Goal: Task Accomplishment & Management: Manage account settings

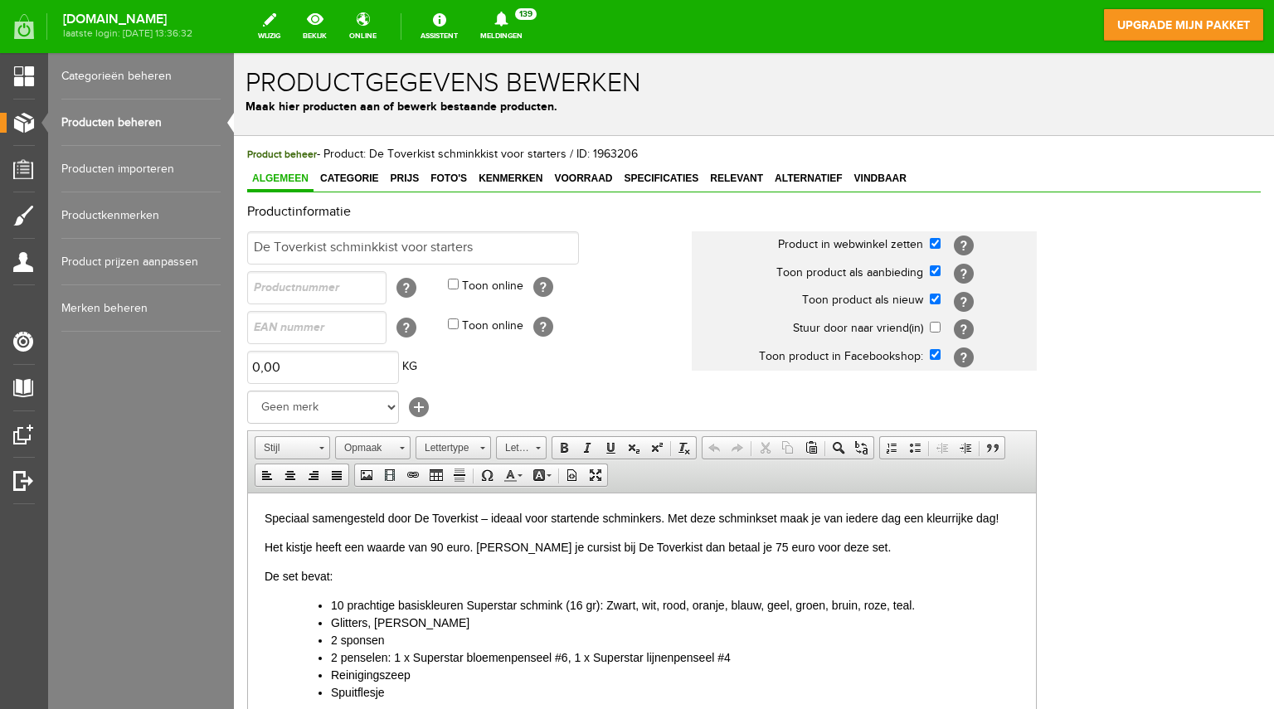
click at [96, 119] on link "Producten beheren" at bounding box center [140, 123] width 159 height 46
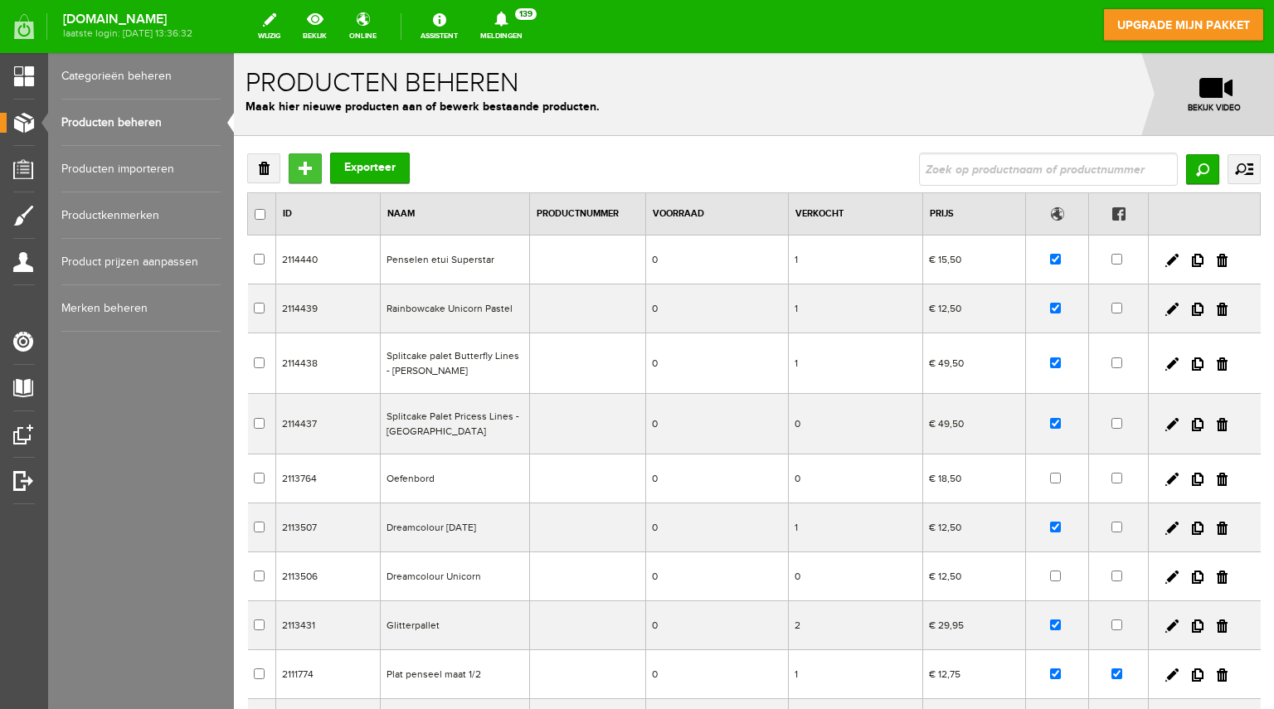
click at [300, 167] on input "Toevoegen" at bounding box center [305, 168] width 33 height 30
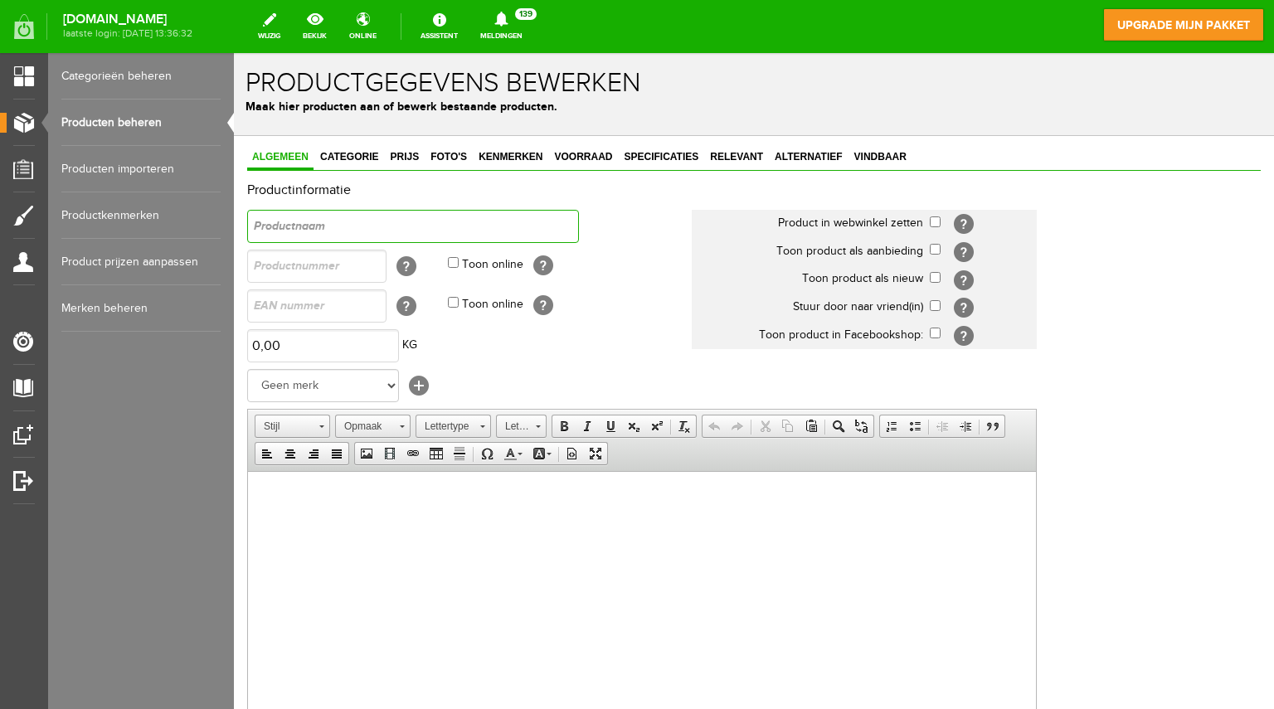
click at [306, 226] on input "text" at bounding box center [413, 226] width 332 height 33
type input "Stap-voor-stap schminkblad"
click at [364, 522] on html at bounding box center [642, 496] width 788 height 51
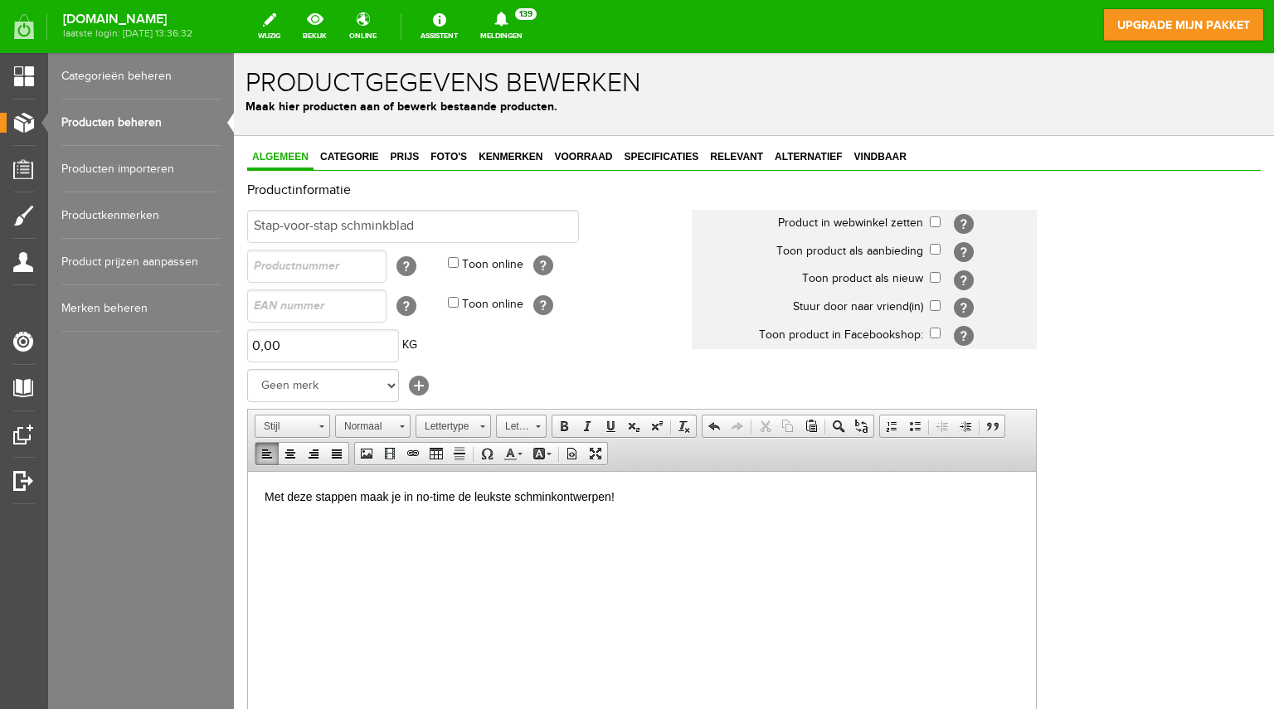
click at [266, 497] on p "Met deze stappen maak je in no-time de leukste schminkontwerpen!" at bounding box center [642, 496] width 755 height 17
drag, startPoint x: 917, startPoint y: 494, endPoint x: 560, endPoint y: 502, distance: 356.8
click at [560, 502] on p "Volg de stappen en maak de leukste schminkontwerpen! Met deze stappen maak je i…" at bounding box center [642, 496] width 755 height 17
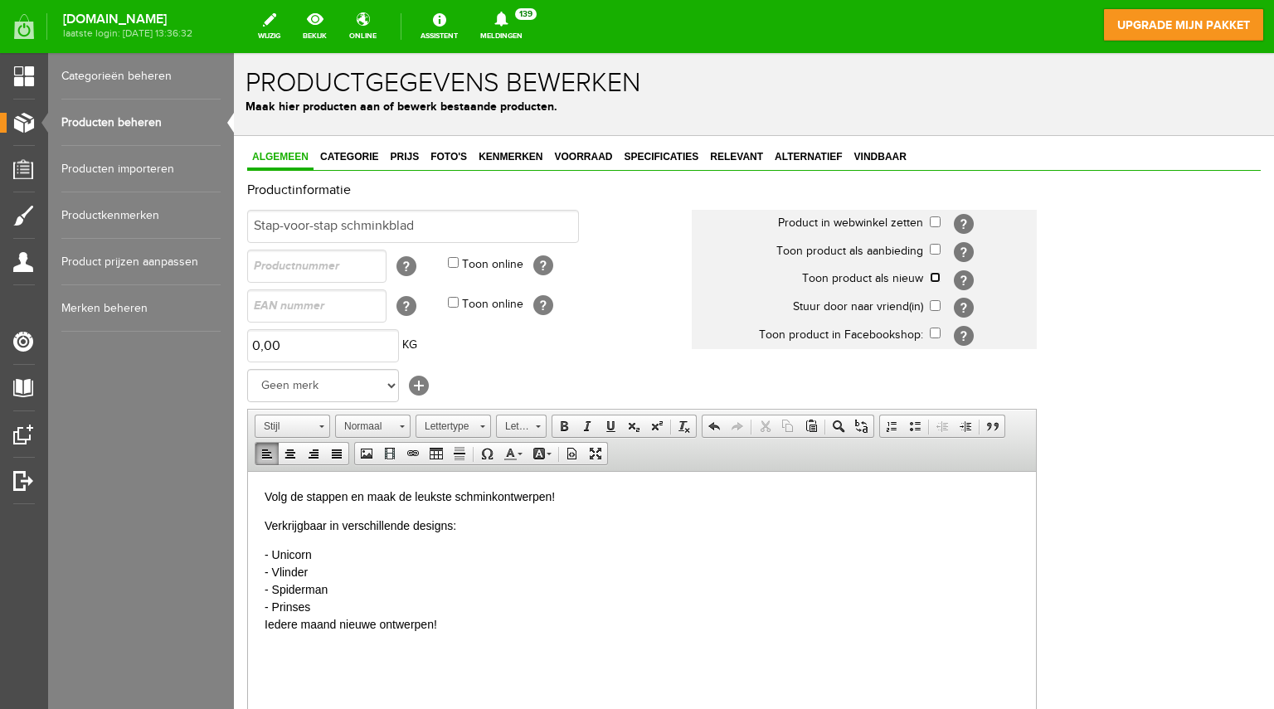
click at [935, 273] on input "checkbox" at bounding box center [935, 277] width 11 height 11
checkbox input "true"
click at [357, 154] on span "Categorie" at bounding box center [349, 157] width 68 height 12
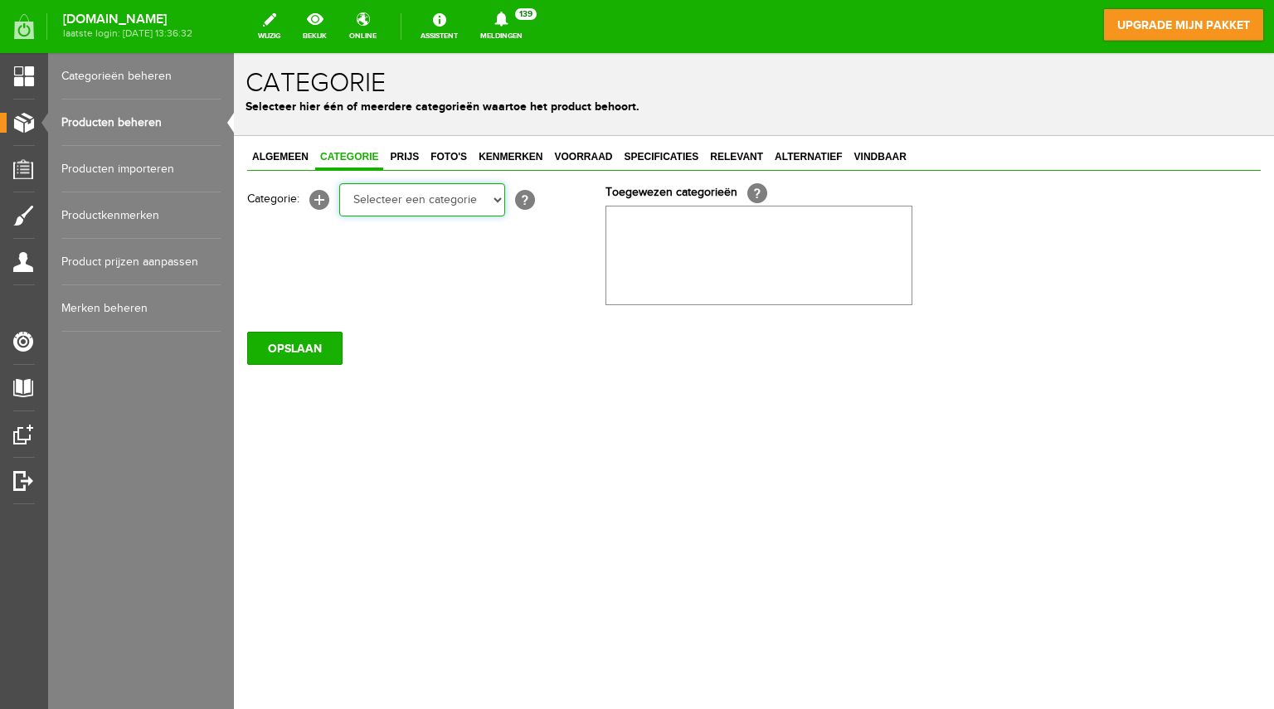
click at [496, 197] on select "Selecteer een categorie Overige schminkmaterialen Schmink Splitcakes/Rainbowcak…" at bounding box center [422, 199] width 166 height 33
select select "281836"
click at [339, 183] on select "Selecteer een categorie Overige schminkmaterialen Schmink Splitcakes/Rainbowcak…" at bounding box center [422, 199] width 166 height 33
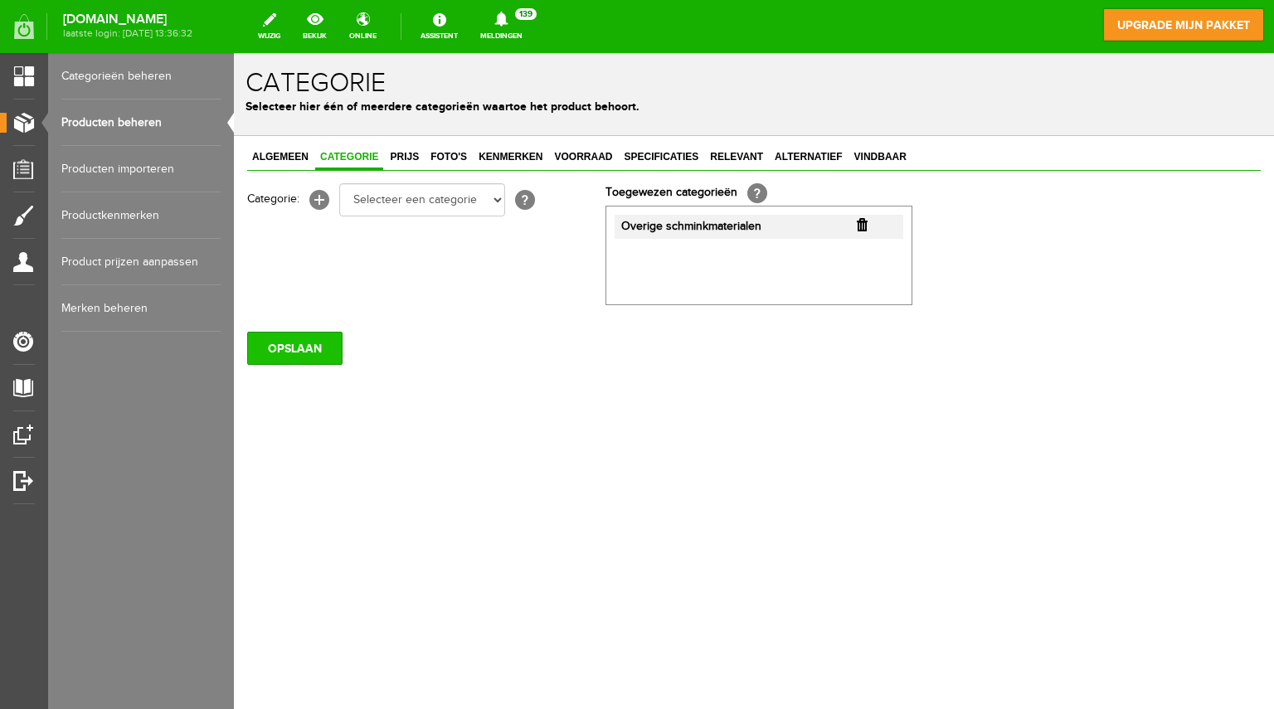
click at [293, 351] on input "OPSLAAN" at bounding box center [294, 348] width 95 height 33
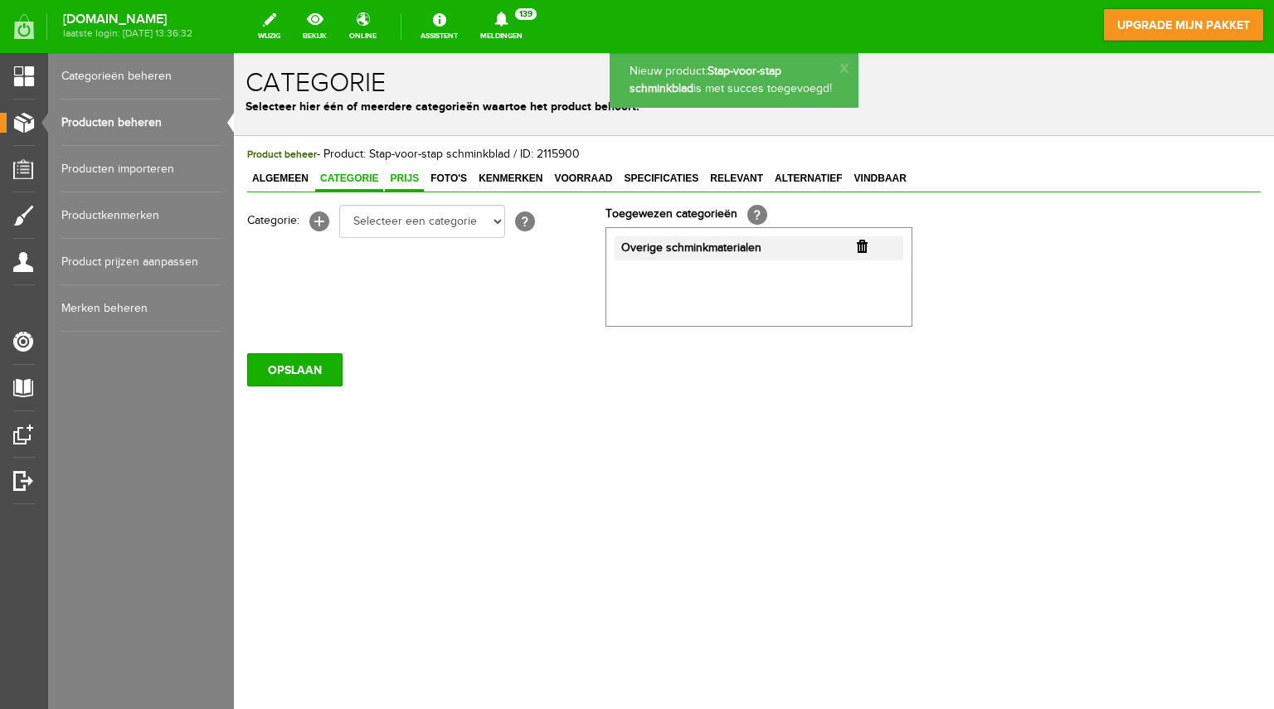
click at [408, 173] on span "Prijs" at bounding box center [404, 179] width 39 height 12
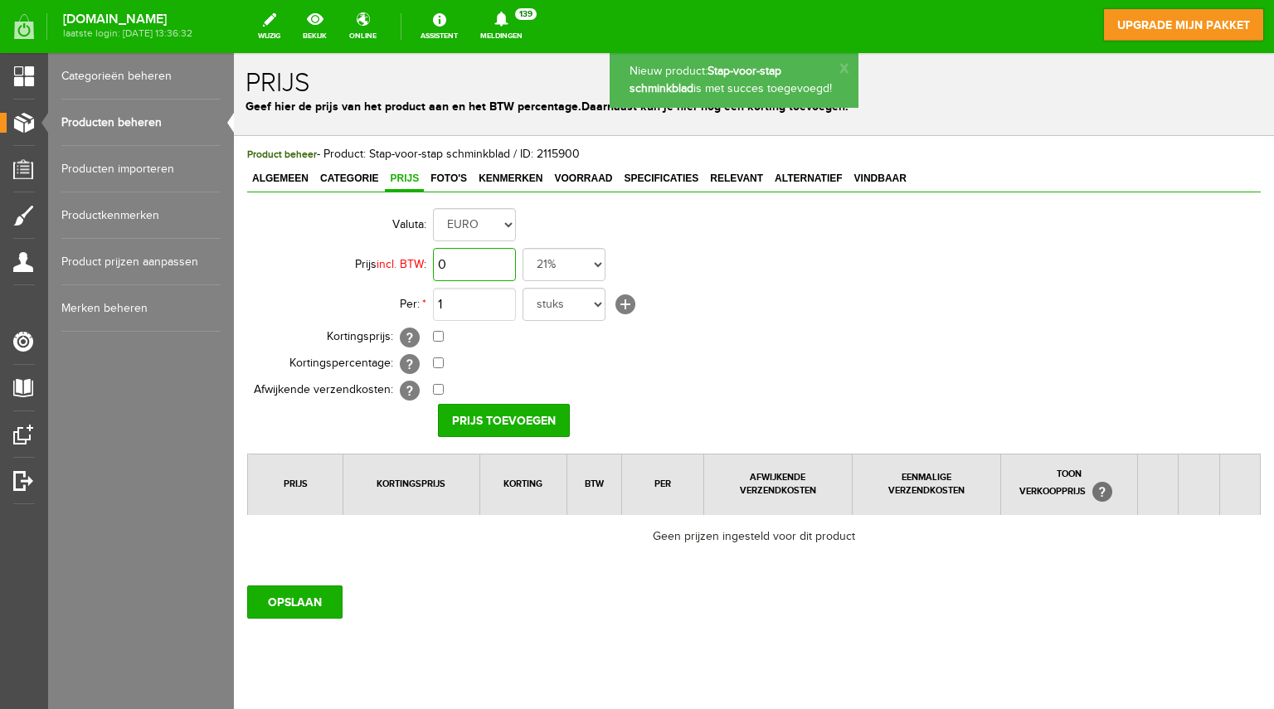
click at [458, 261] on input "0" at bounding box center [474, 264] width 83 height 33
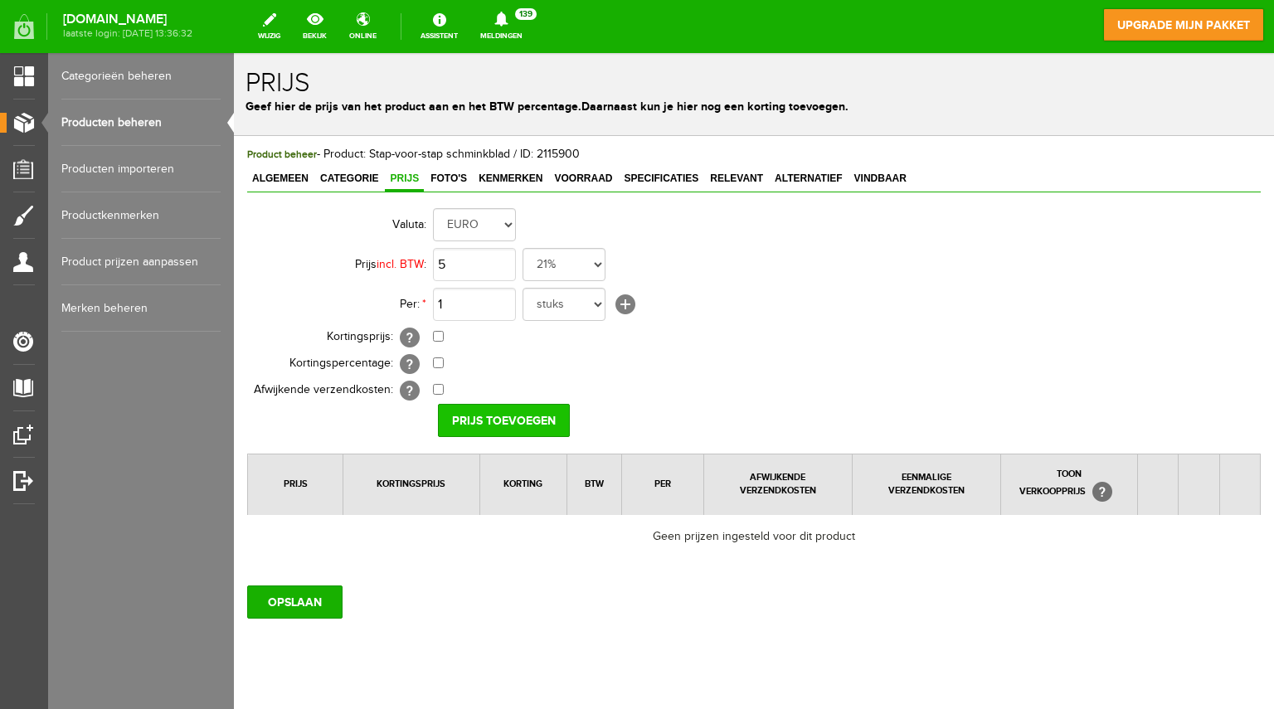
type input "€ 5,00"
click at [473, 416] on input "Prijs toevoegen" at bounding box center [504, 420] width 132 height 33
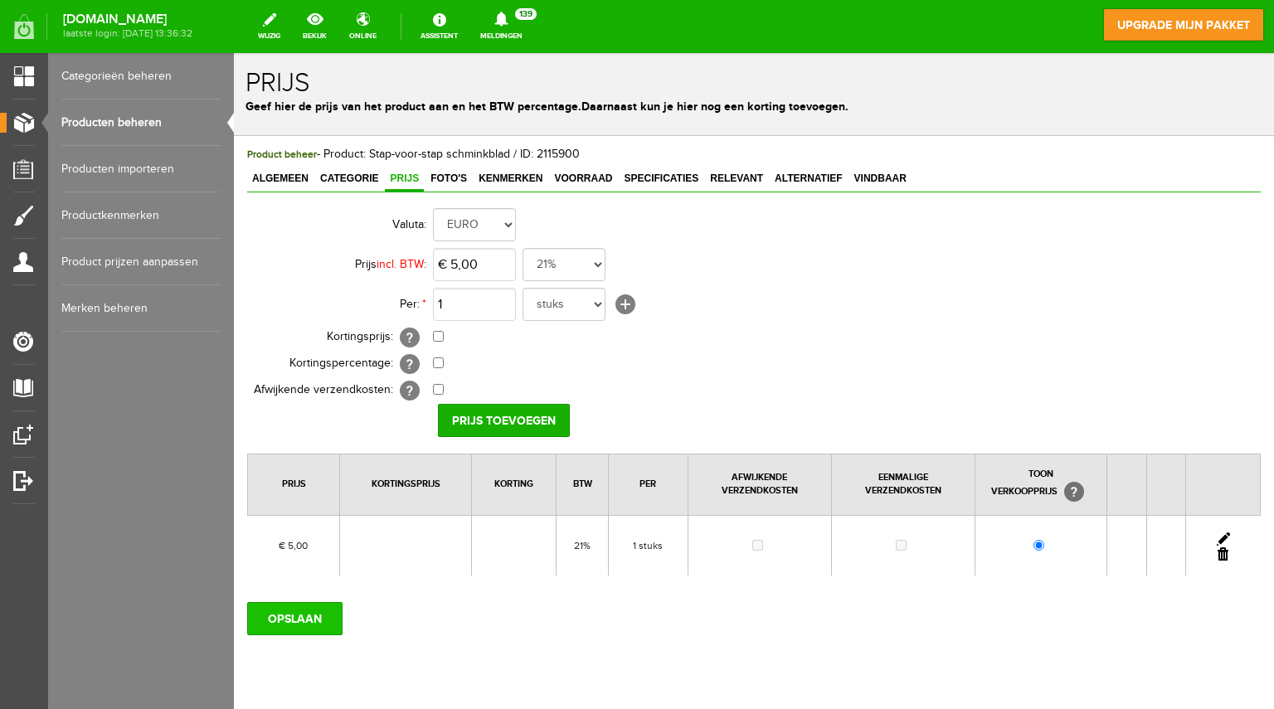
click at [304, 616] on input "OPSLAAN" at bounding box center [294, 618] width 95 height 33
click at [461, 173] on span "Foto's" at bounding box center [449, 179] width 46 height 12
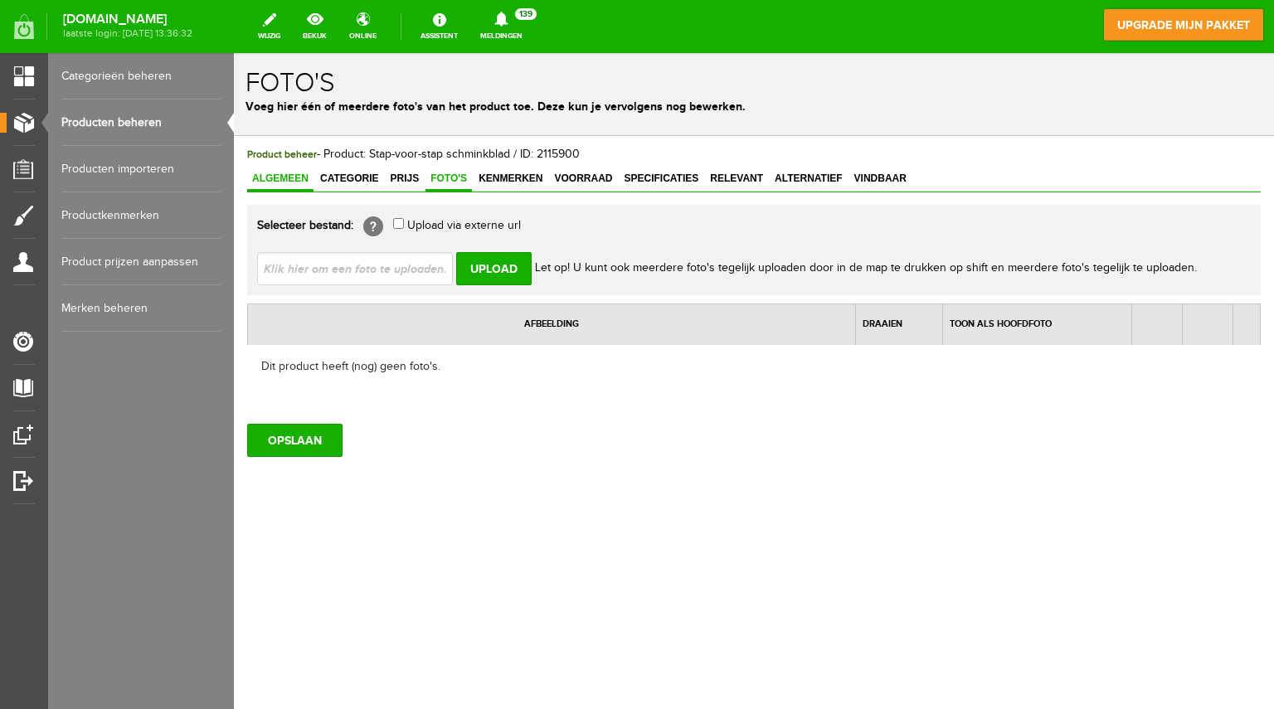
click at [302, 173] on span "Algemeen" at bounding box center [280, 179] width 66 height 12
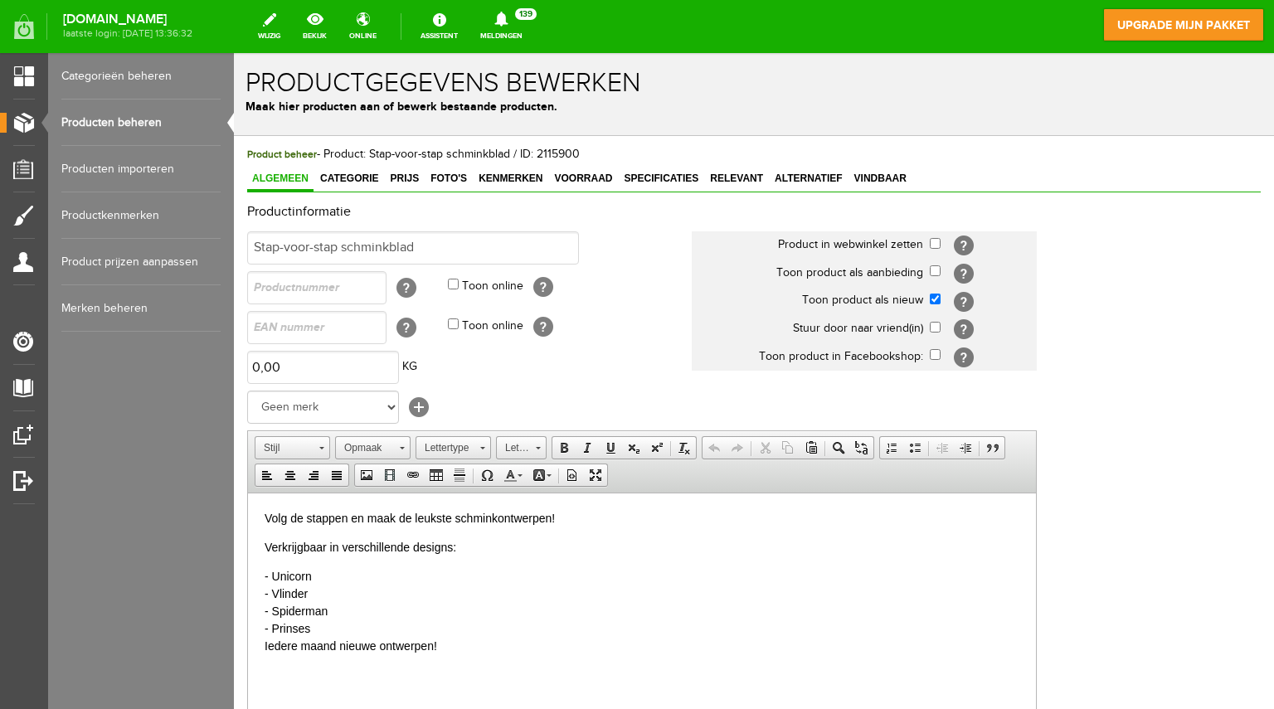
click at [264, 515] on html "Volg de stappen en maak de leukste schminkontwerpen! Verkrijgbaar in verschille…" at bounding box center [642, 582] width 788 height 178
click at [454, 645] on p "- Unicorn - Vlinder - Spiderman - Prinses Iedere maand nieuwe ontwerpen!" at bounding box center [642, 610] width 755 height 87
click at [368, 628] on p "- Unicorn - Vlinder - Spiderman - Prinses Iedere maand nieuwe ontwerpen voor de…" at bounding box center [642, 610] width 755 height 87
click at [443, 180] on span "Foto's" at bounding box center [449, 179] width 46 height 12
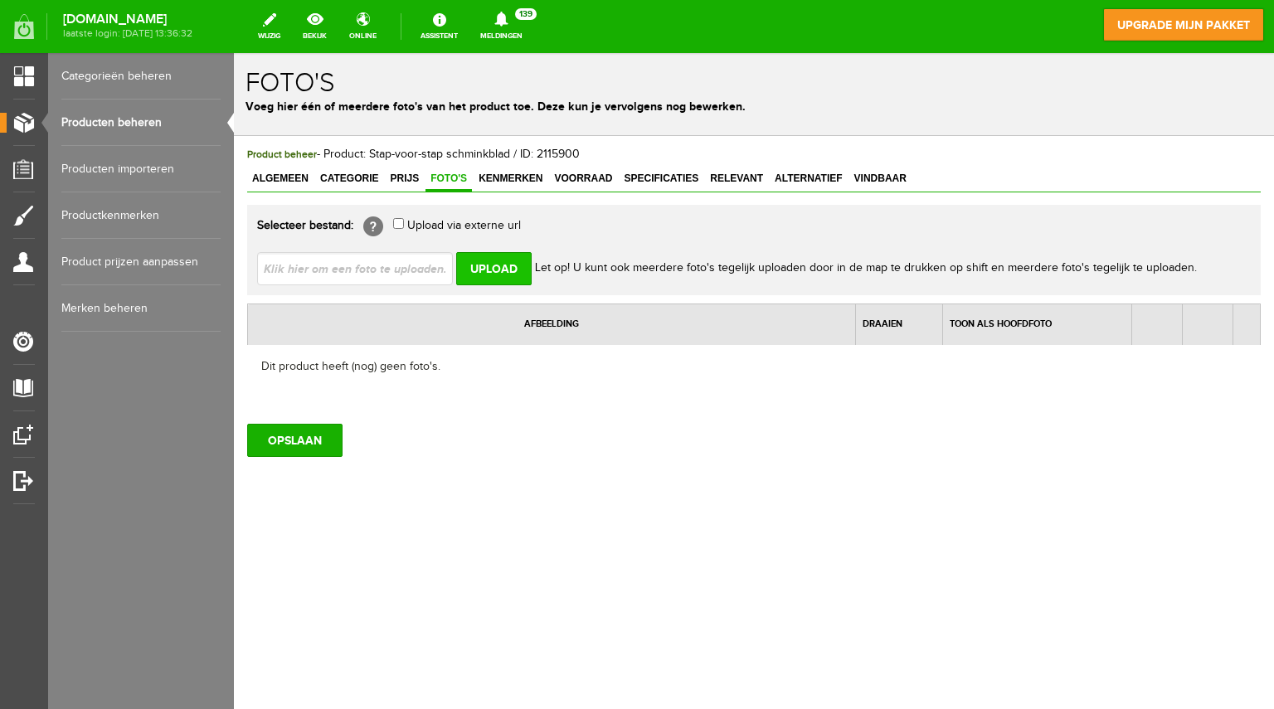
click at [477, 270] on input "Upload" at bounding box center [493, 268] width 75 height 33
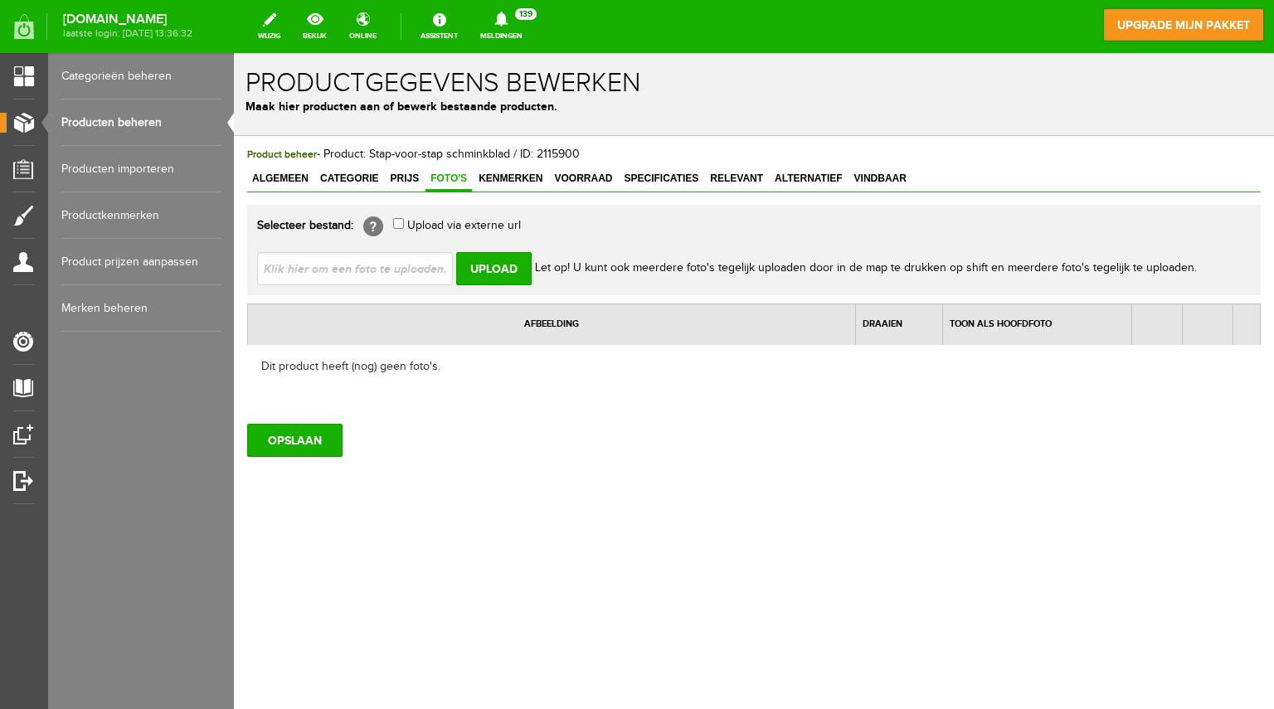
click at [372, 270] on input "file" at bounding box center [361, 268] width 209 height 32
type input "C:\fakepath\Ontwerp zonder titel (14).png"
type input "Ontwerp zonder titel (14).png"
click at [412, 265] on input "file" at bounding box center [361, 268] width 209 height 32
type input "C:\fakepath\Stap-voor-stap beeld.png"
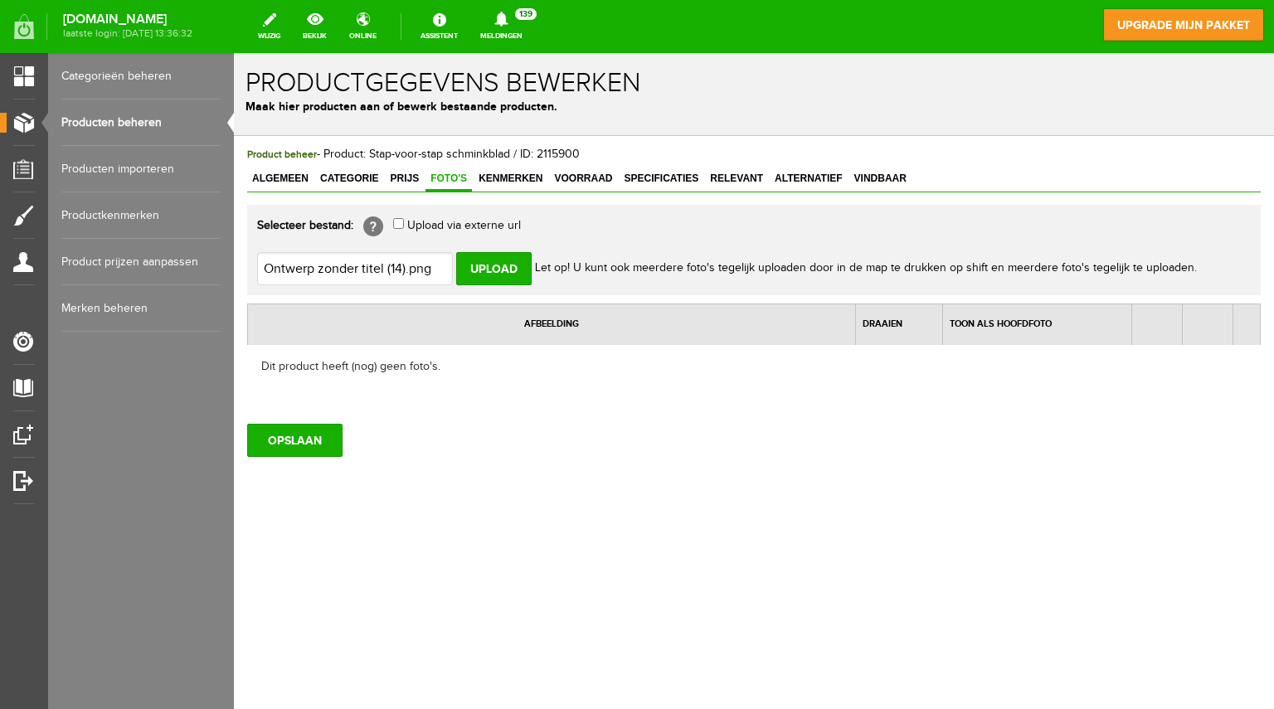
type input "Stap-voor-stap beeld.png"
click at [300, 429] on input "OPSLAAN" at bounding box center [294, 440] width 95 height 33
click at [332, 32] on link "bekijk" at bounding box center [315, 26] width 44 height 37
click at [272, 175] on span "Algemeen" at bounding box center [280, 179] width 66 height 12
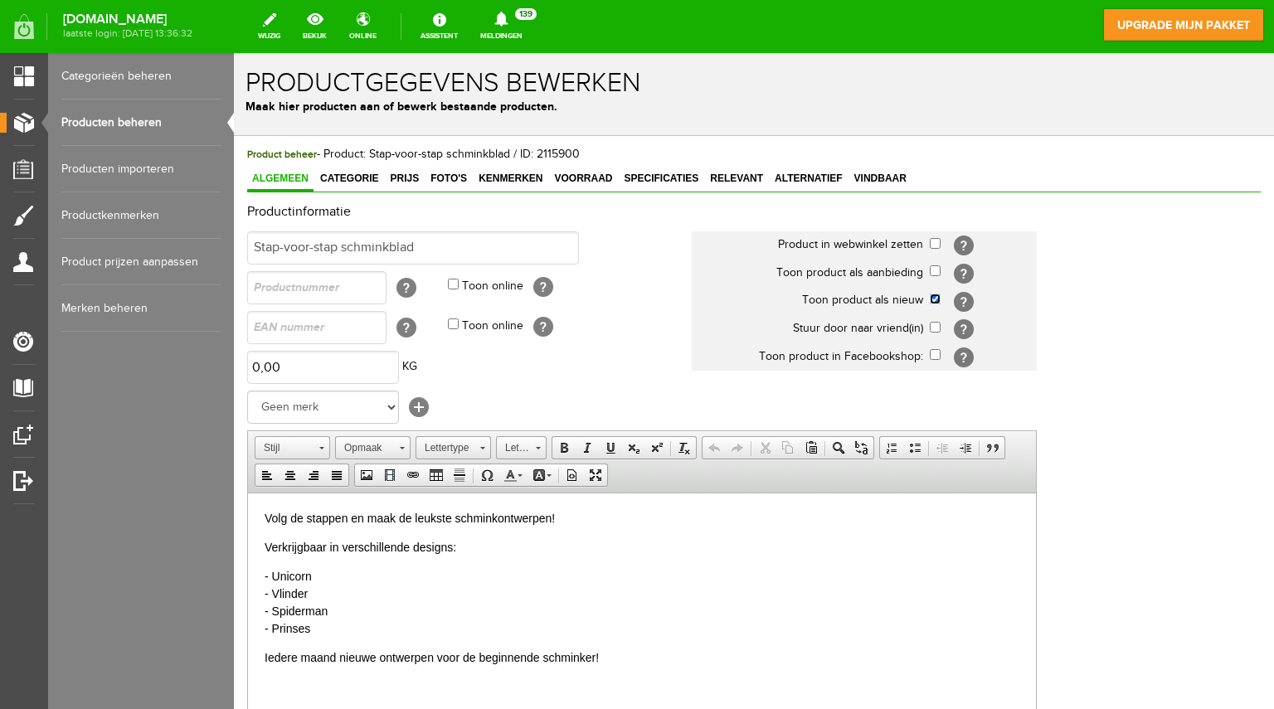
click at [938, 297] on input "checkbox" at bounding box center [935, 299] width 11 height 11
click at [936, 297] on input "checkbox" at bounding box center [935, 299] width 11 height 11
checkbox input "true"
click at [933, 239] on input "checkbox" at bounding box center [935, 243] width 11 height 11
checkbox input "true"
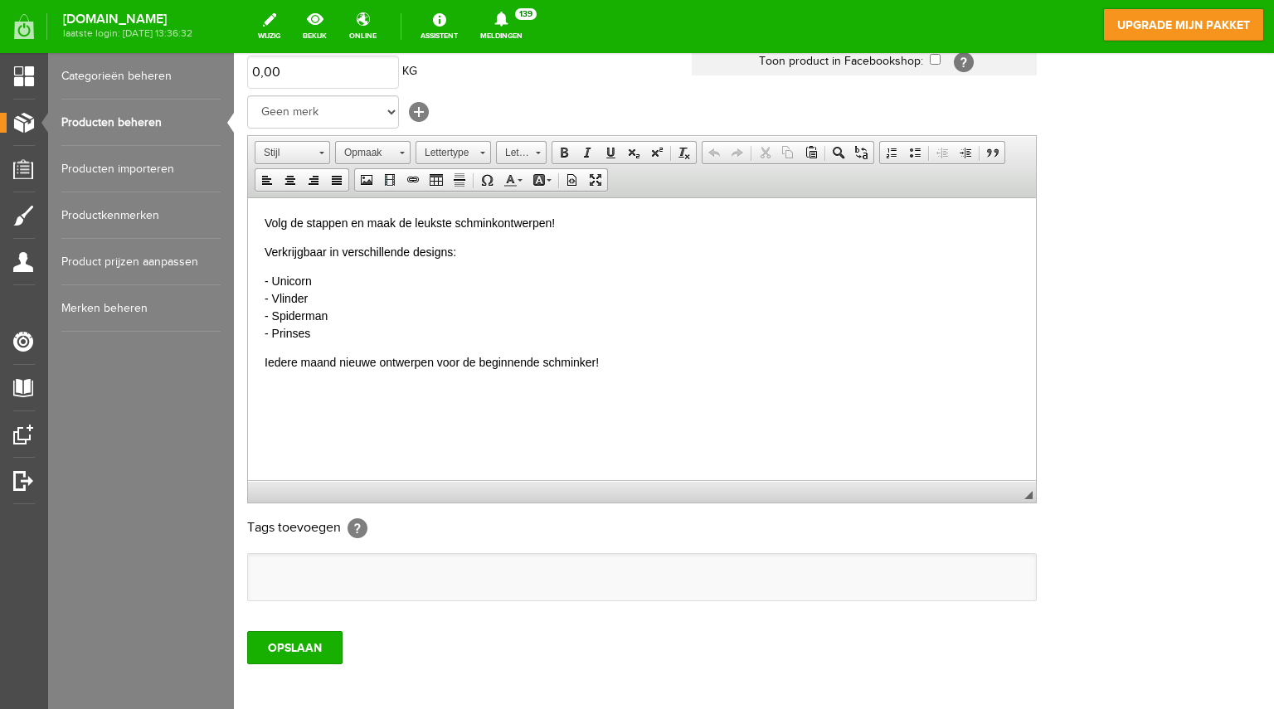
scroll to position [370, 0]
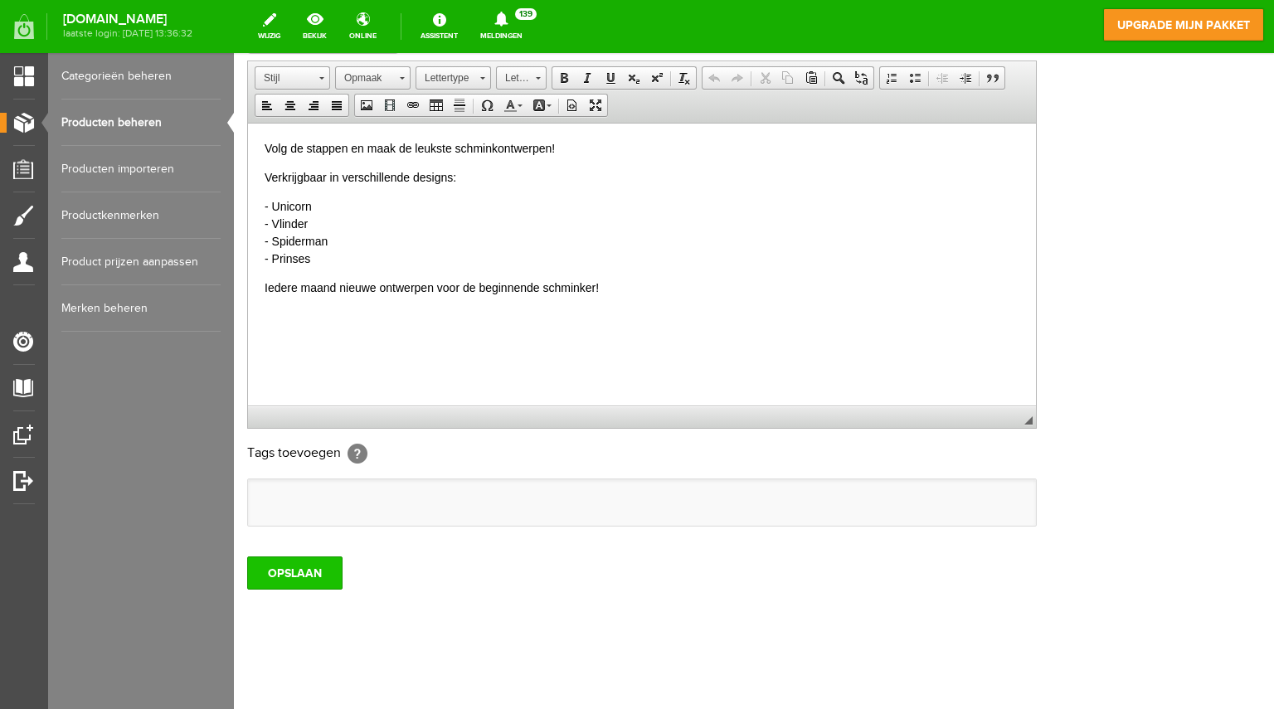
click at [294, 558] on input "OPSLAAN" at bounding box center [294, 573] width 95 height 33
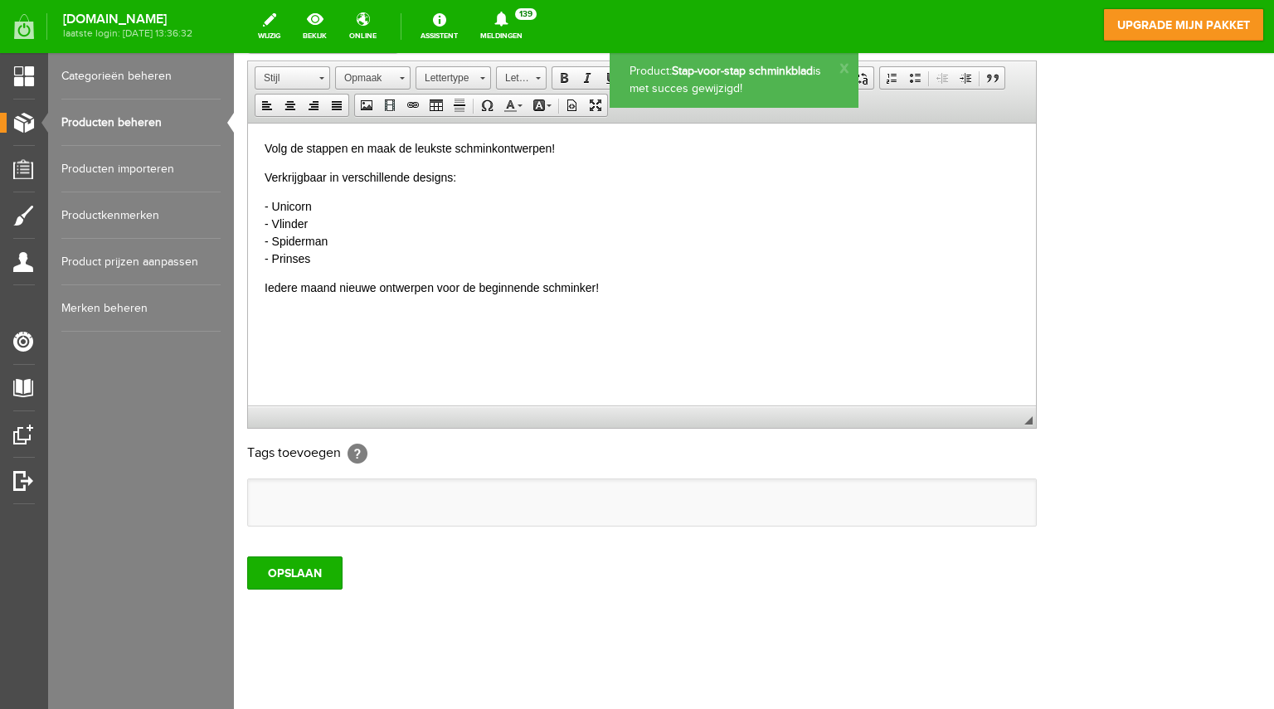
scroll to position [0, 0]
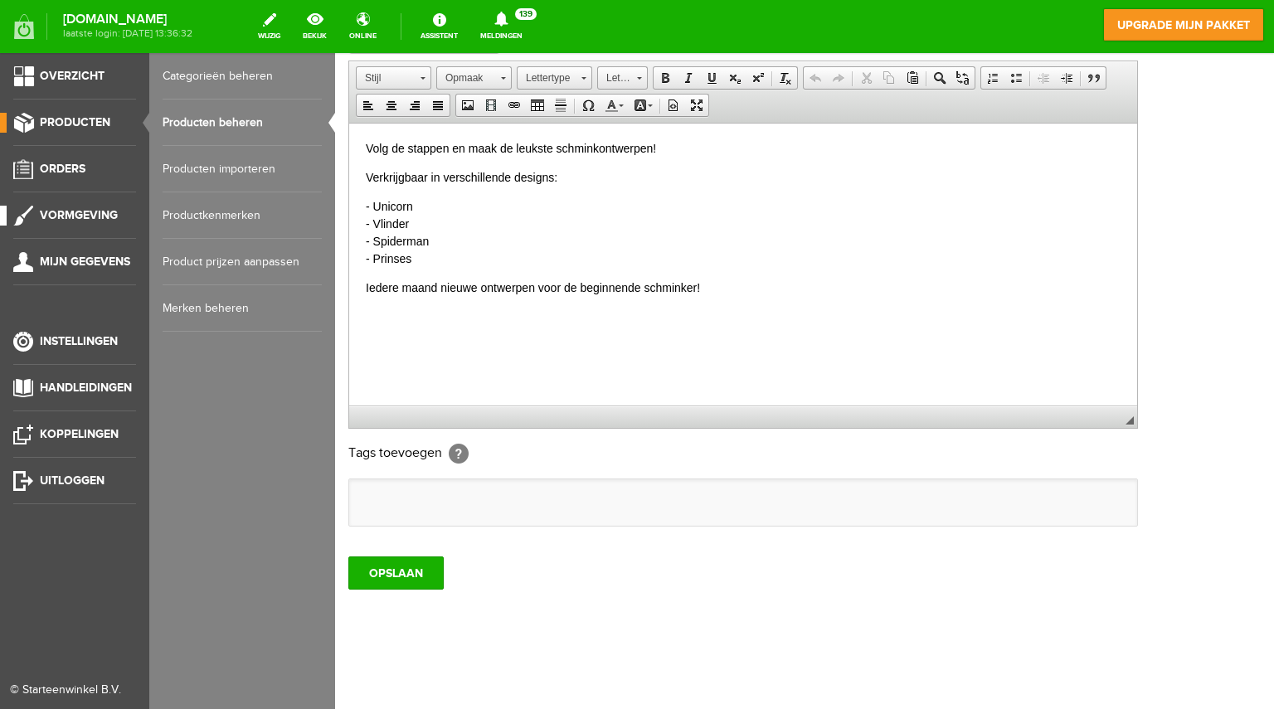
click at [78, 217] on span "Vormgeving" at bounding box center [79, 215] width 78 height 14
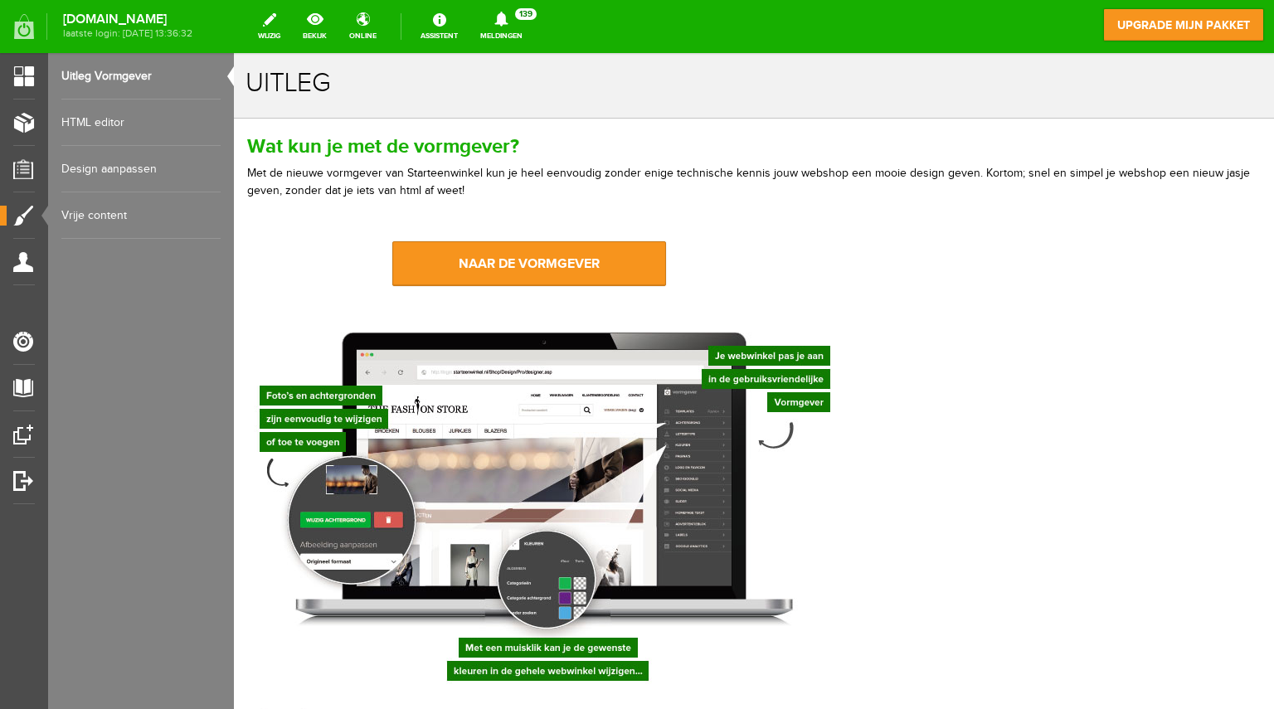
click at [111, 168] on link "Design aanpassen" at bounding box center [140, 169] width 159 height 46
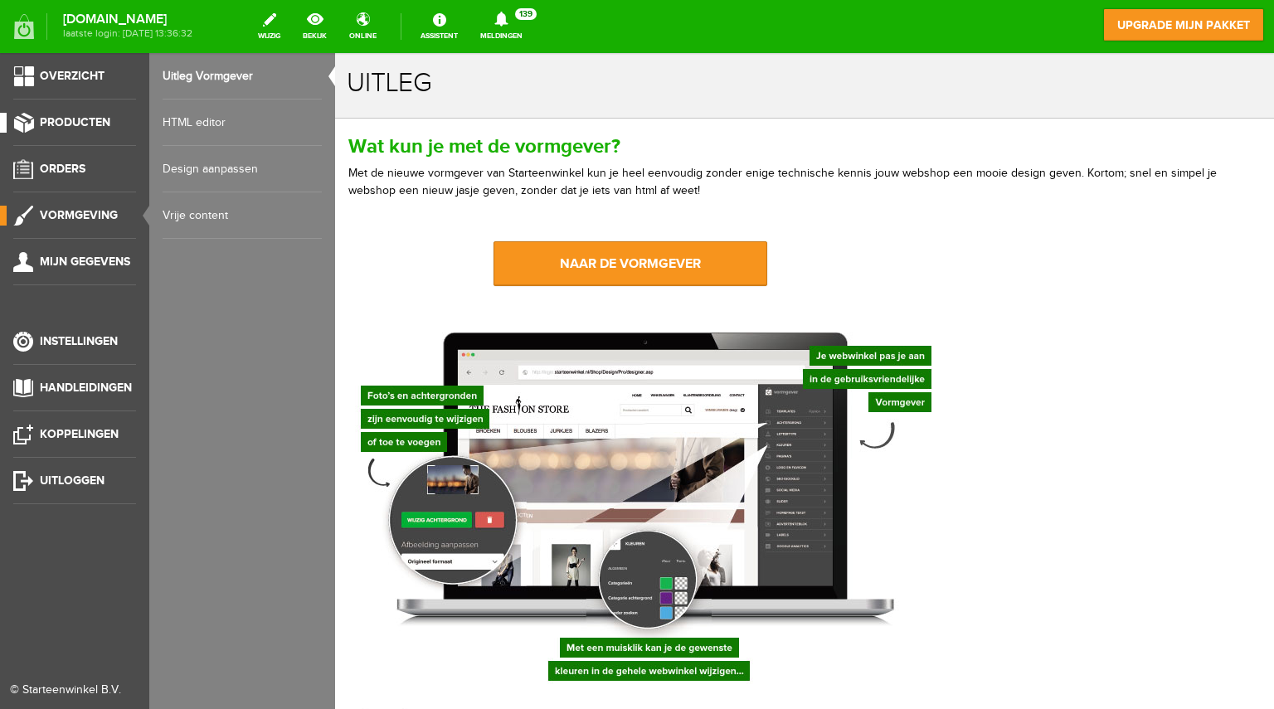
click at [25, 120] on link "Producten" at bounding box center [68, 123] width 136 height 20
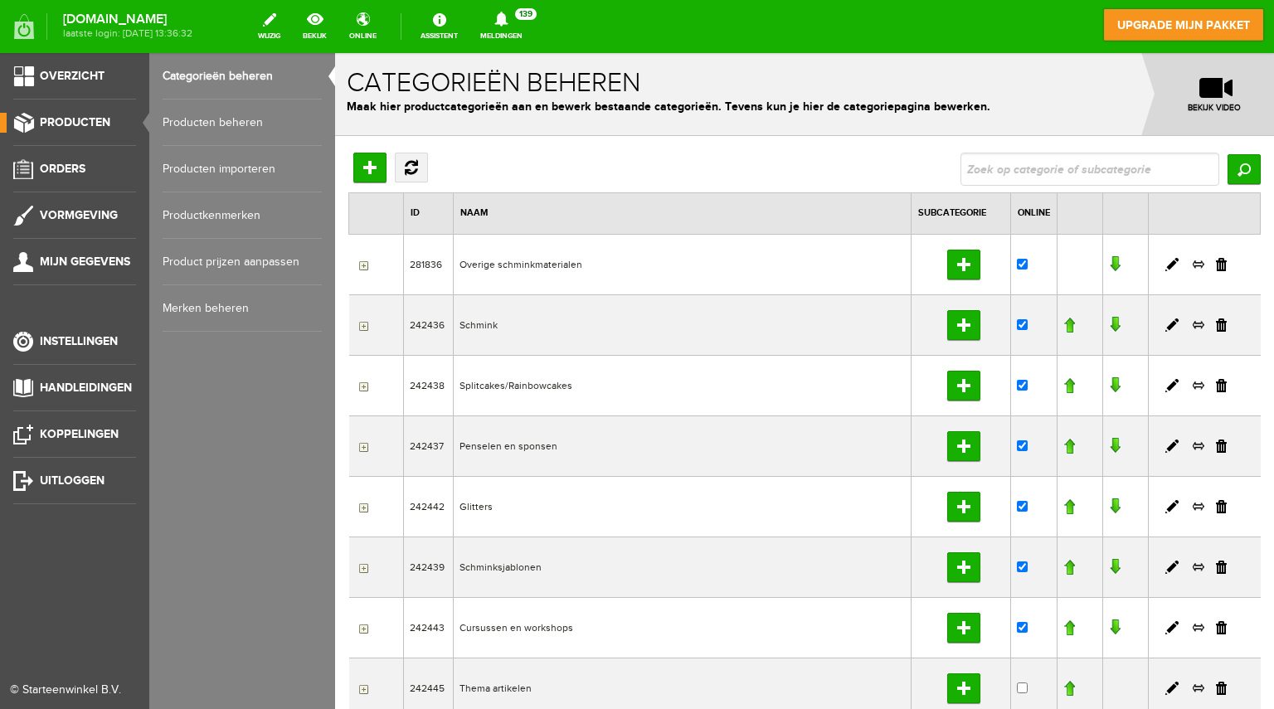
click at [212, 119] on link "Producten beheren" at bounding box center [242, 123] width 159 height 46
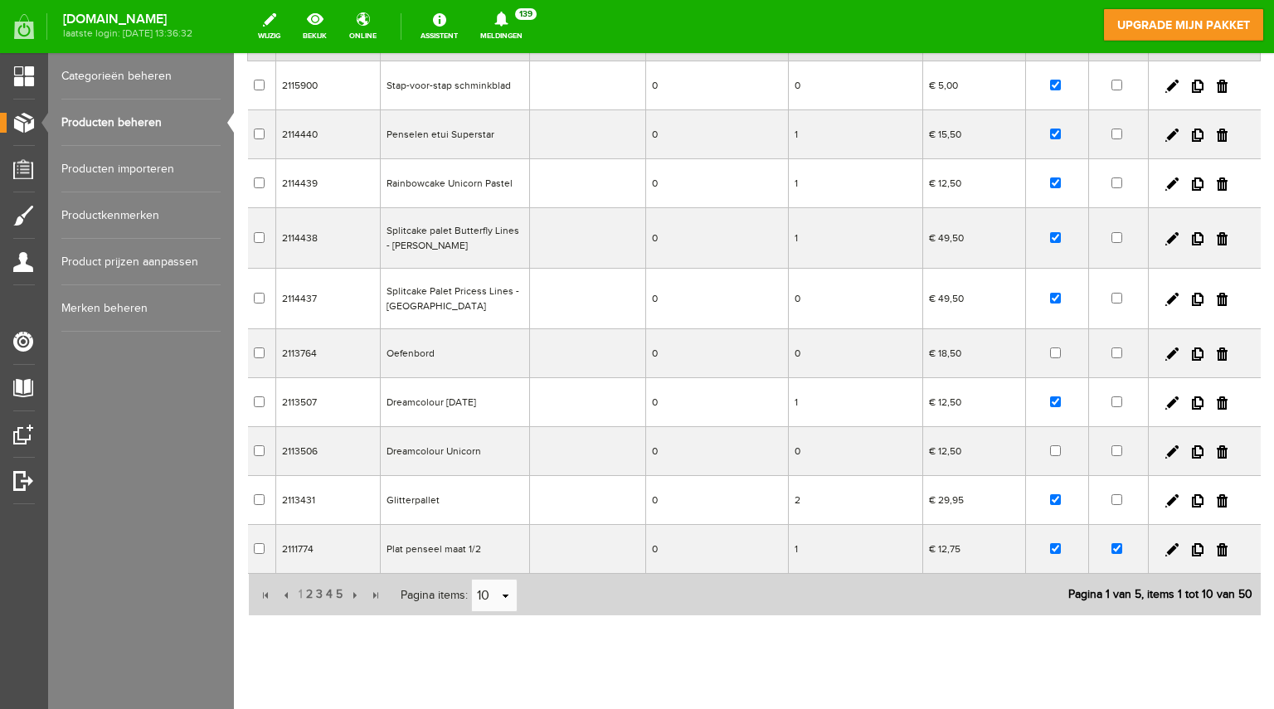
scroll to position [203, 0]
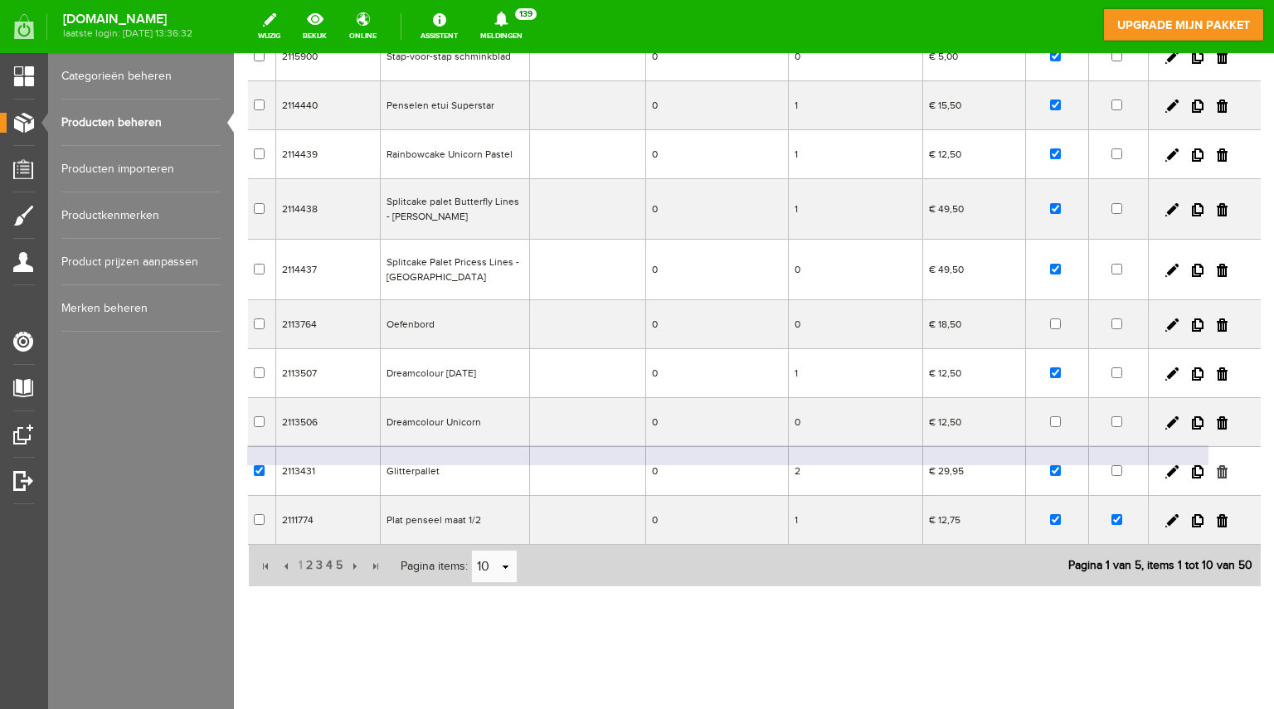
click at [1217, 470] on link at bounding box center [1222, 471] width 11 height 13
checkbox input "true"
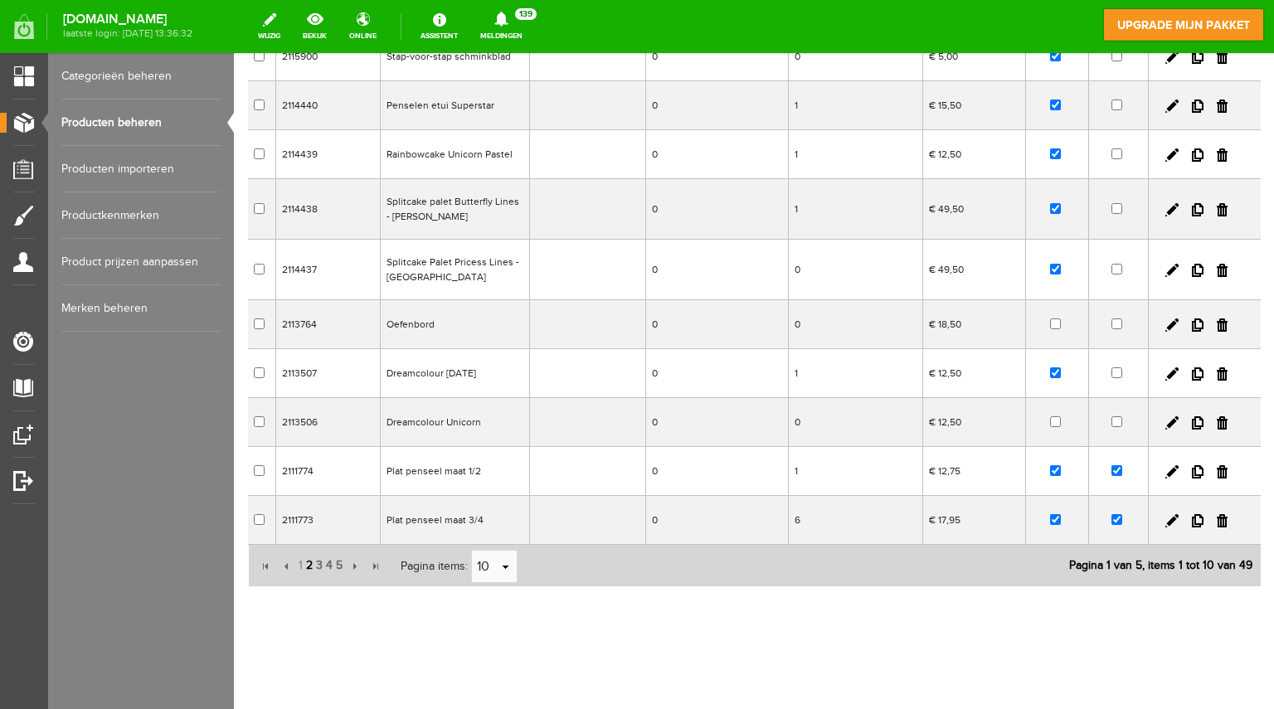
click at [307, 567] on span "2" at bounding box center [309, 565] width 10 height 33
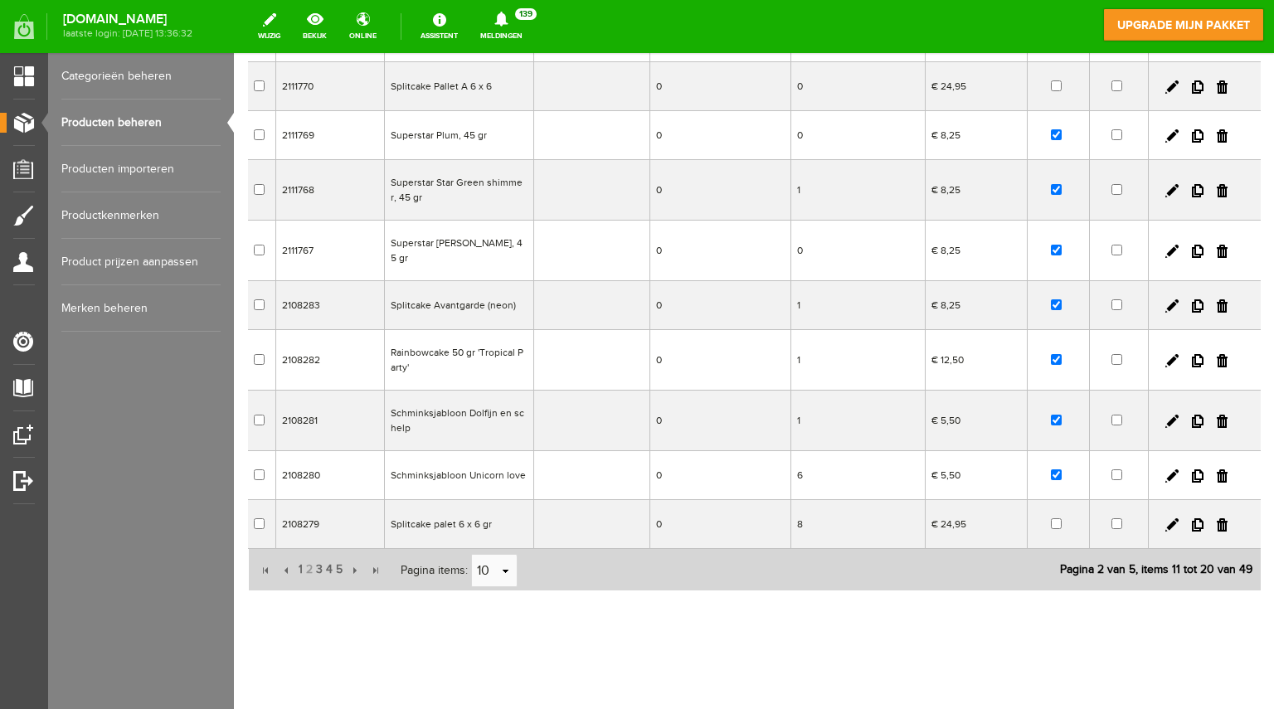
scroll to position [226, 0]
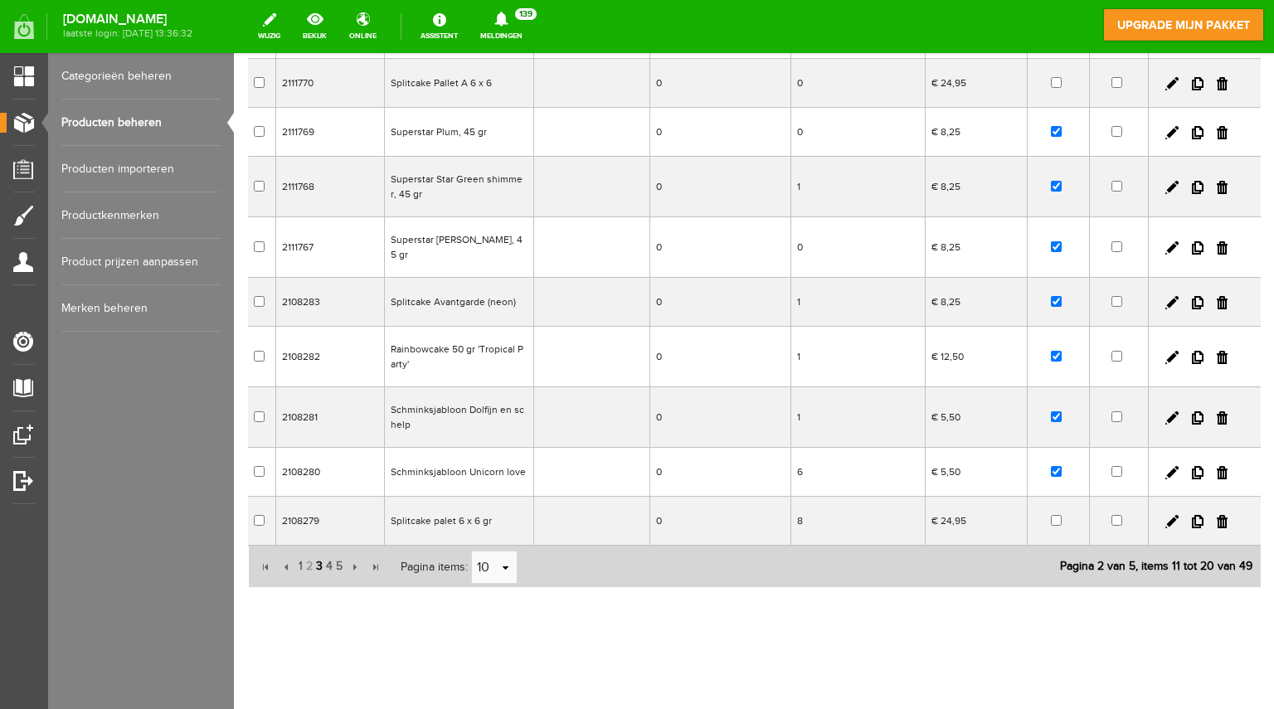
click at [318, 562] on span "3" at bounding box center [319, 566] width 10 height 33
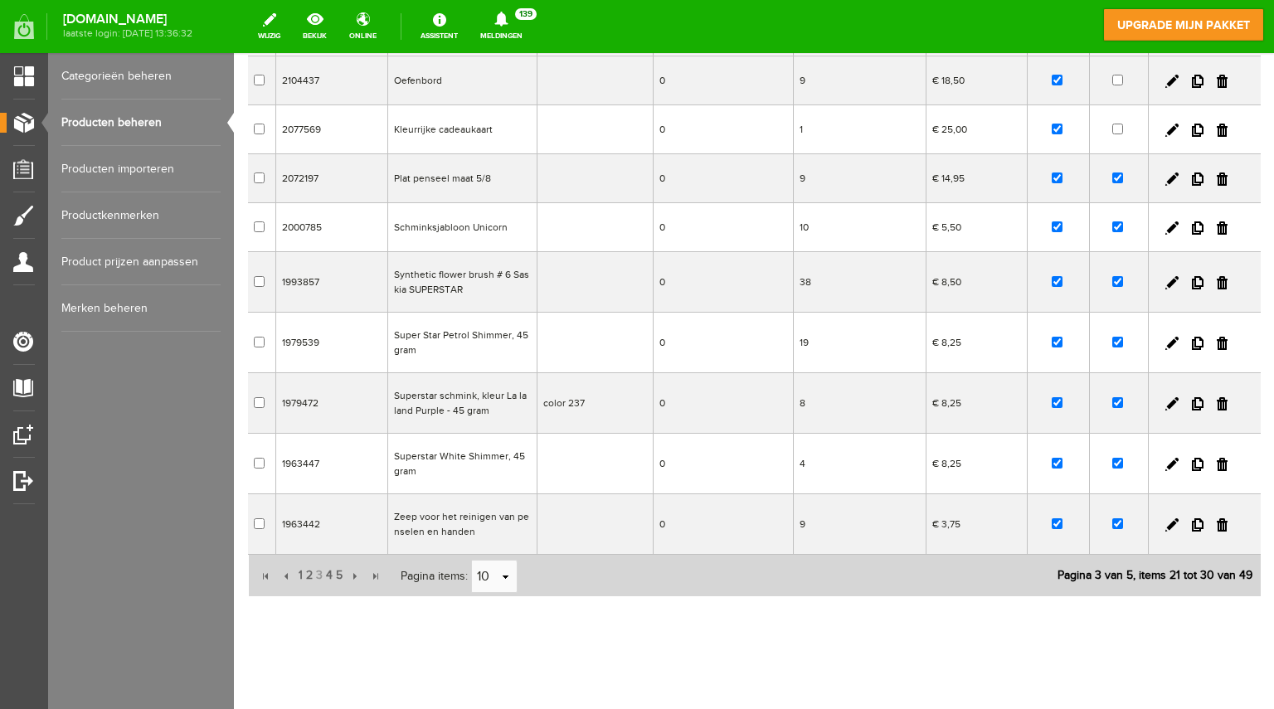
scroll to position [237, 0]
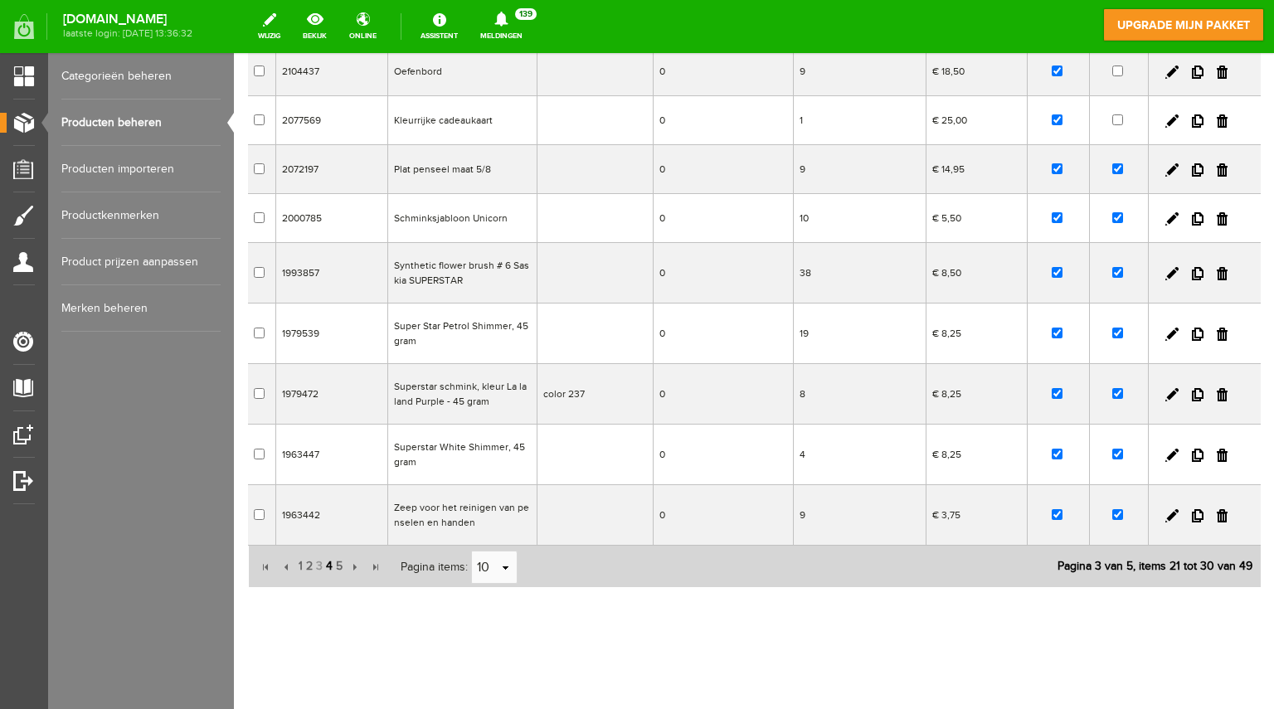
click at [329, 563] on span "4" at bounding box center [329, 566] width 10 height 33
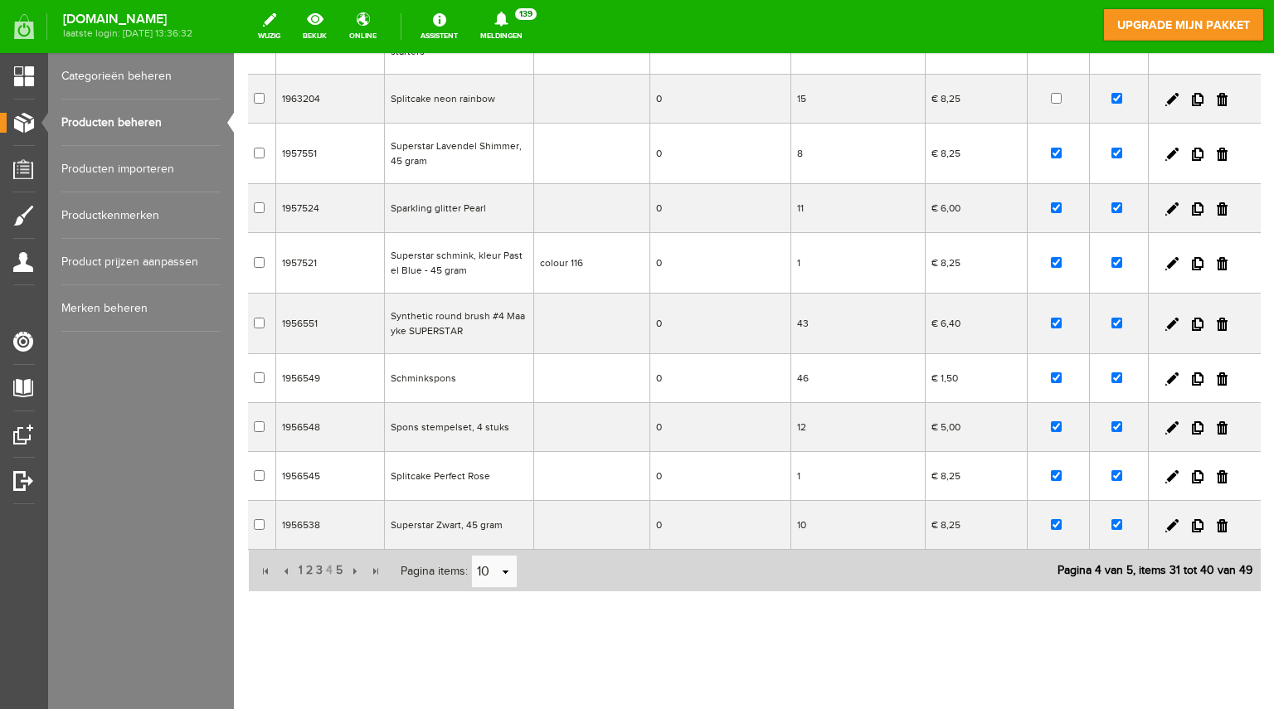
scroll to position [226, 0]
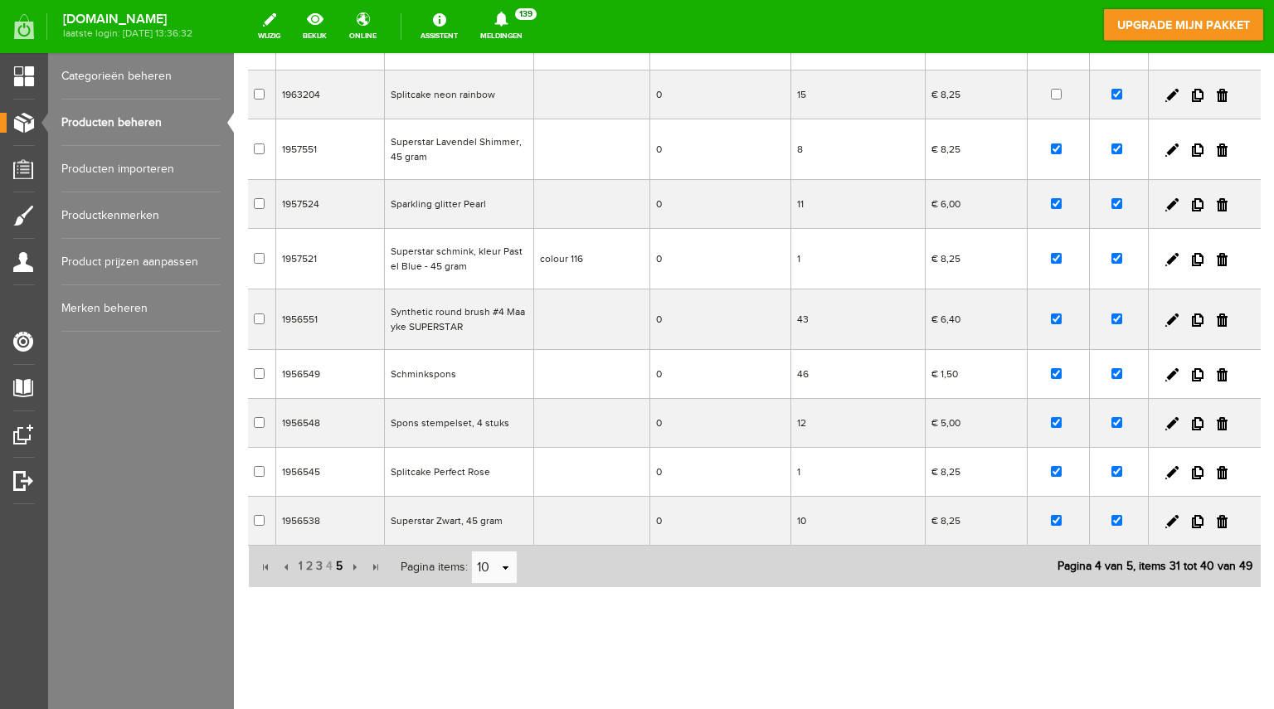
click at [338, 562] on span "5" at bounding box center [339, 566] width 10 height 33
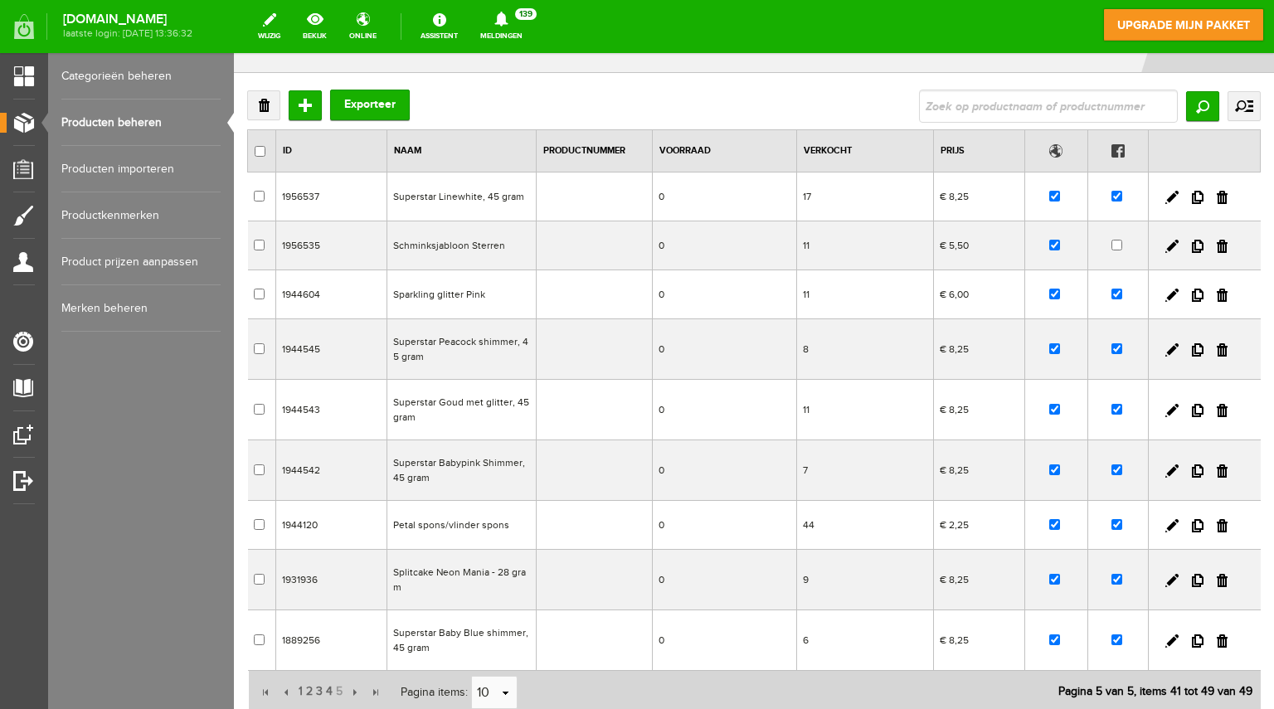
scroll to position [33, 0]
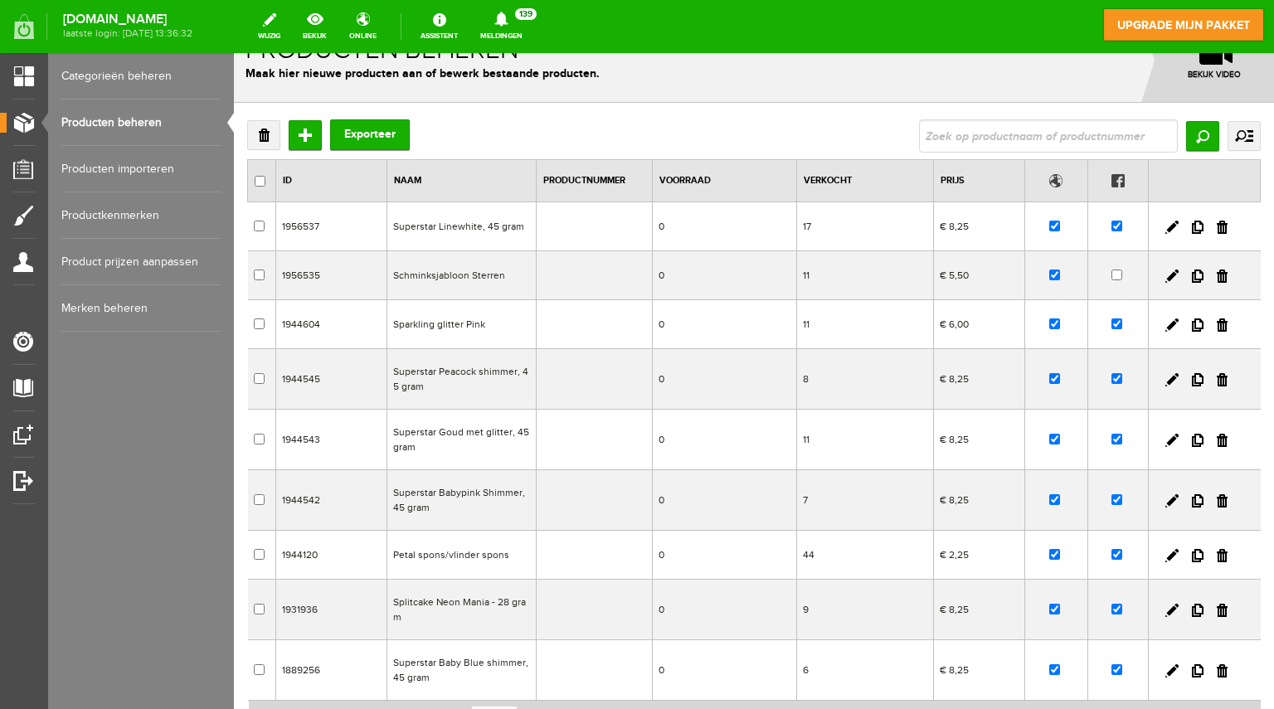
click at [133, 122] on link "Producten beheren" at bounding box center [140, 123] width 159 height 46
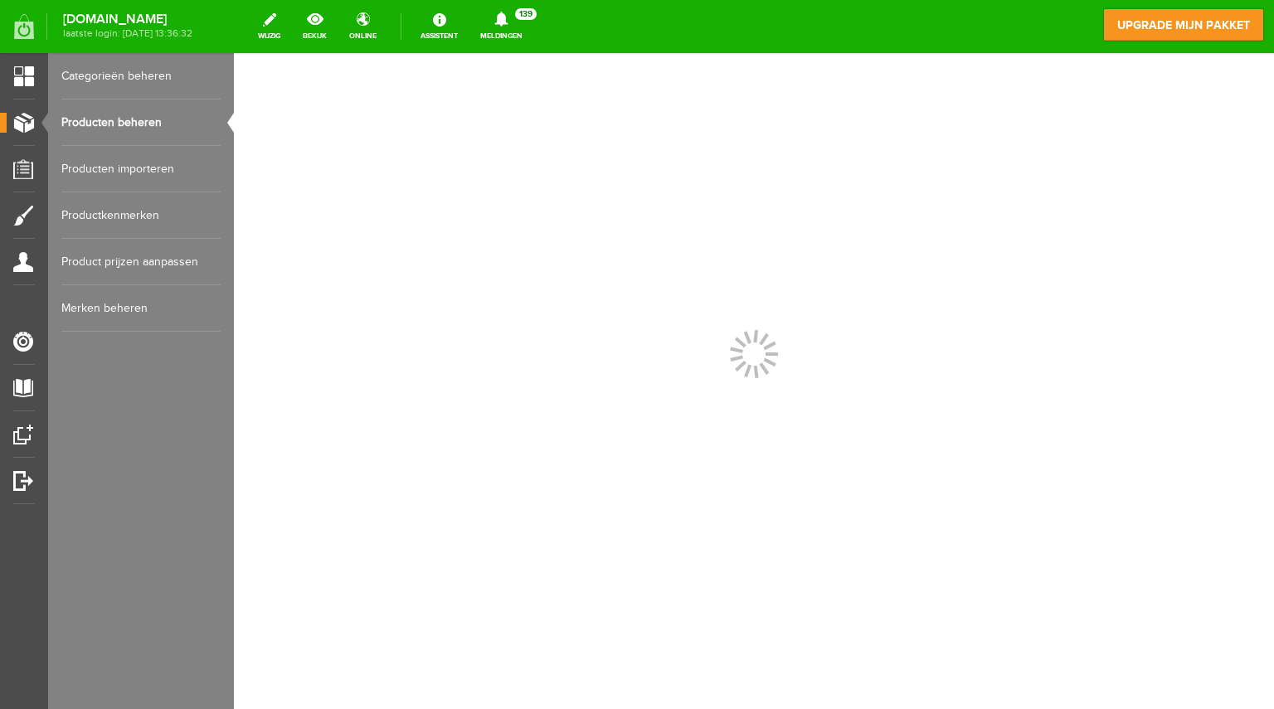
scroll to position [0, 0]
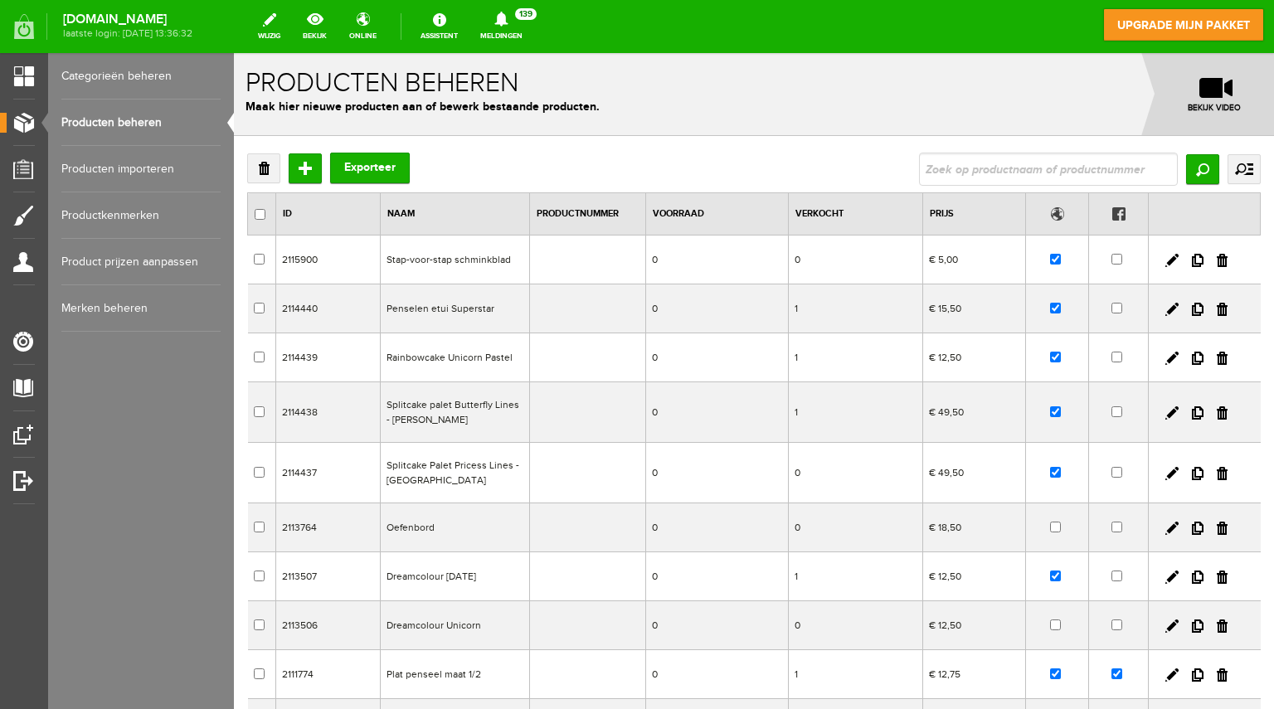
click at [134, 73] on link "Categorieën beheren" at bounding box center [140, 76] width 159 height 46
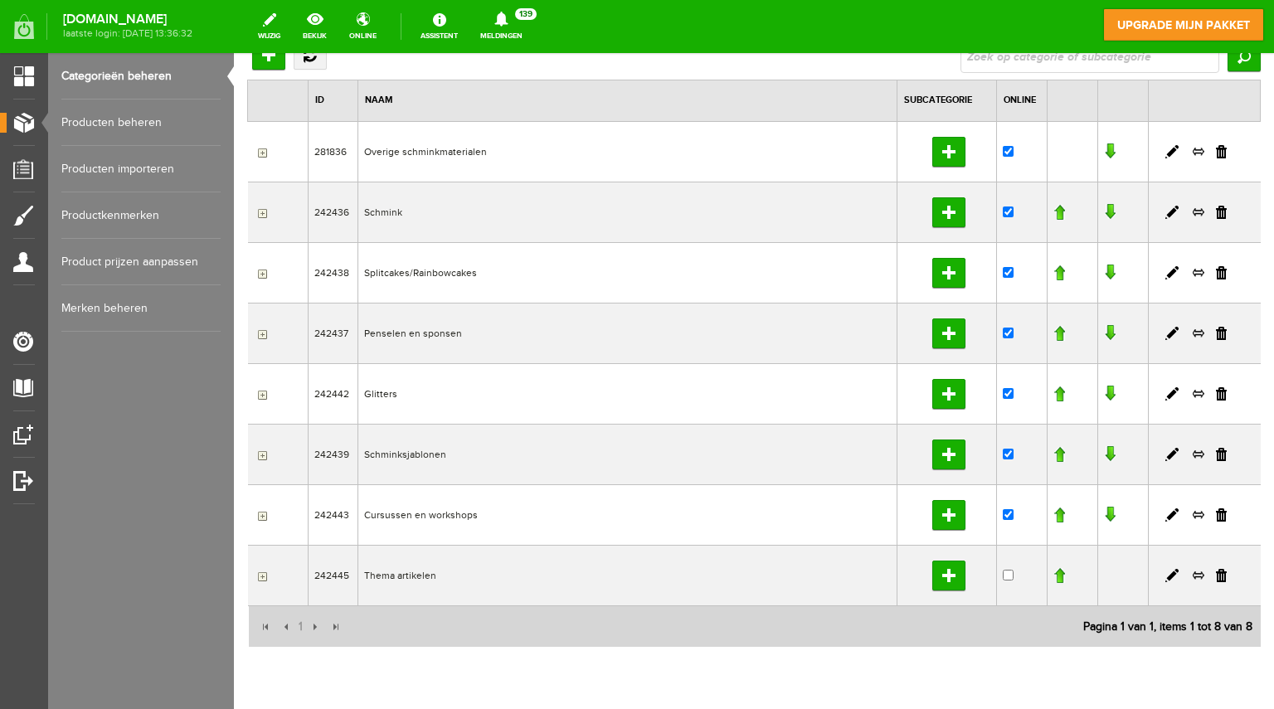
scroll to position [172, 0]
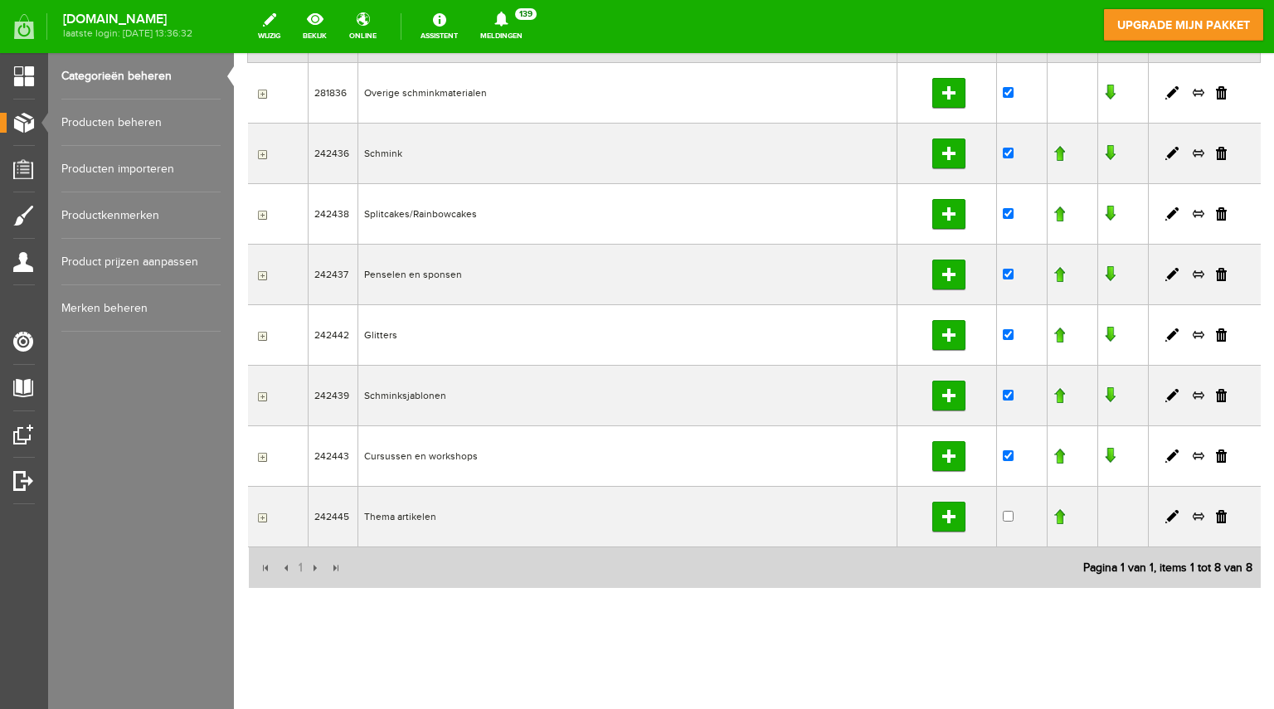
click at [104, 251] on link "Product prijzen aanpassen" at bounding box center [140, 262] width 159 height 46
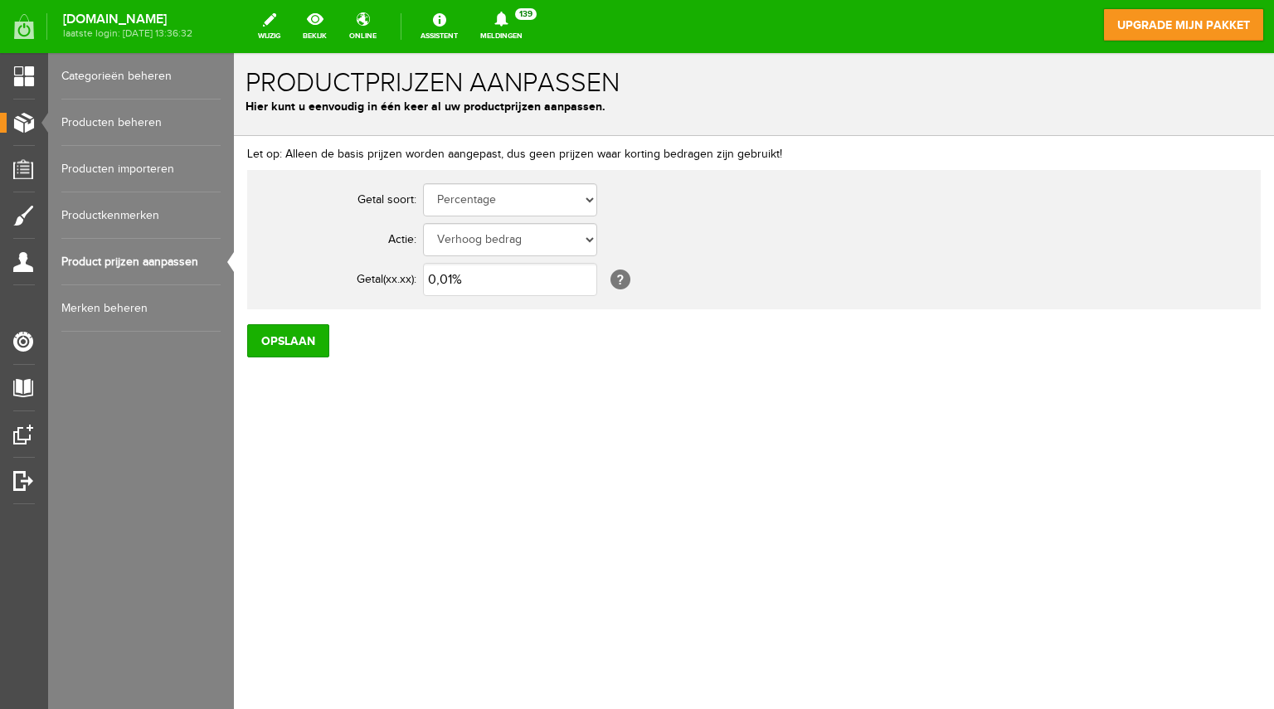
click at [103, 210] on link "Productkenmerken" at bounding box center [140, 215] width 159 height 46
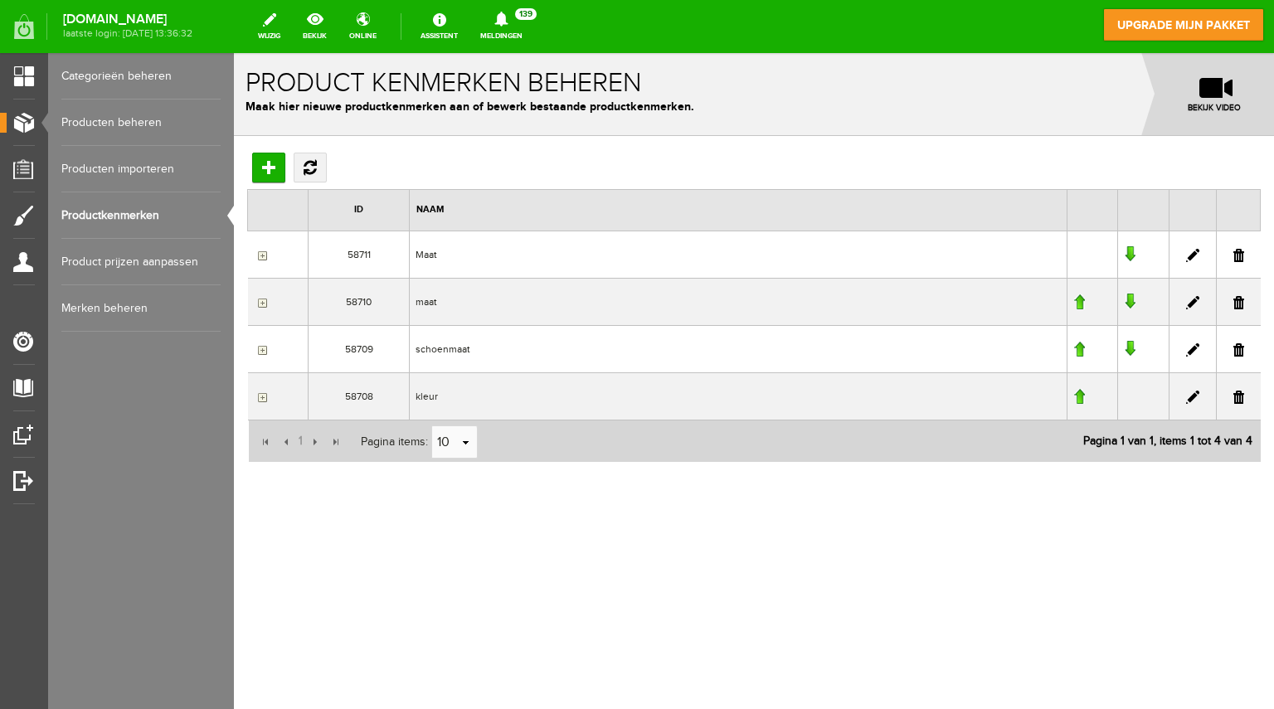
click at [106, 168] on link "Producten importeren" at bounding box center [140, 169] width 159 height 46
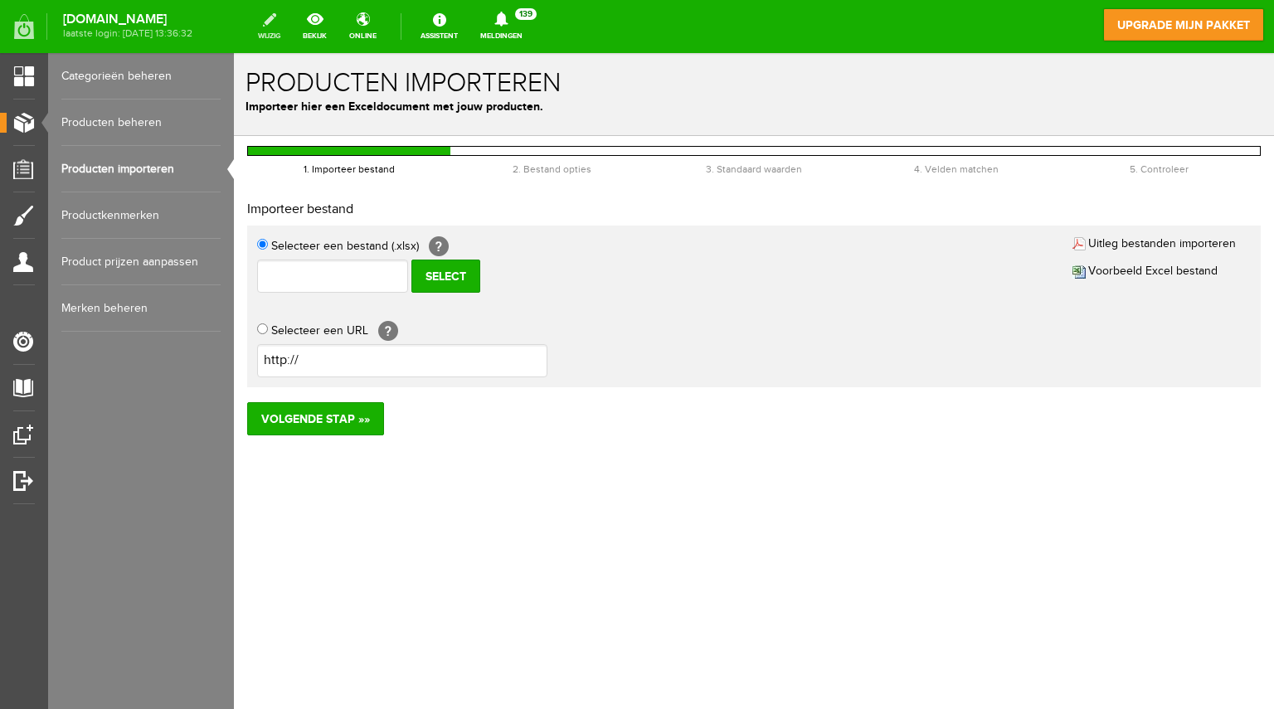
click at [290, 20] on link "wijzig" at bounding box center [269, 26] width 42 height 37
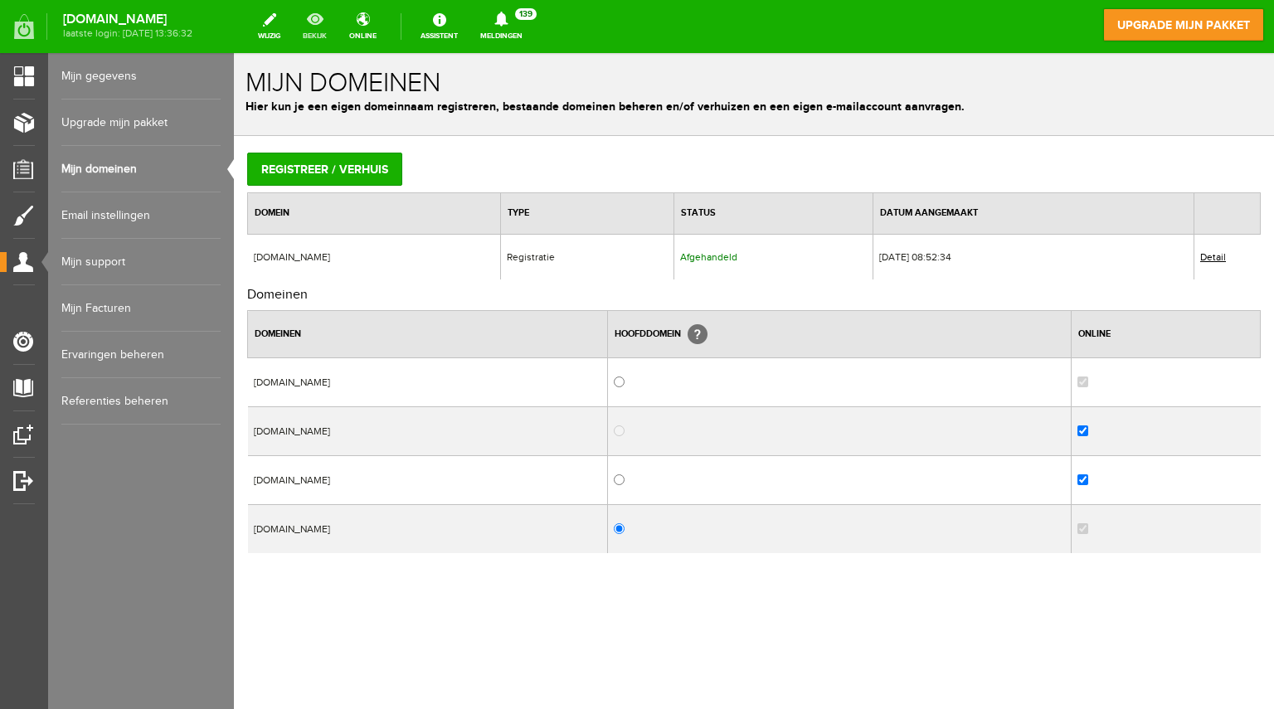
click at [335, 18] on link "bekijk" at bounding box center [315, 26] width 44 height 37
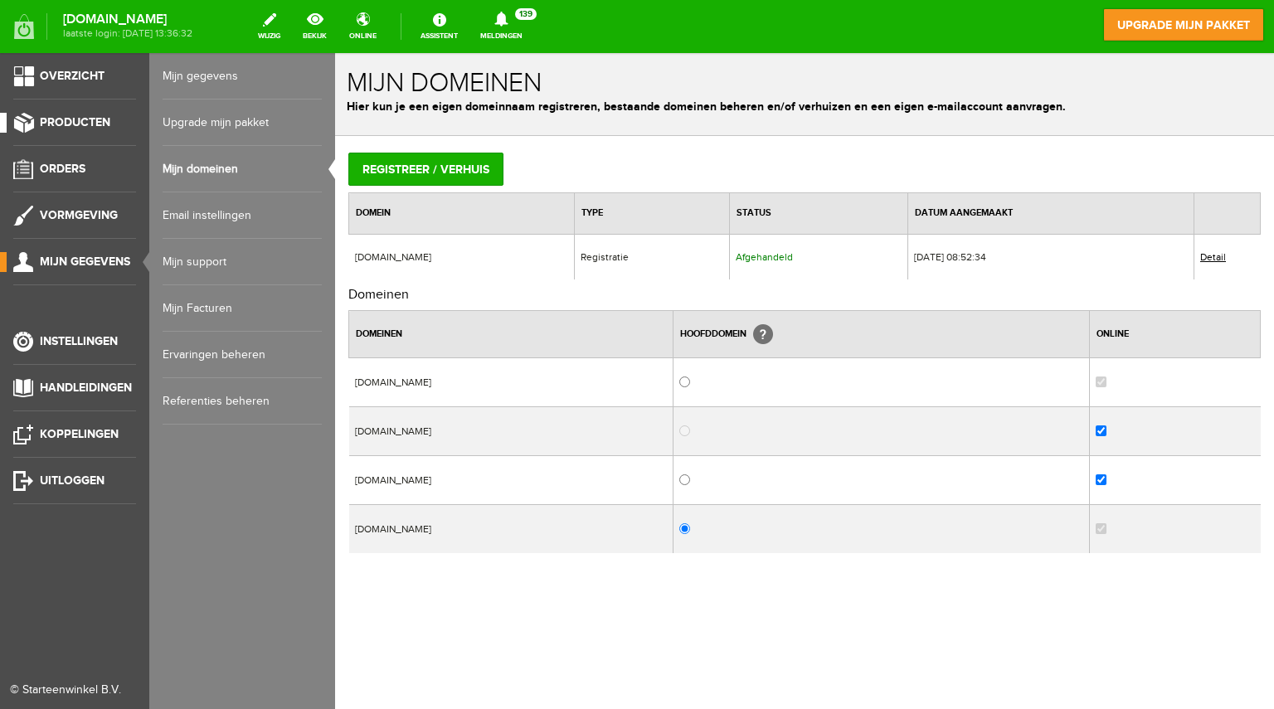
click at [27, 121] on link "Producten" at bounding box center [68, 123] width 136 height 20
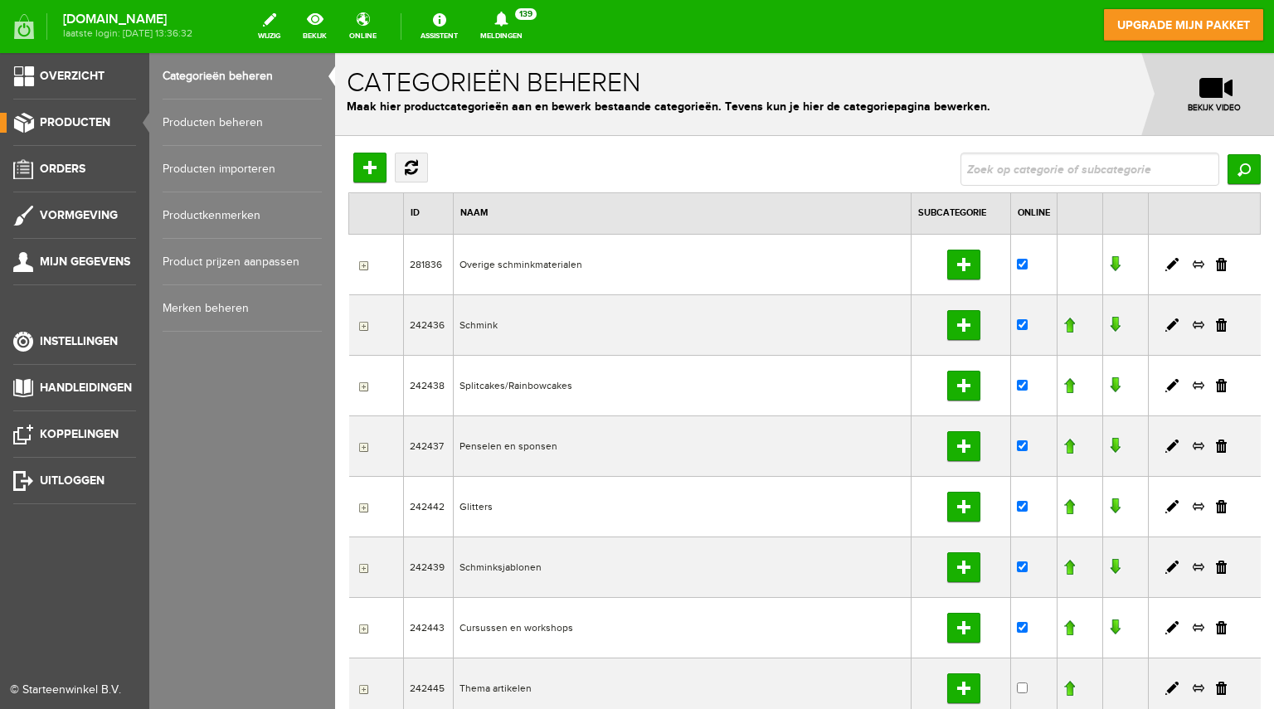
click at [205, 120] on link "Producten beheren" at bounding box center [242, 123] width 159 height 46
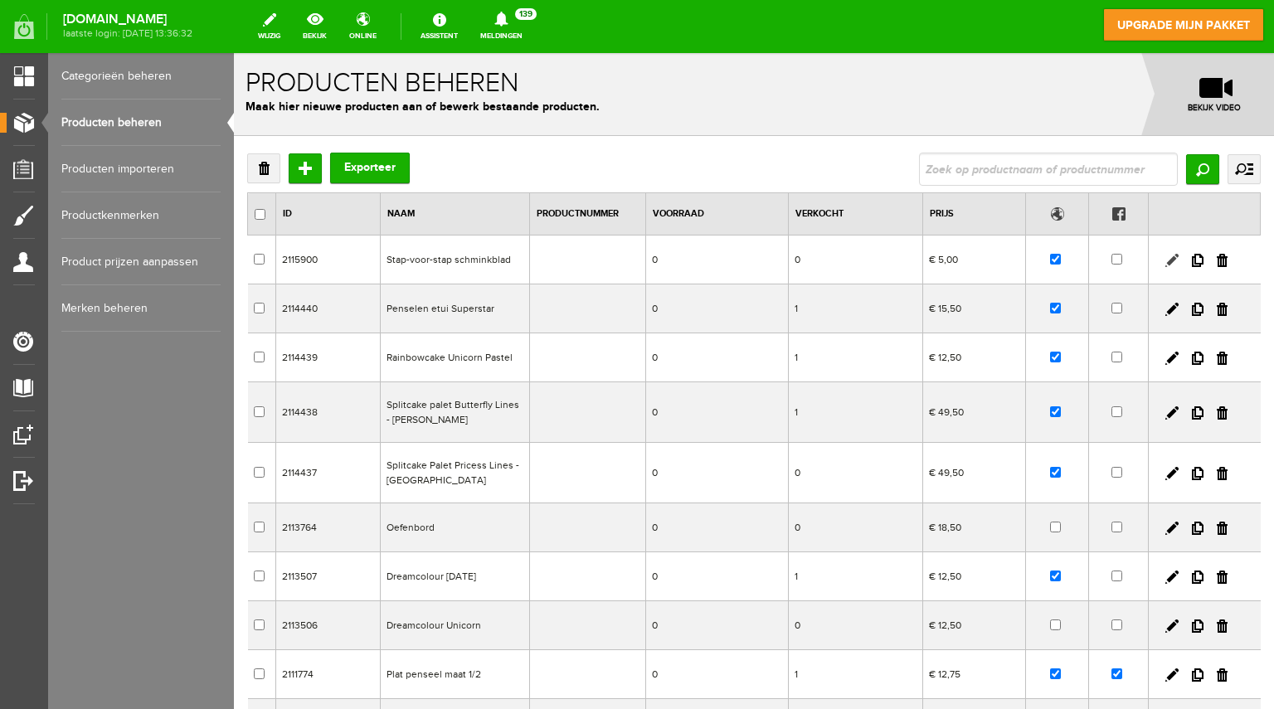
click at [1166, 256] on link at bounding box center [1172, 260] width 13 height 13
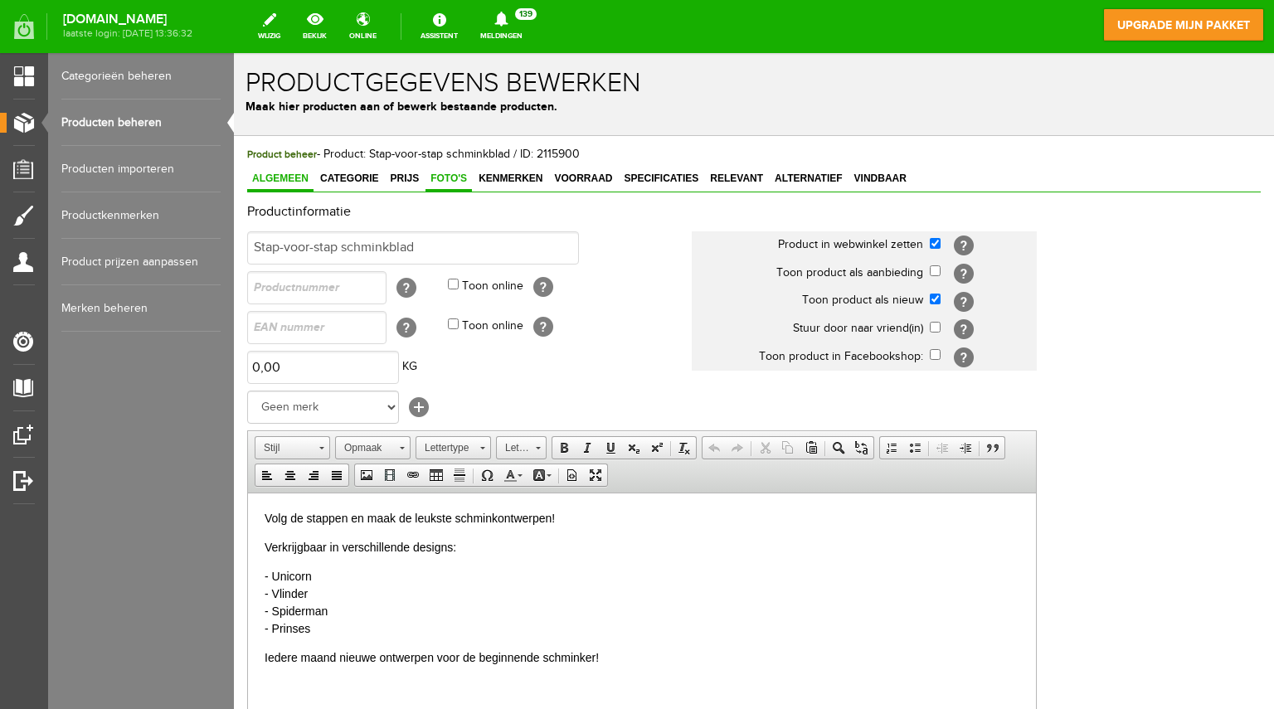
click at [446, 175] on span "Foto's" at bounding box center [449, 179] width 46 height 12
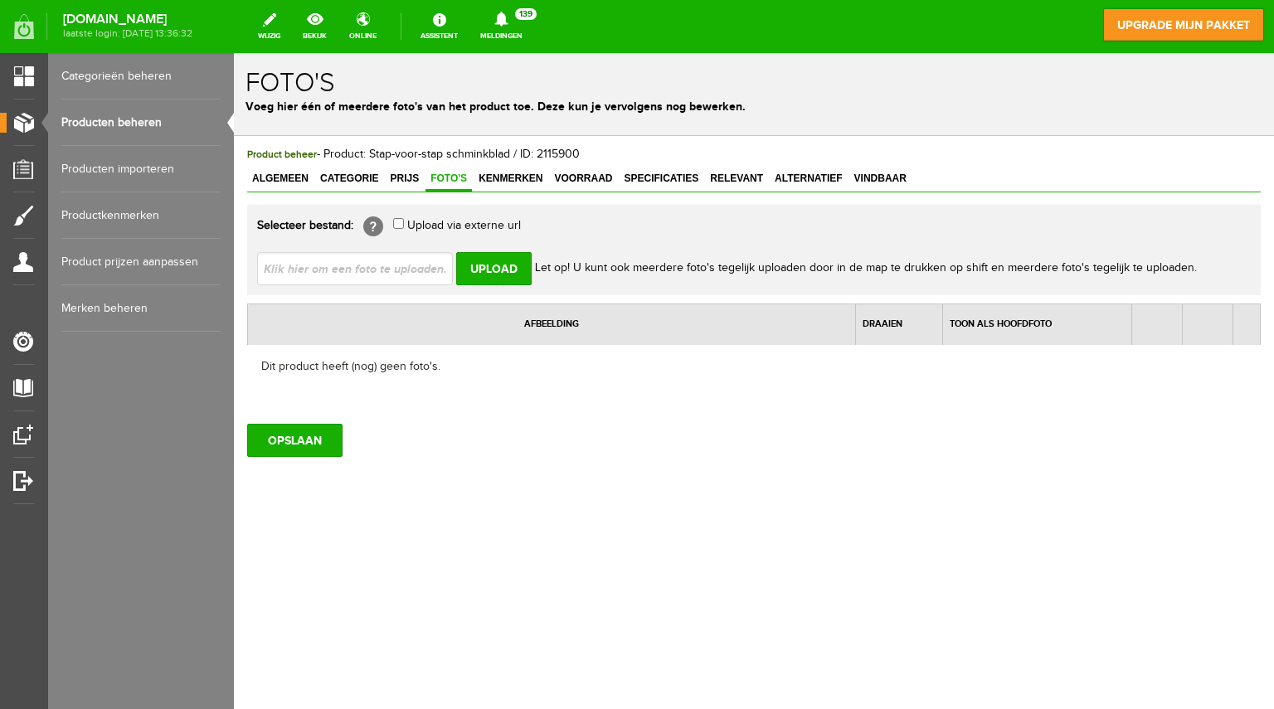
click at [397, 260] on input "file" at bounding box center [361, 268] width 209 height 32
type input "C:\fakepath\Stap-voor-stap beeld.png"
type input "Stap-voor-stap beeld.png"
click at [490, 257] on input "Upload" at bounding box center [493, 268] width 75 height 33
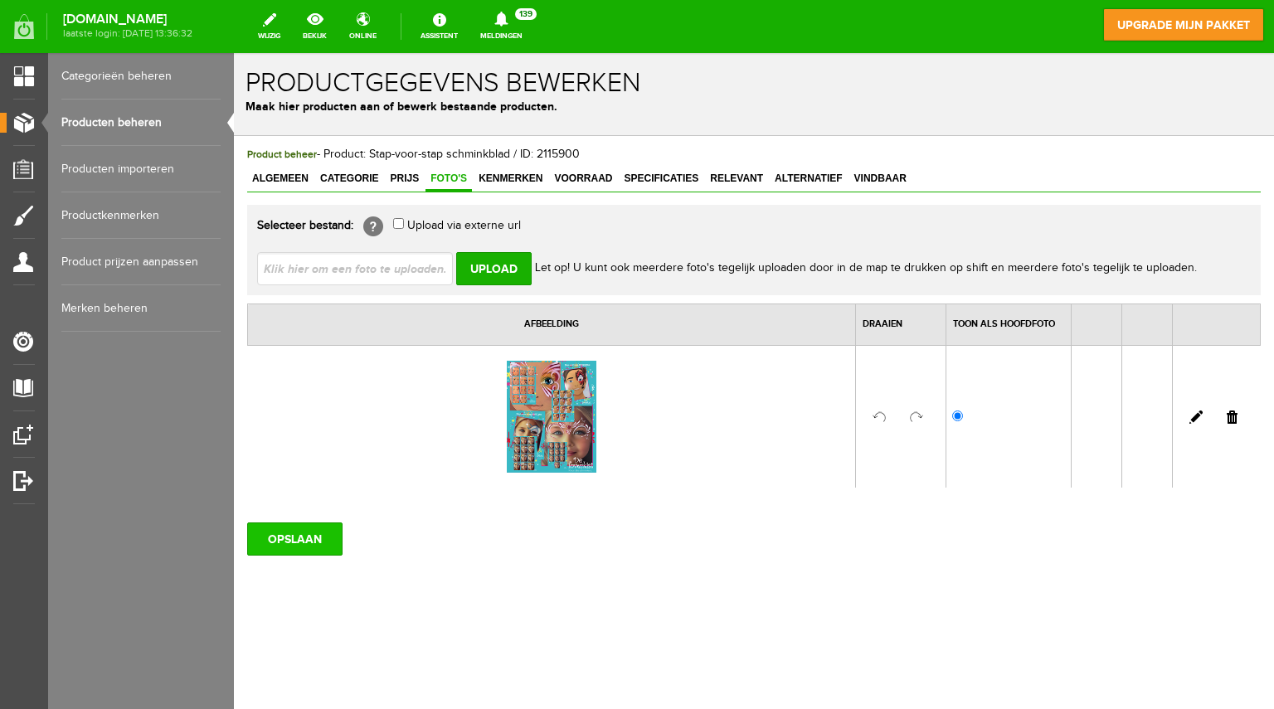
click at [295, 538] on input "OPSLAAN" at bounding box center [294, 539] width 95 height 33
click at [121, 122] on link "Producten beheren" at bounding box center [140, 123] width 159 height 46
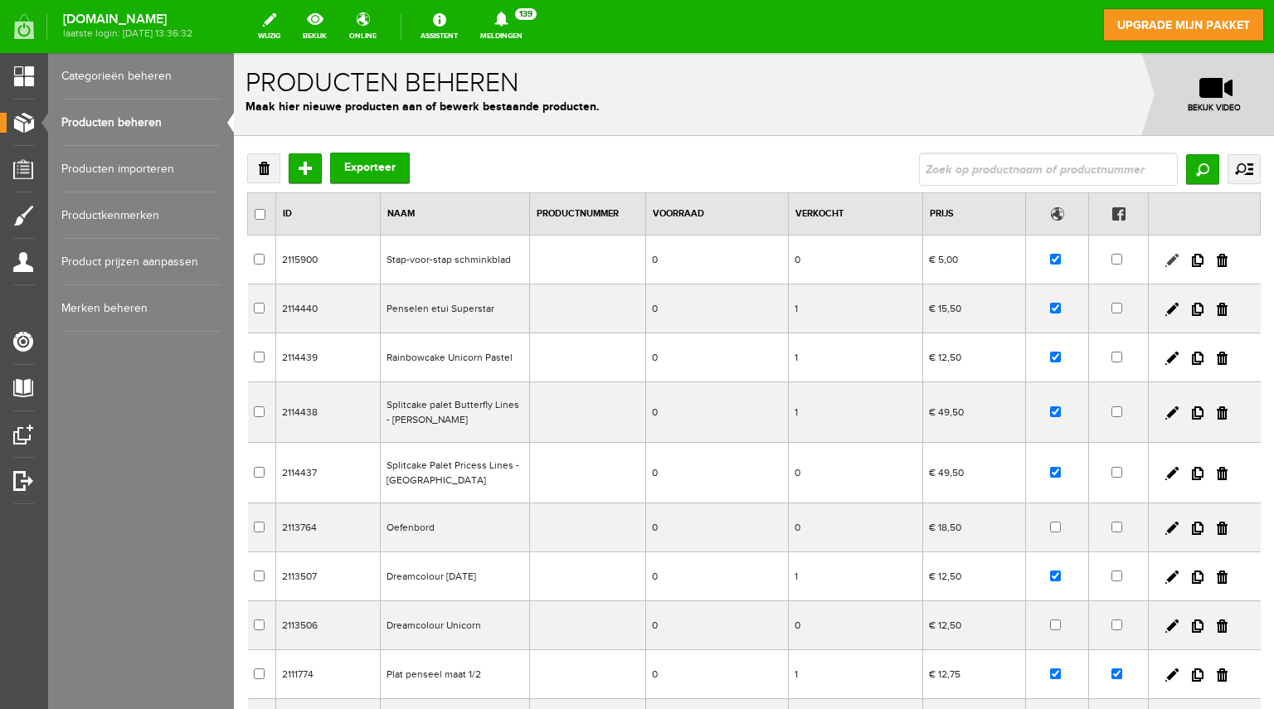
click at [1166, 265] on link at bounding box center [1172, 260] width 13 height 13
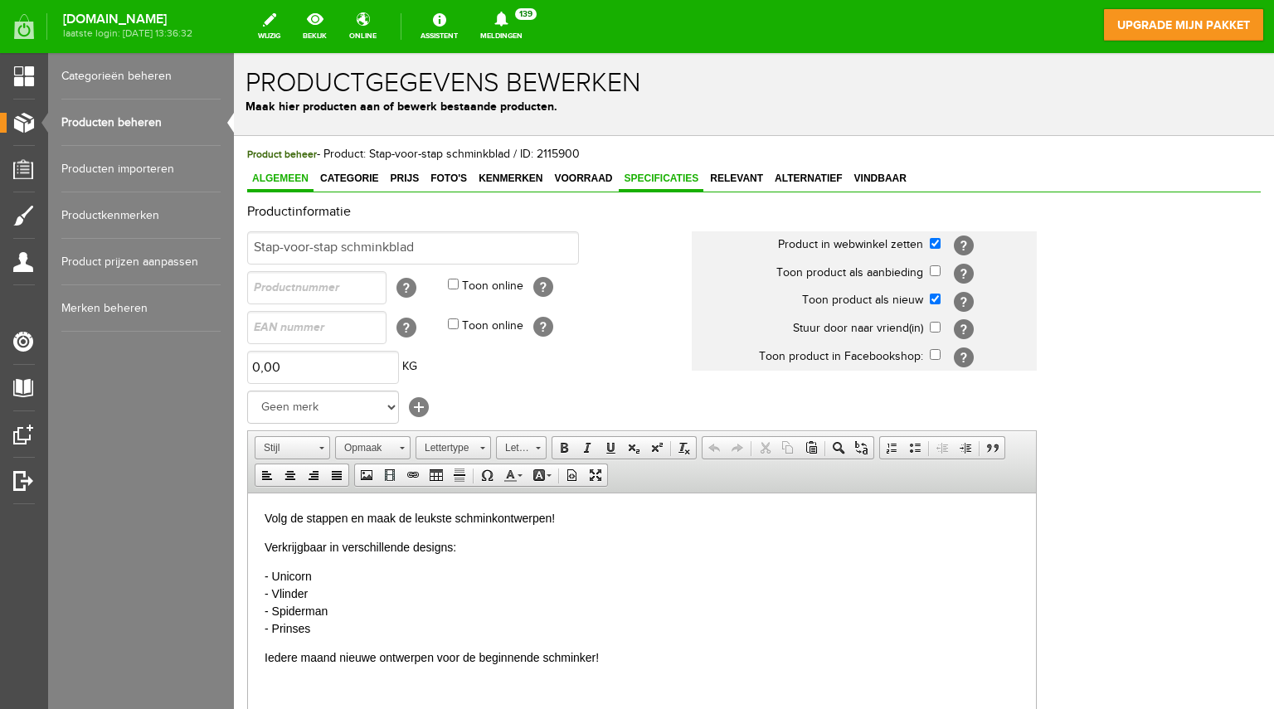
click at [660, 170] on link "Specificaties" at bounding box center [661, 180] width 85 height 24
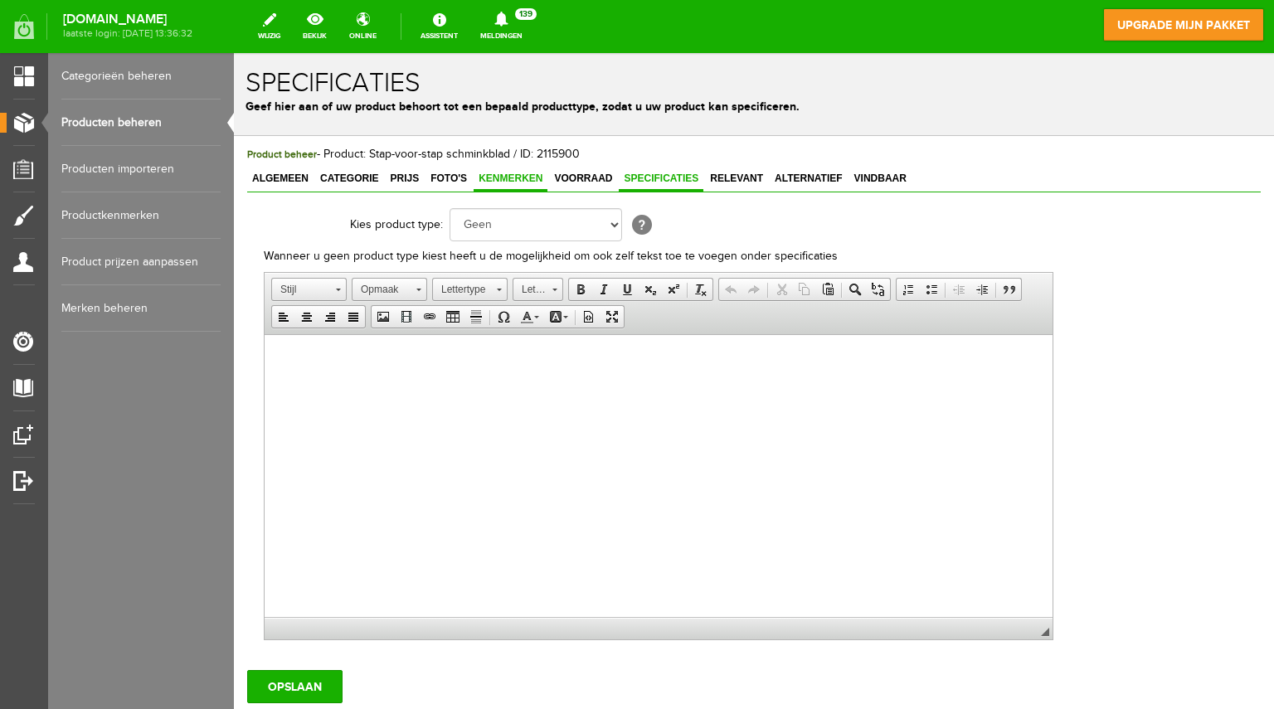
click at [519, 178] on span "Kenmerken" at bounding box center [511, 179] width 74 height 12
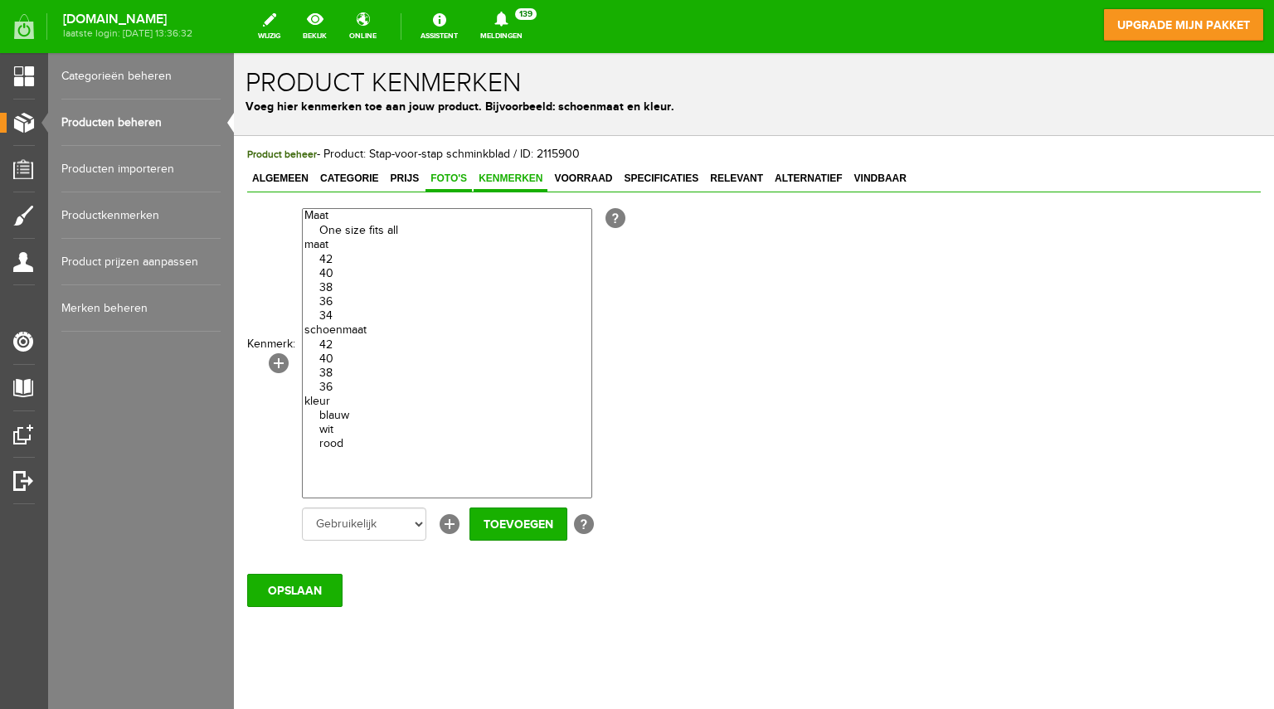
click at [451, 177] on span "Foto's" at bounding box center [449, 179] width 46 height 12
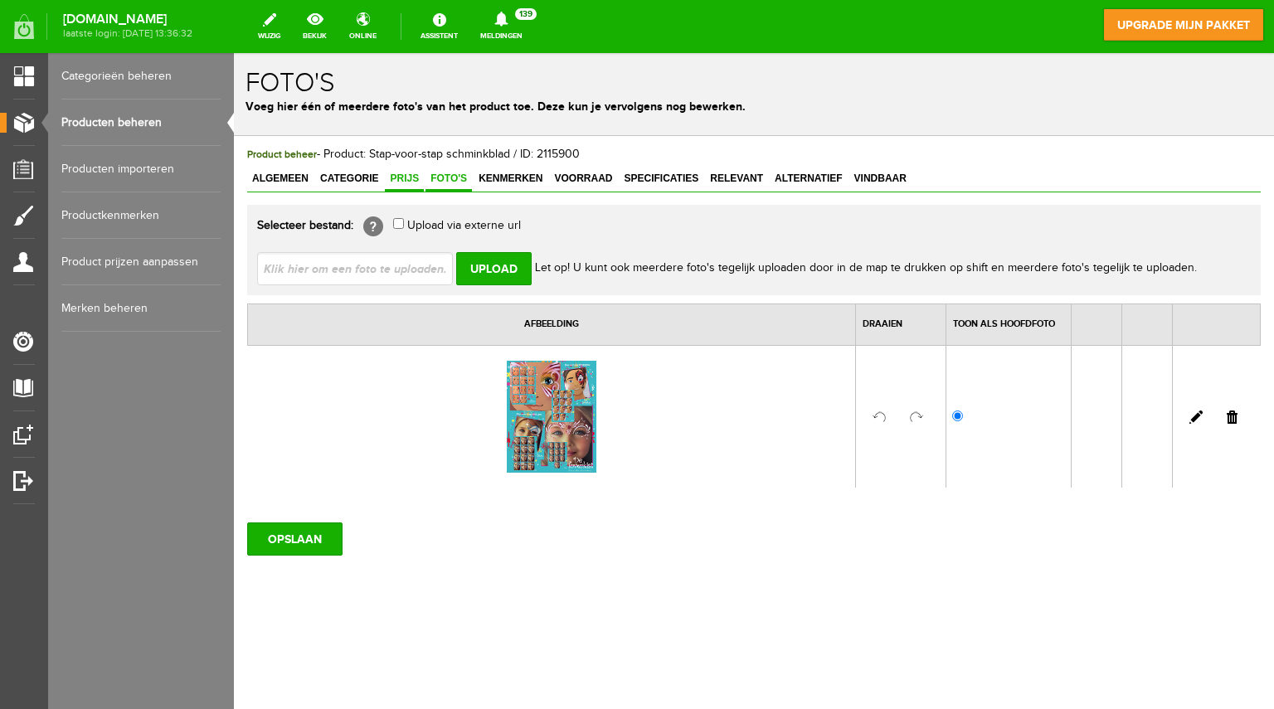
click at [397, 175] on span "Prijs" at bounding box center [404, 179] width 39 height 12
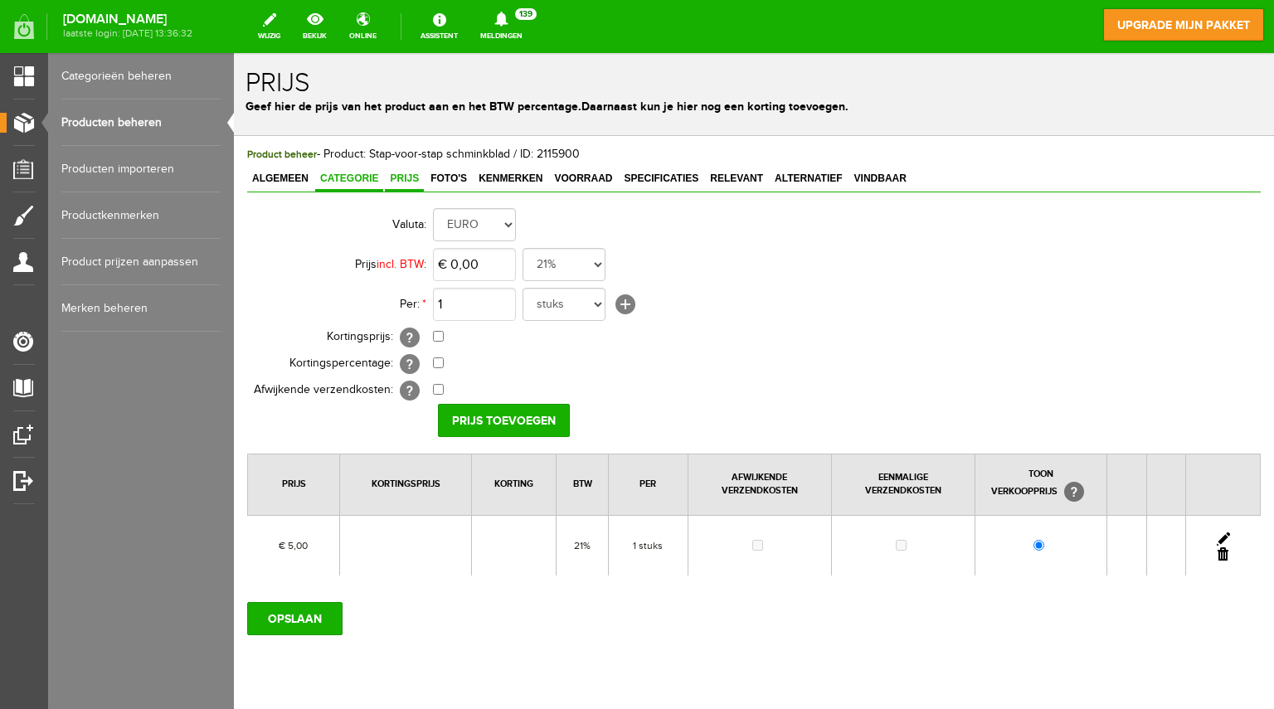
click at [362, 173] on span "Categorie" at bounding box center [349, 179] width 68 height 12
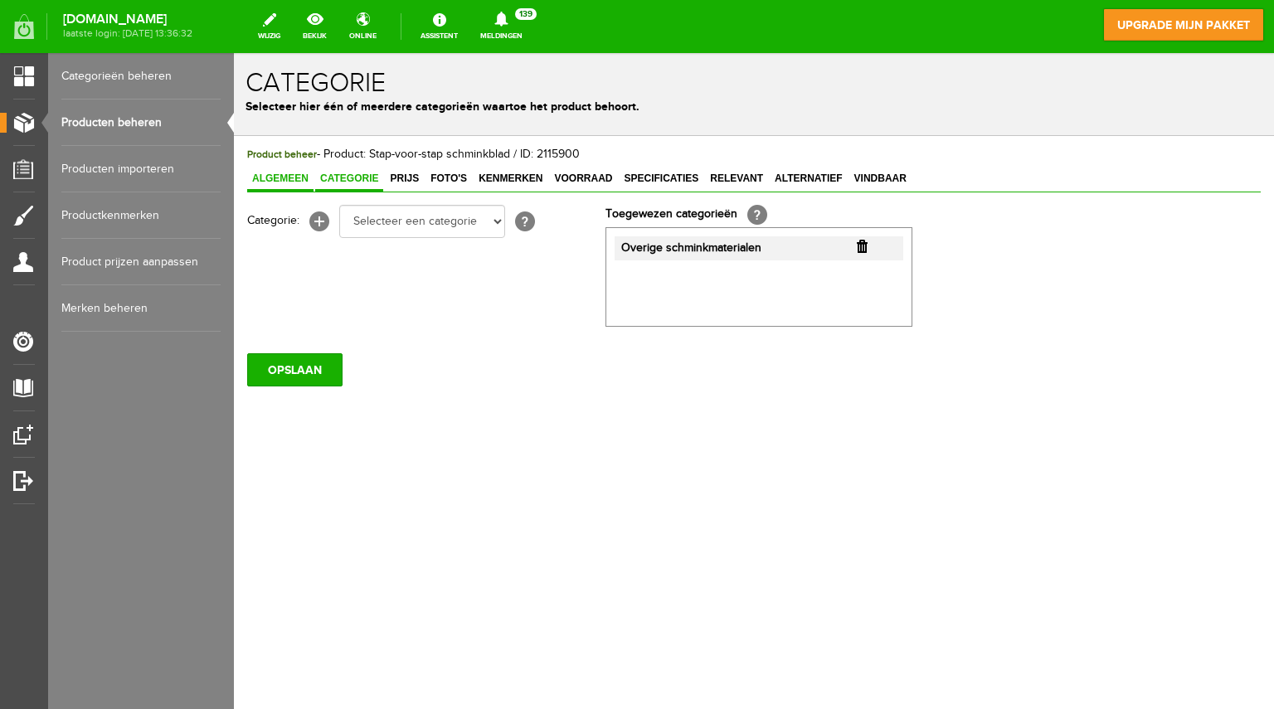
click at [289, 178] on span "Algemeen" at bounding box center [280, 179] width 66 height 12
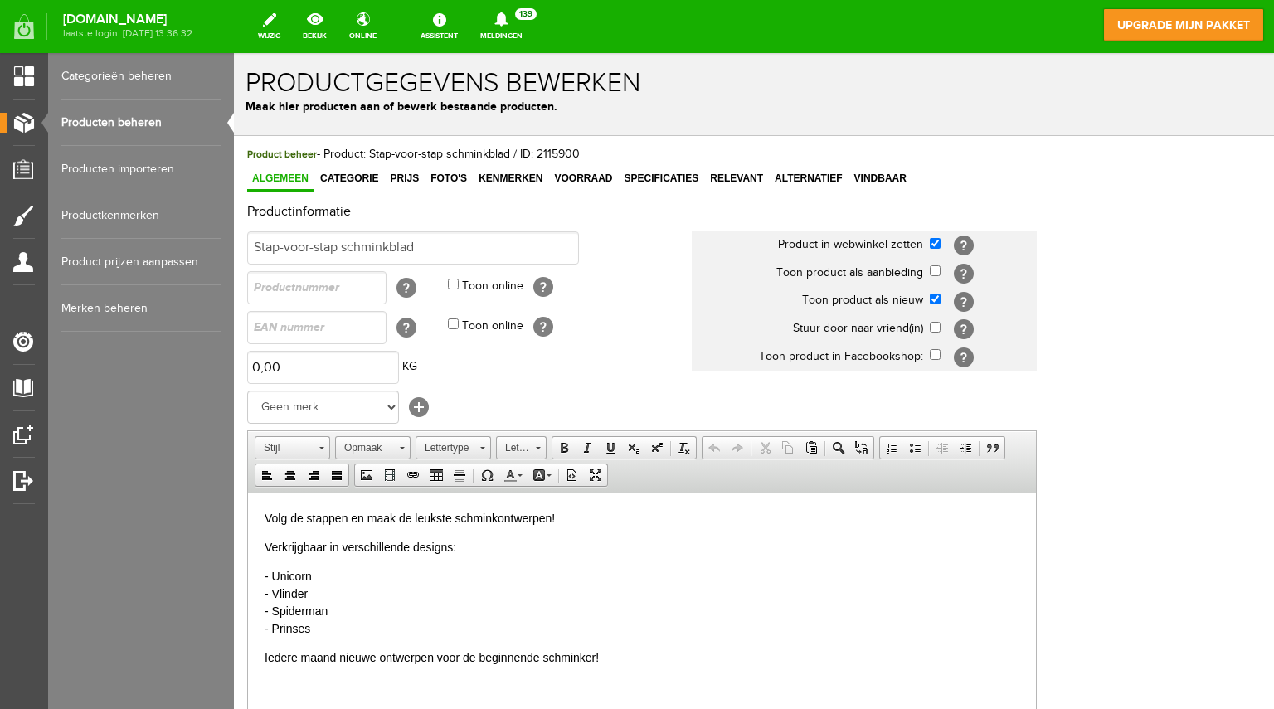
click at [816, 297] on th "Toon product als nieuw" at bounding box center [811, 301] width 238 height 28
click at [123, 162] on link "Producten importeren" at bounding box center [140, 169] width 159 height 46
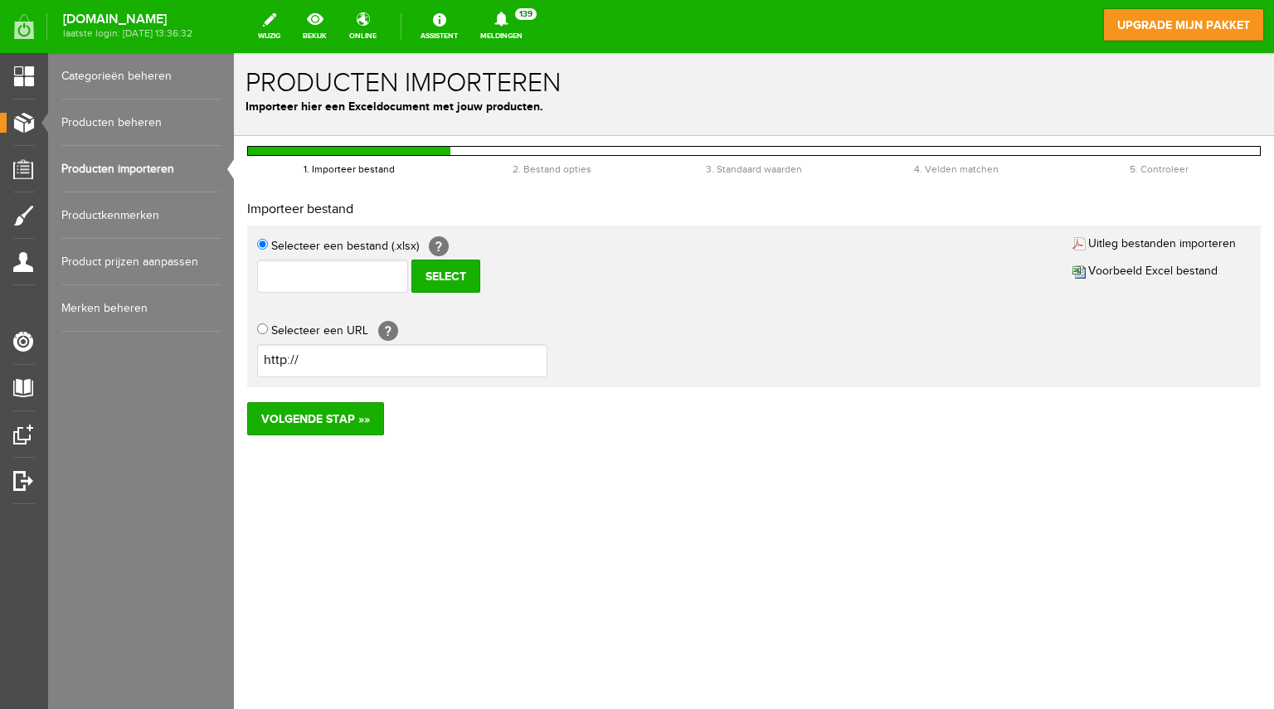
click at [114, 132] on link "Producten beheren" at bounding box center [140, 123] width 159 height 46
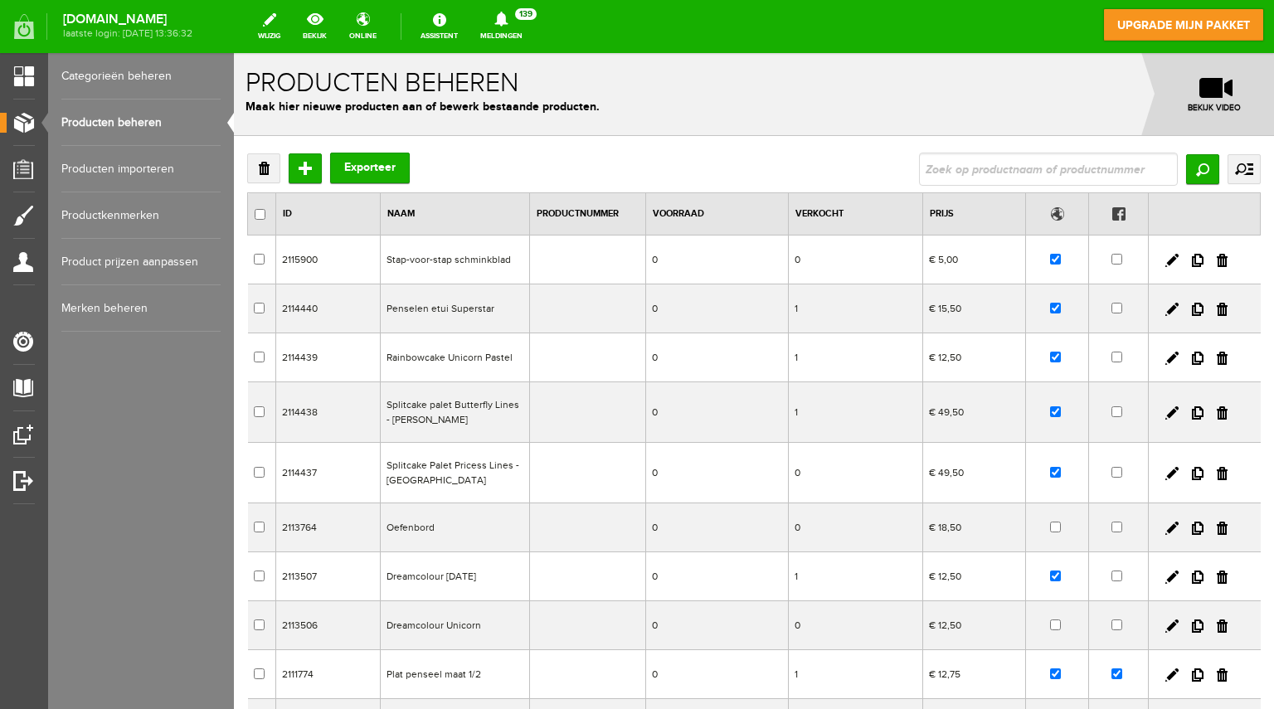
click at [141, 217] on link "Productkenmerken" at bounding box center [140, 215] width 159 height 46
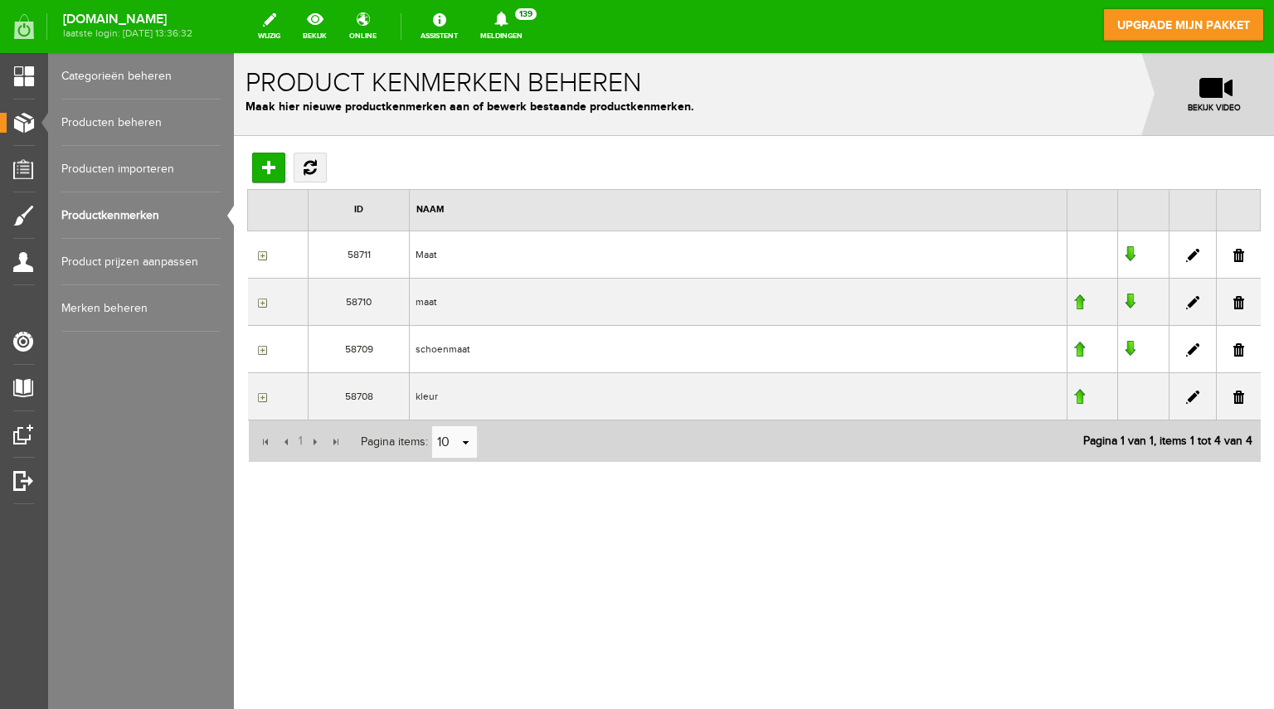
click at [118, 76] on link "Categorieën beheren" at bounding box center [140, 76] width 159 height 46
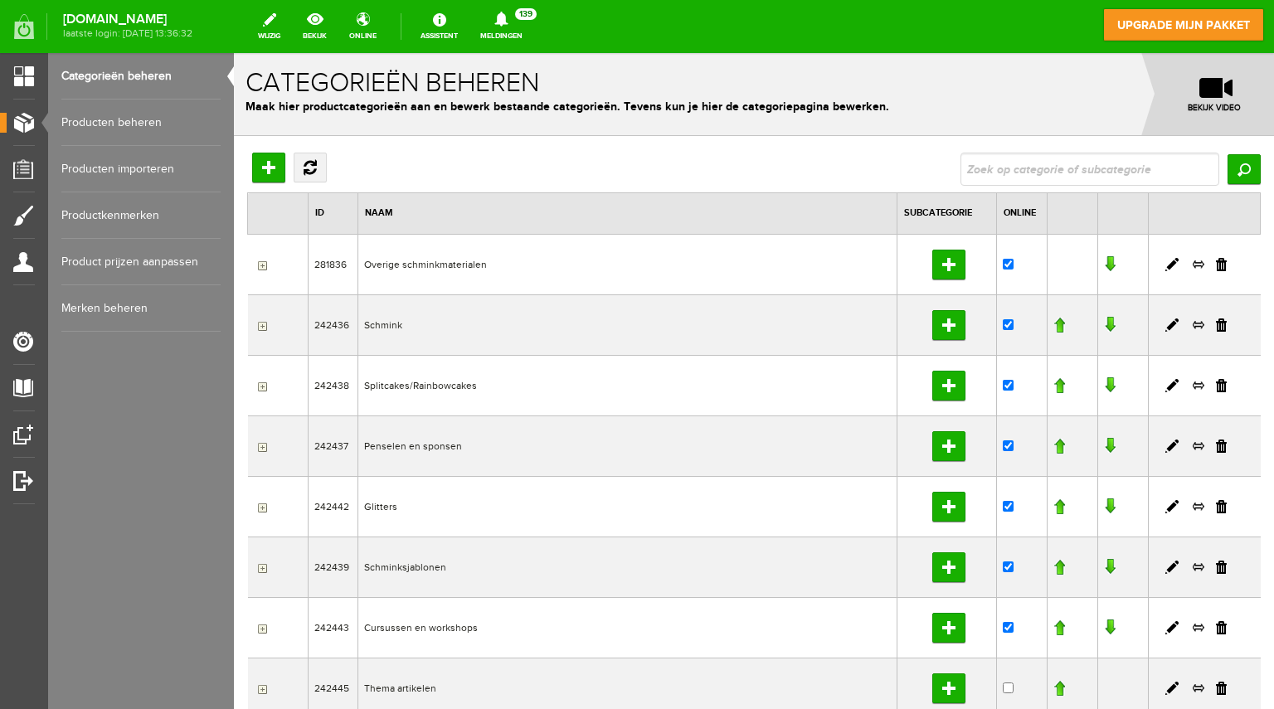
click at [116, 124] on link "Producten beheren" at bounding box center [140, 123] width 159 height 46
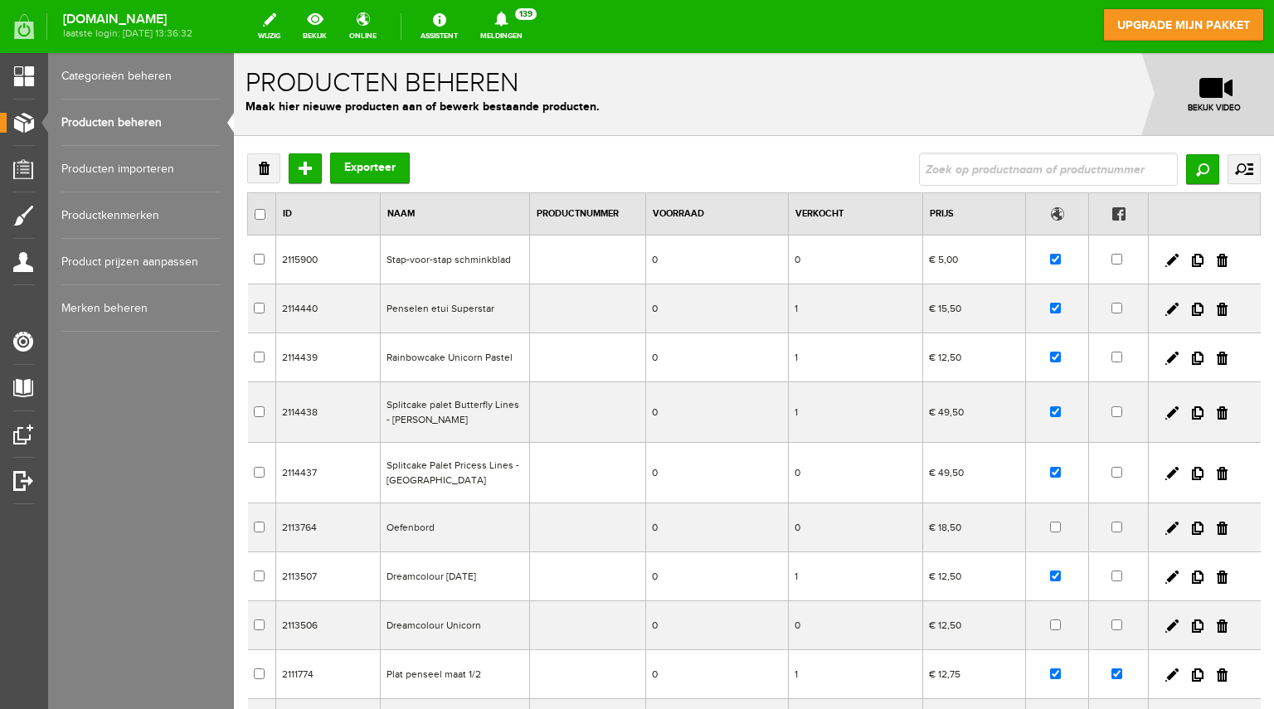
click at [123, 73] on link "Categorieën beheren" at bounding box center [140, 76] width 159 height 46
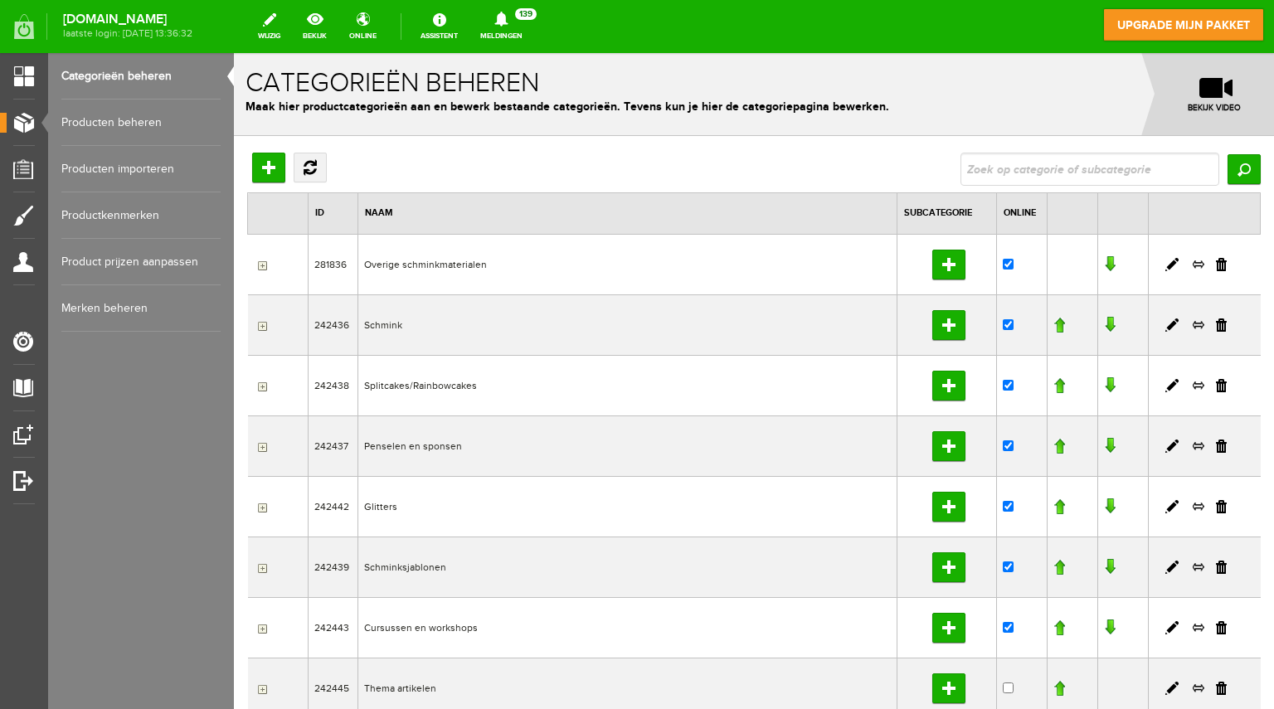
click at [131, 124] on link "Producten beheren" at bounding box center [140, 123] width 159 height 46
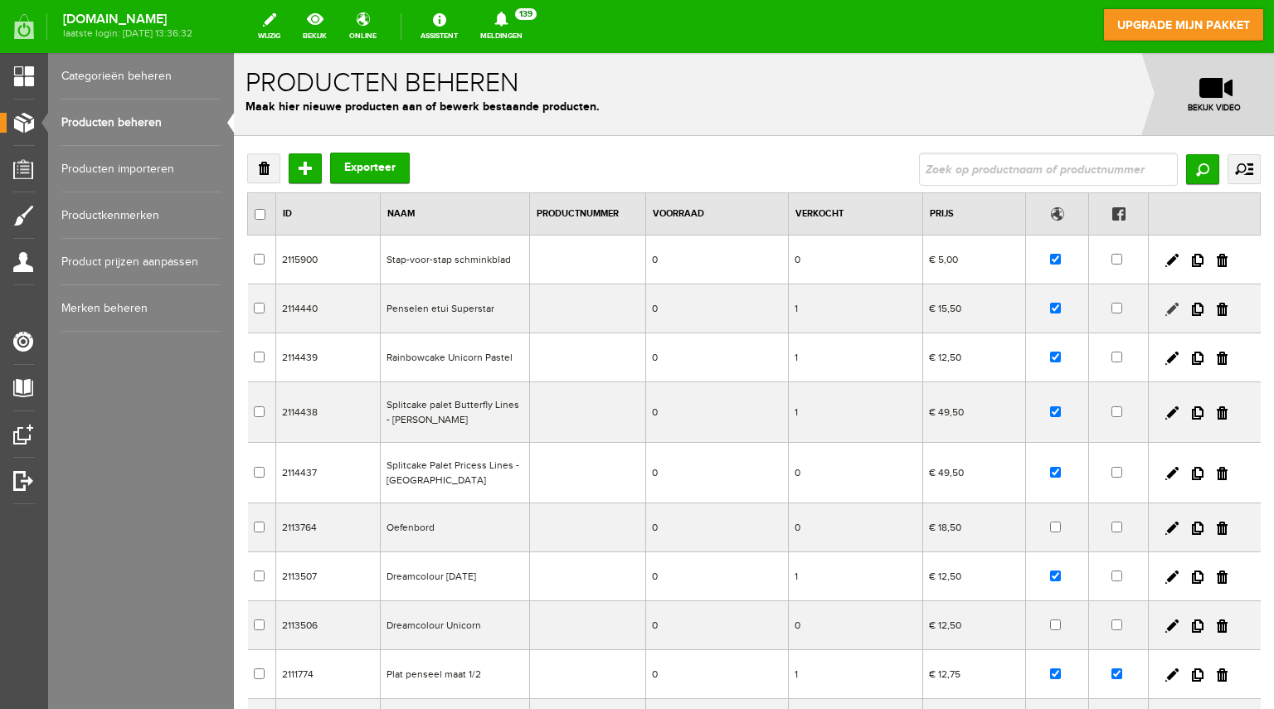
click at [1166, 304] on link at bounding box center [1172, 309] width 13 height 13
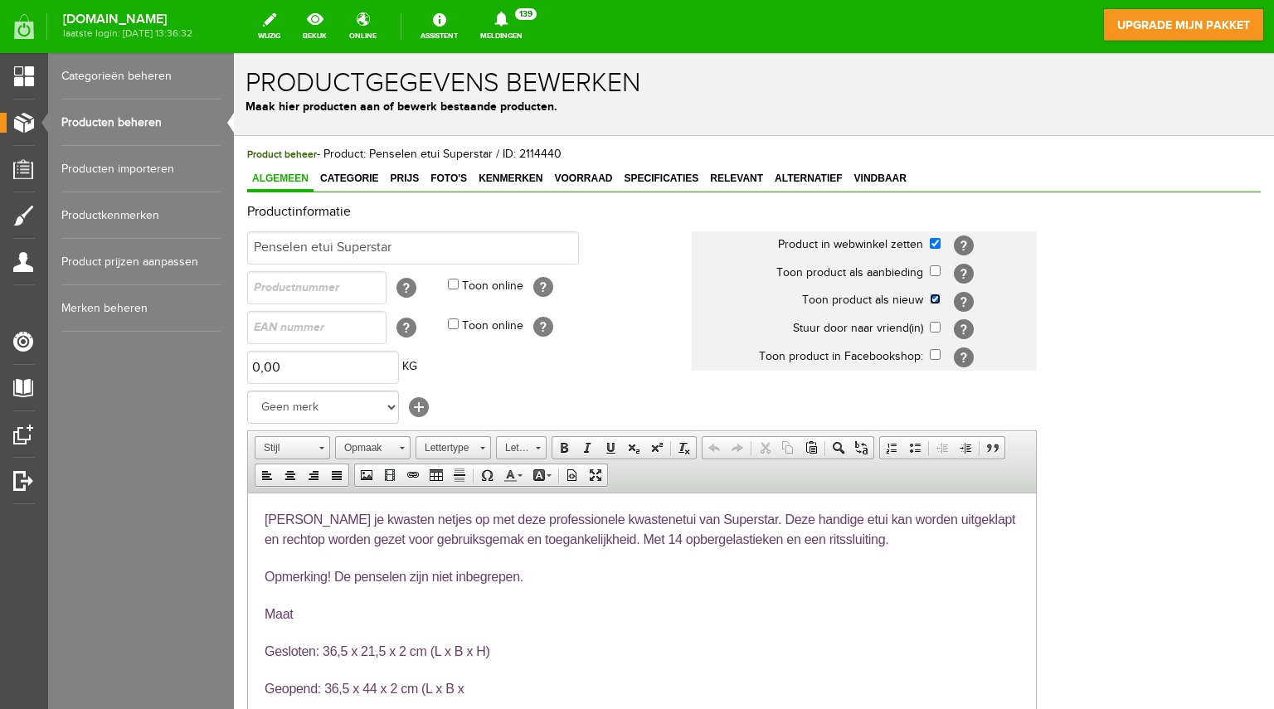
click at [936, 298] on input "checkbox" at bounding box center [935, 299] width 11 height 11
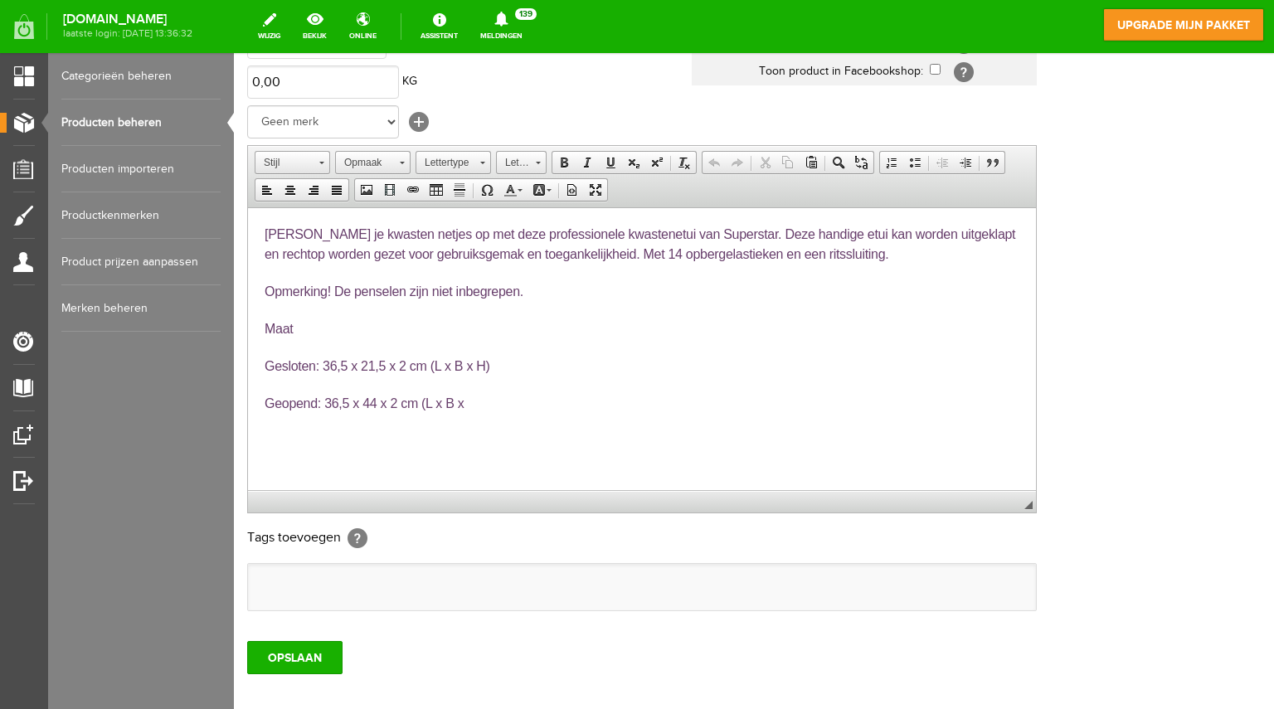
scroll to position [285, 0]
click at [290, 654] on input "OPSLAAN" at bounding box center [294, 657] width 95 height 33
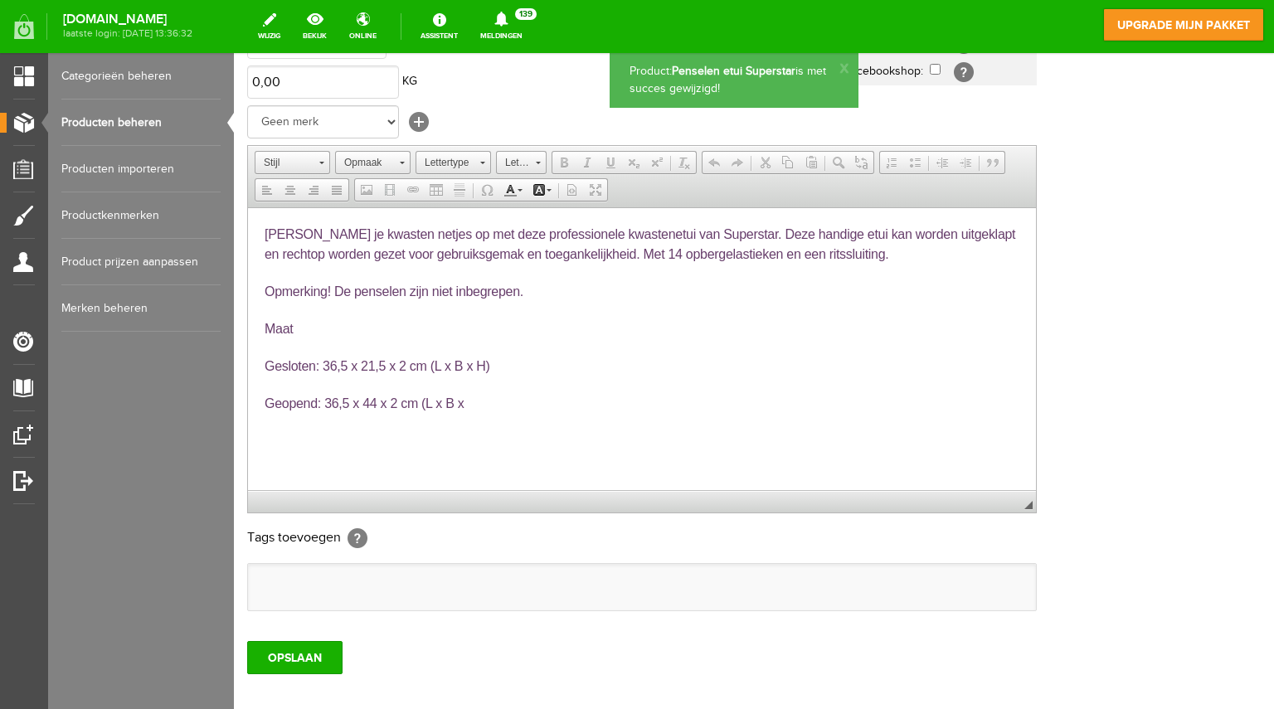
scroll to position [0, 0]
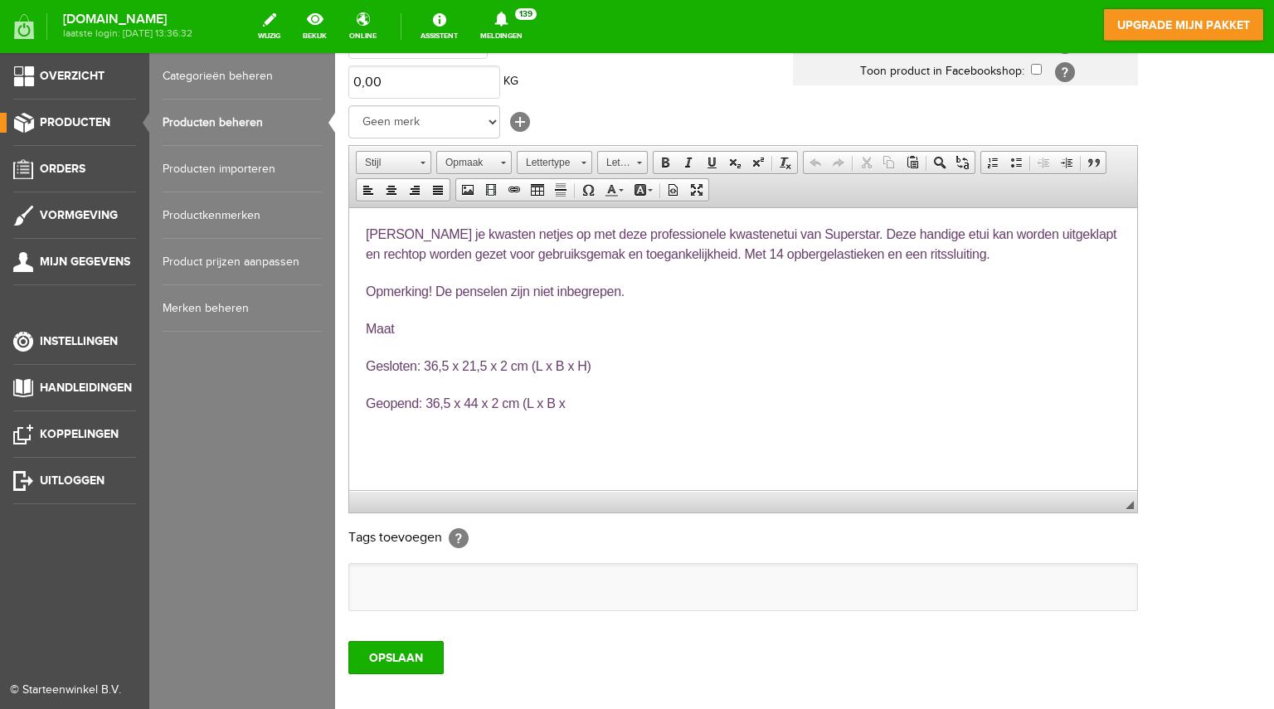
click at [196, 125] on link "Producten beheren" at bounding box center [242, 123] width 159 height 46
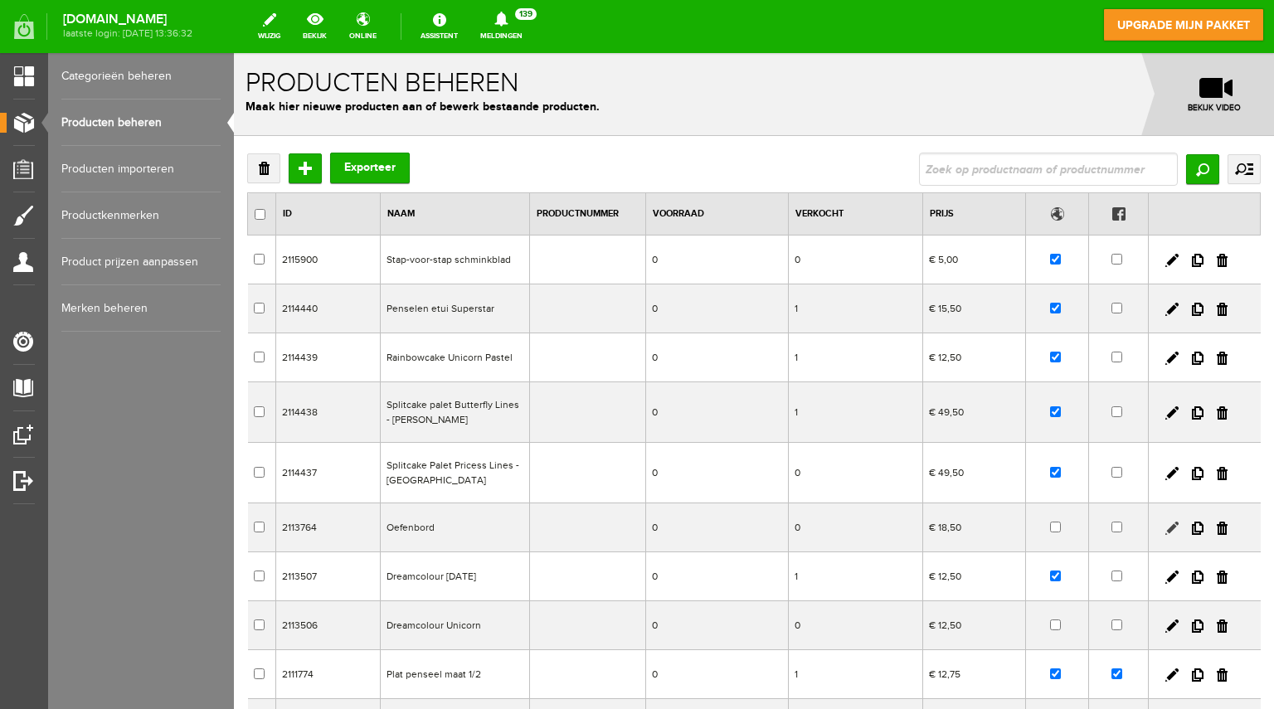
click at [1166, 522] on link at bounding box center [1172, 528] width 13 height 13
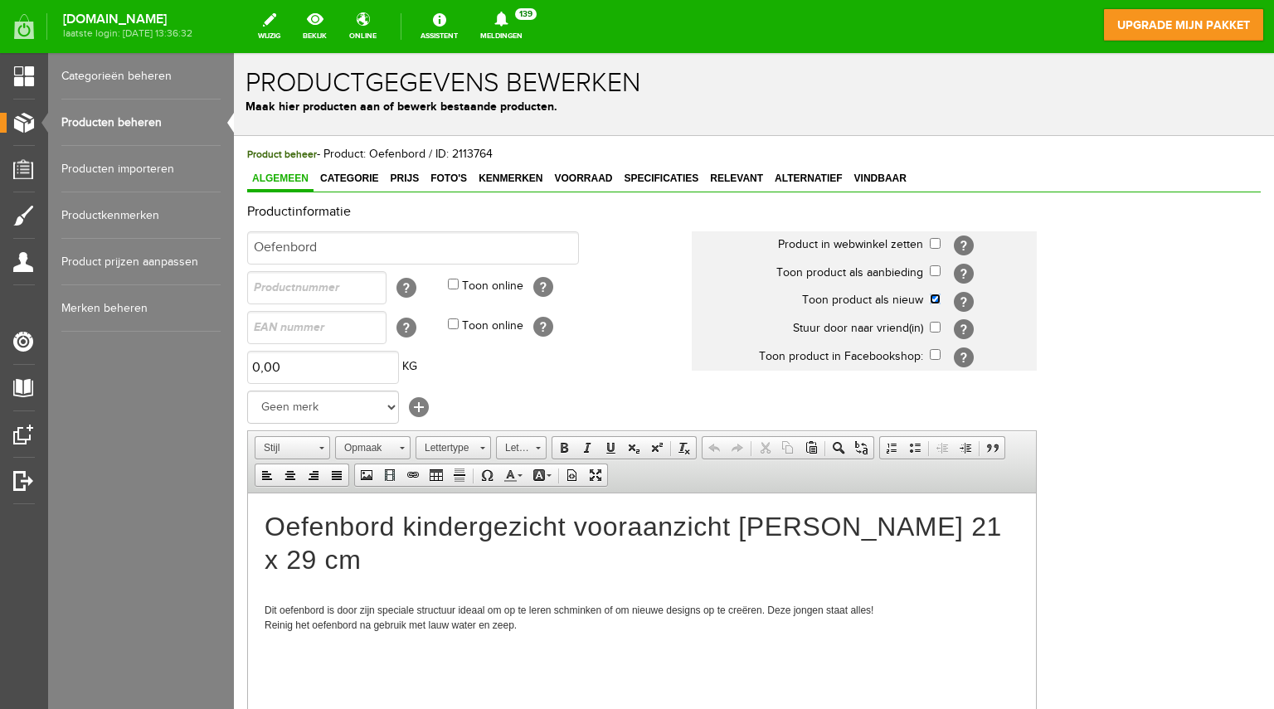
click at [931, 299] on input "checkbox" at bounding box center [935, 299] width 11 height 11
checkbox input "false"
click at [931, 238] on input "checkbox" at bounding box center [935, 243] width 11 height 11
checkbox input "true"
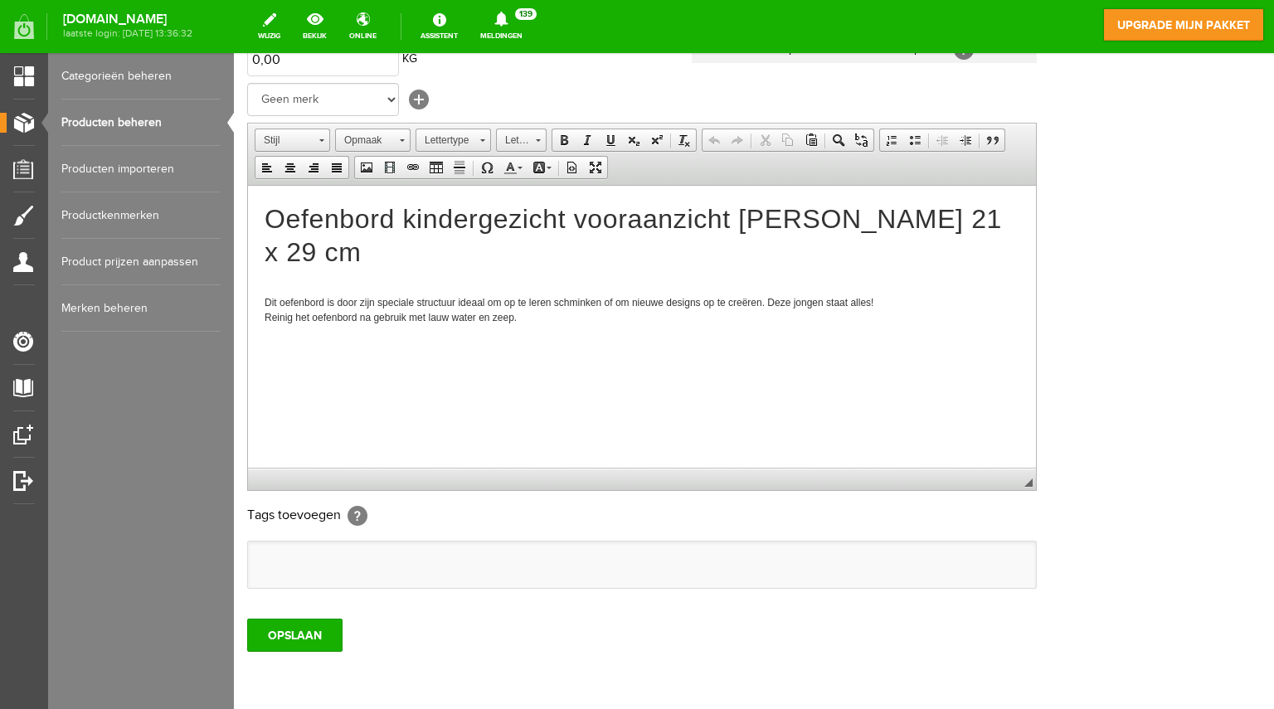
scroll to position [314, 0]
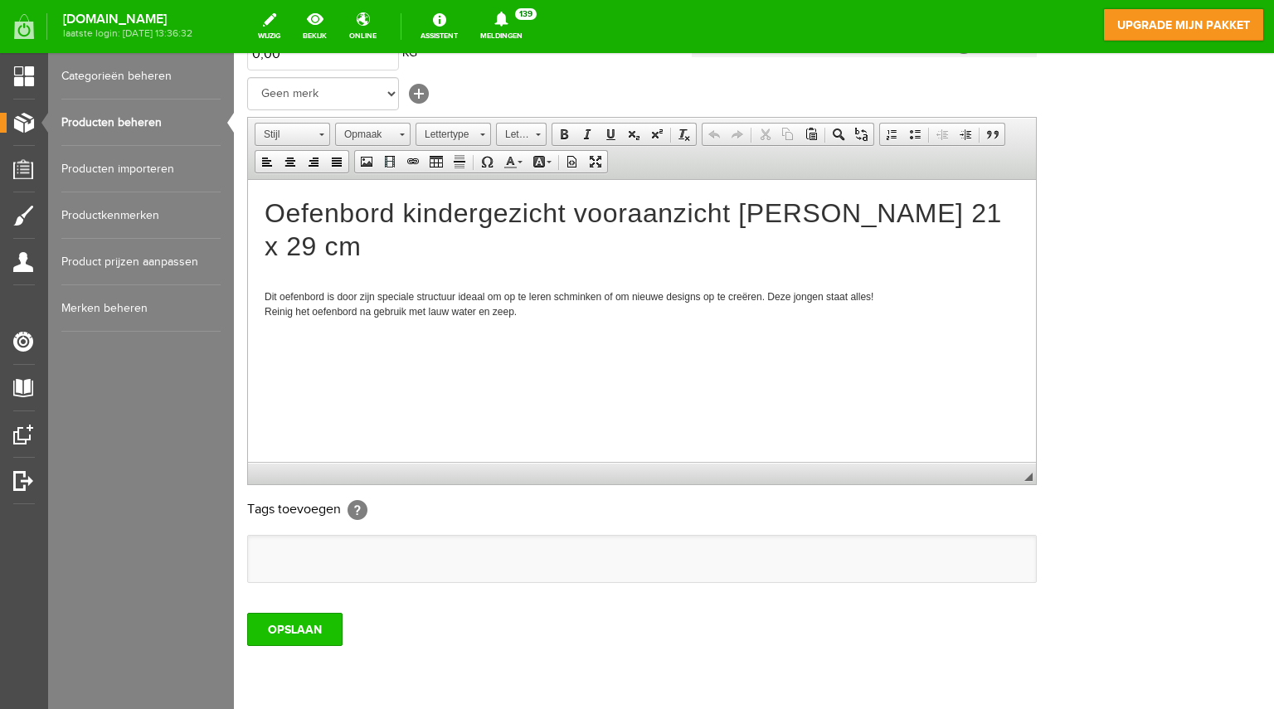
click at [309, 616] on input "OPSLAAN" at bounding box center [294, 629] width 95 height 33
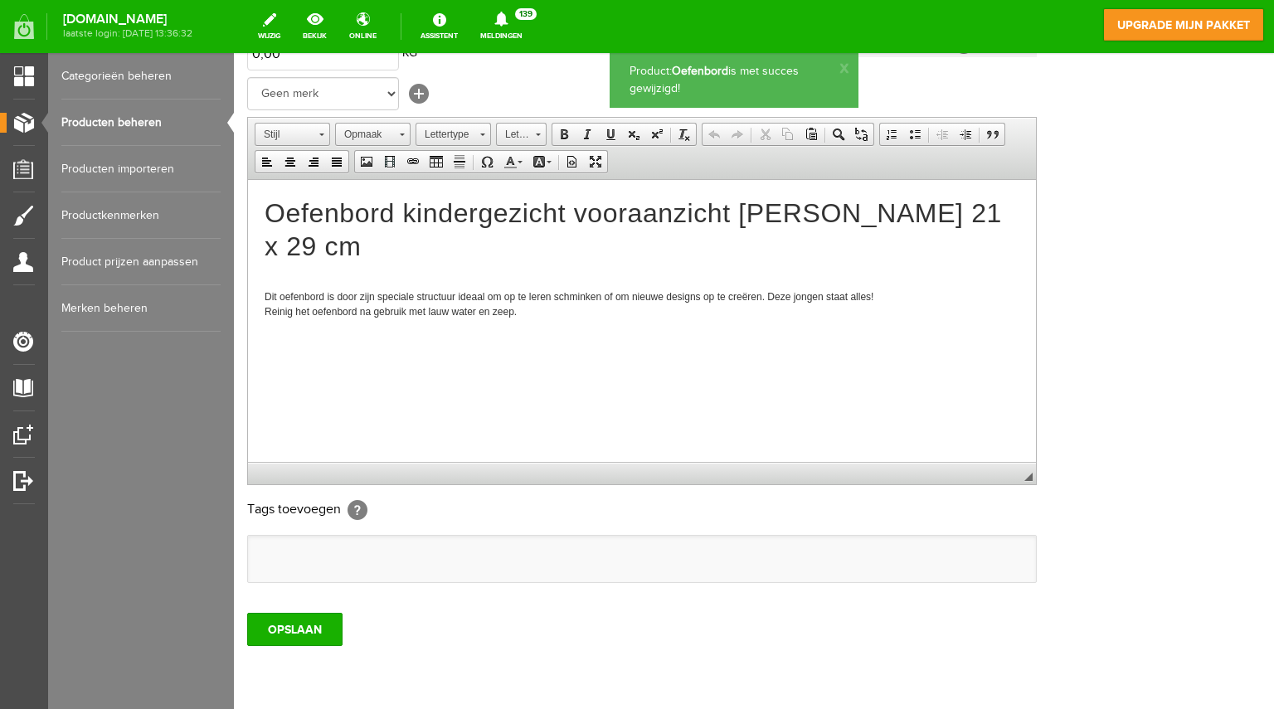
scroll to position [0, 0]
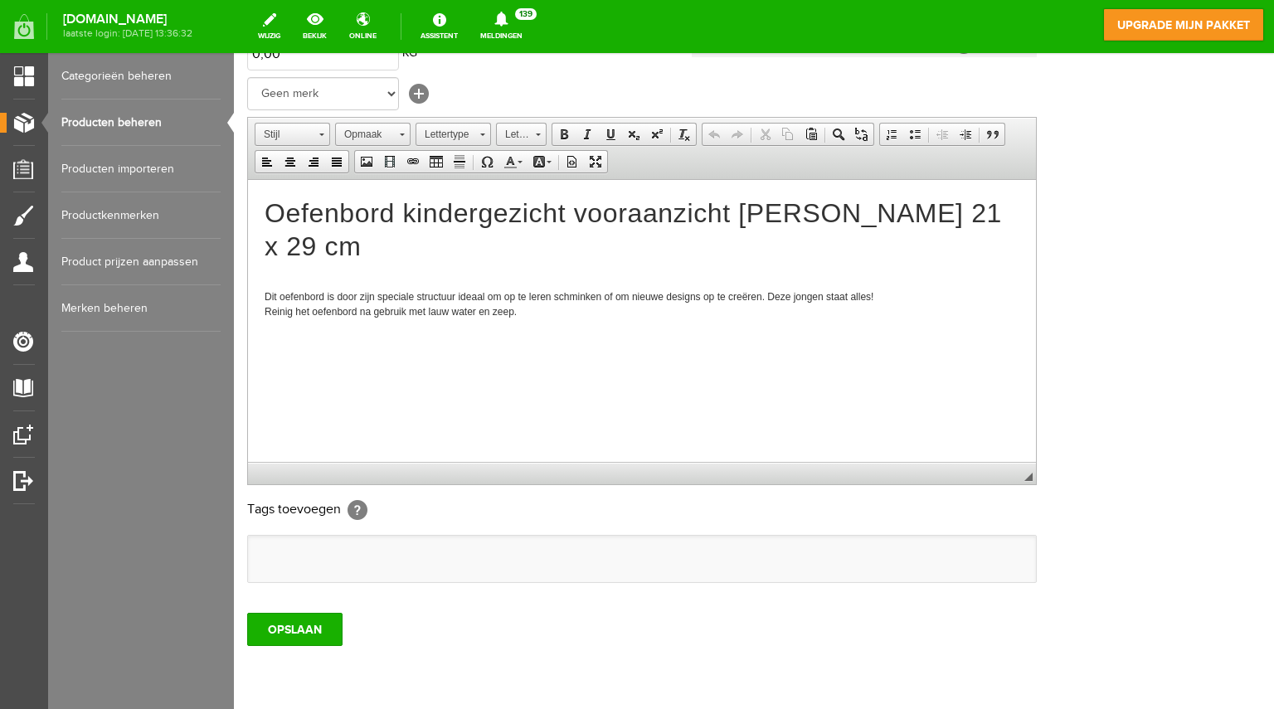
click at [1149, 233] on div "Productinformatie [GEOGRAPHIC_DATA] Product in webwinkel zetten [?] Toon produc…" at bounding box center [754, 238] width 1014 height 695
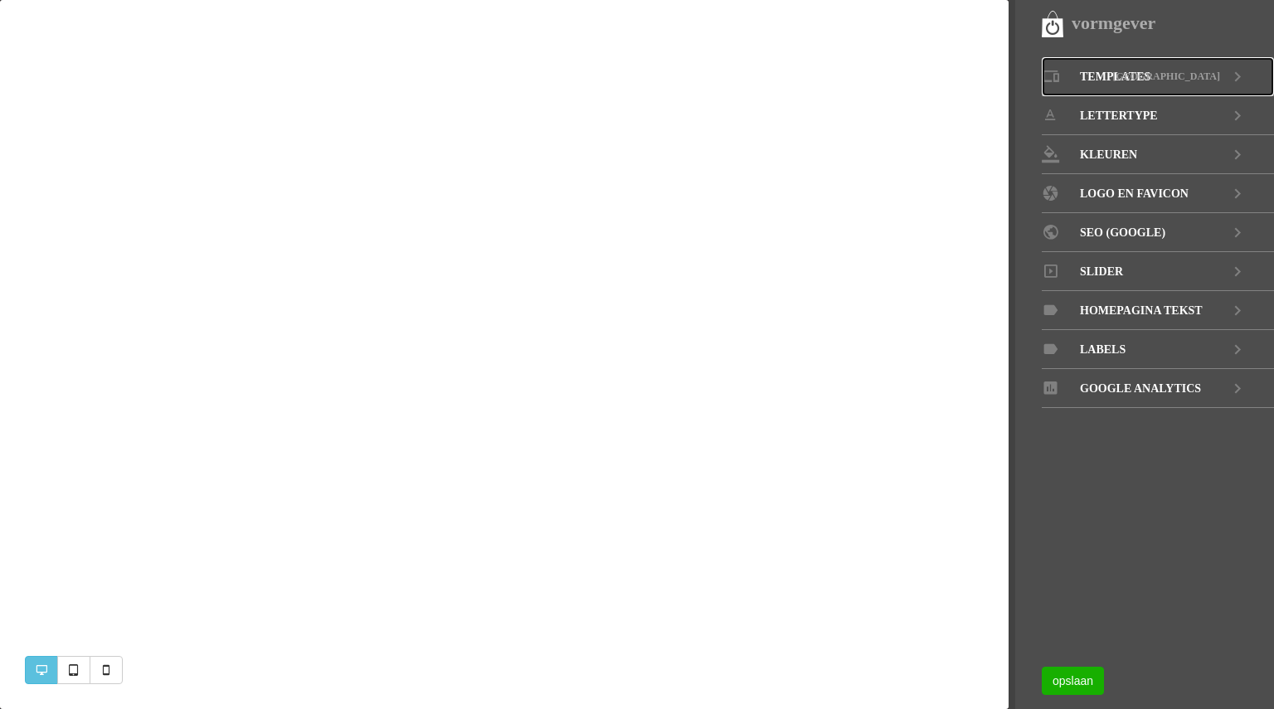
click at [1119, 72] on span "Templates" at bounding box center [1115, 76] width 71 height 39
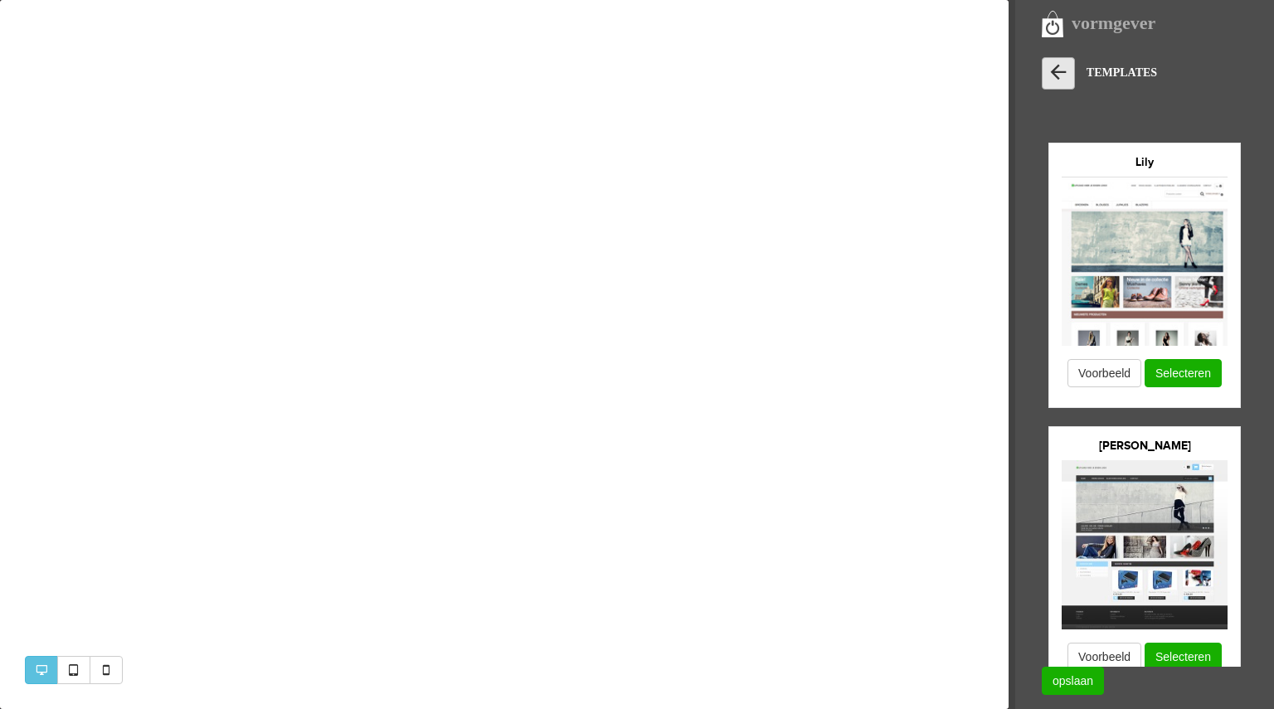
click at [1062, 69] on icon at bounding box center [1058, 72] width 23 height 23
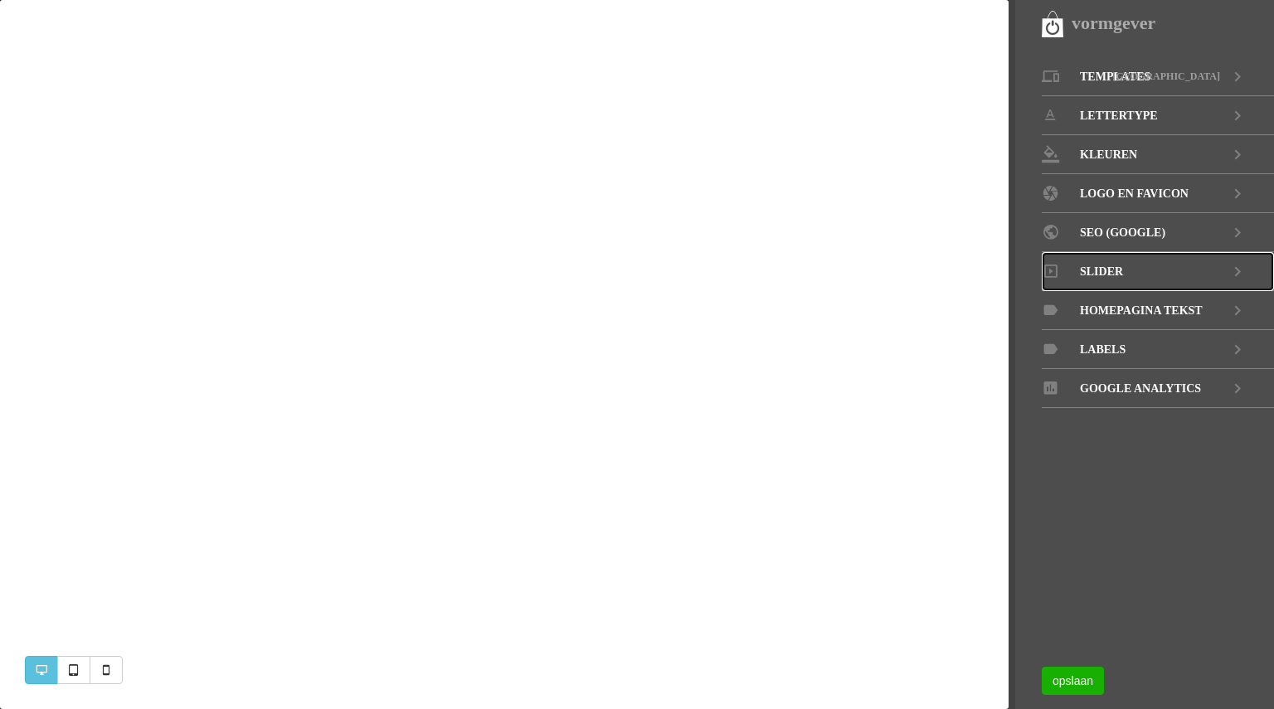
click at [1103, 270] on span "Slider" at bounding box center [1101, 271] width 43 height 39
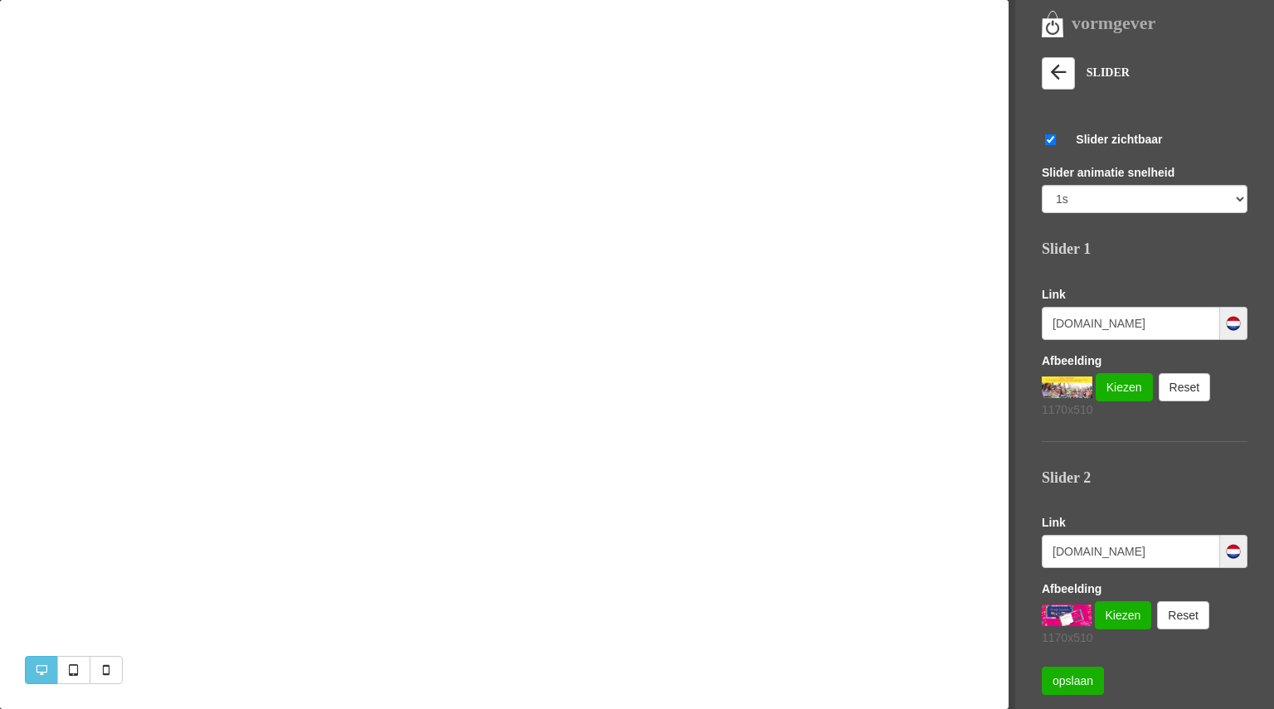
click at [1070, 387] on img at bounding box center [1067, 388] width 51 height 22
click at [1113, 384] on link "Kiezen" at bounding box center [1124, 387] width 57 height 28
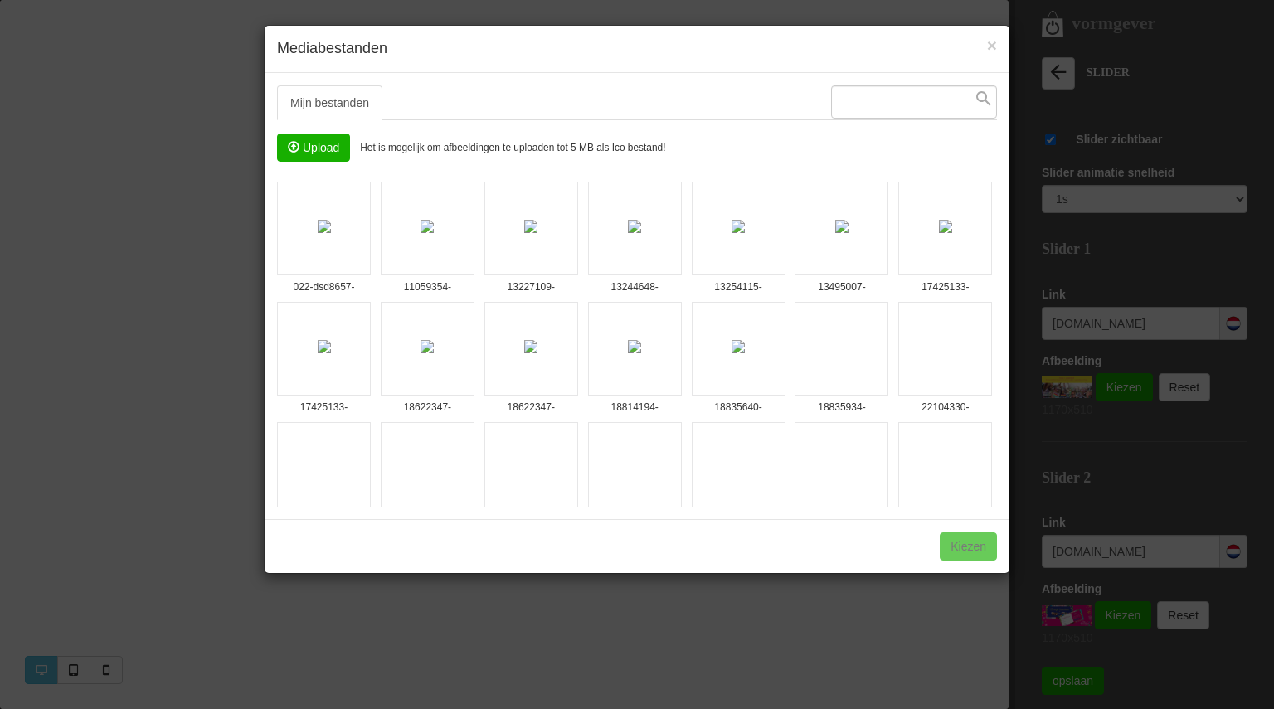
click at [1165, 460] on div "× Mediabestanden Mijn bestanden Systeembestanden Upload Het is mogelijk om afbe…" at bounding box center [637, 354] width 1274 height 709
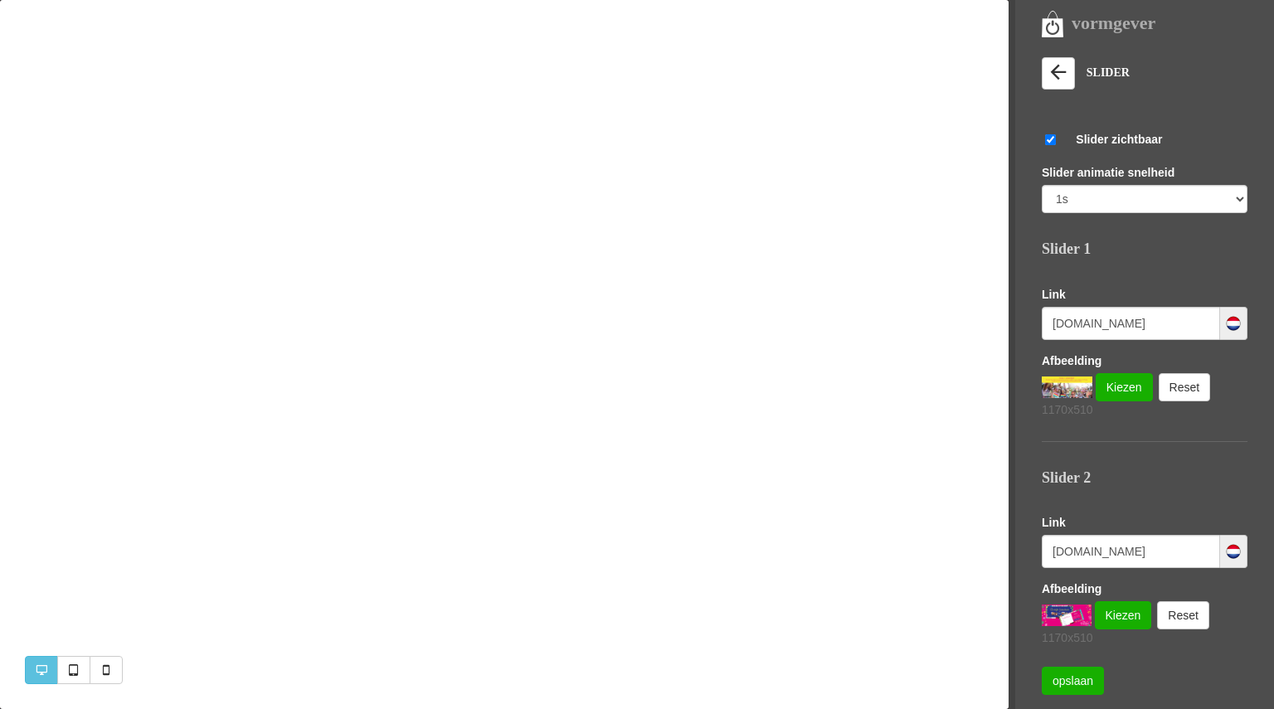
click at [1069, 379] on img at bounding box center [1067, 388] width 51 height 22
click at [1132, 386] on link "Kiezen" at bounding box center [1124, 387] width 57 height 28
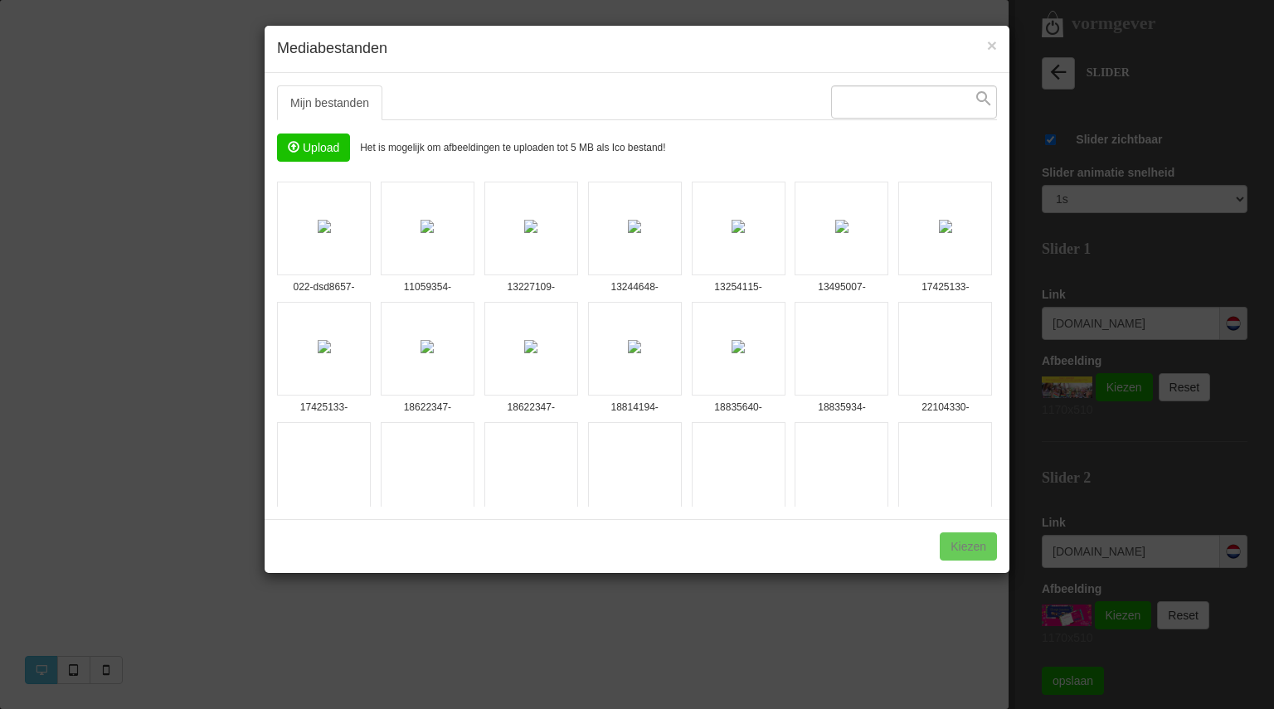
click at [324, 149] on input "file" at bounding box center [313, 147] width 71 height 27
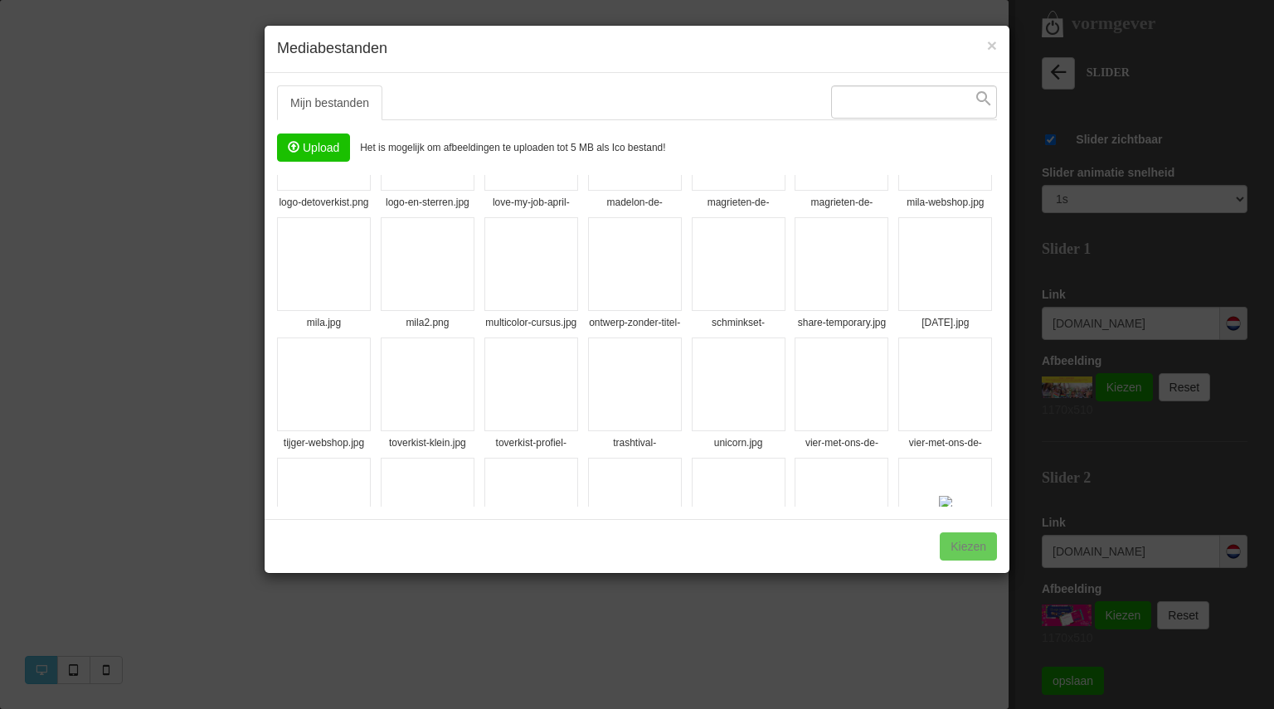
scroll to position [1480, 0]
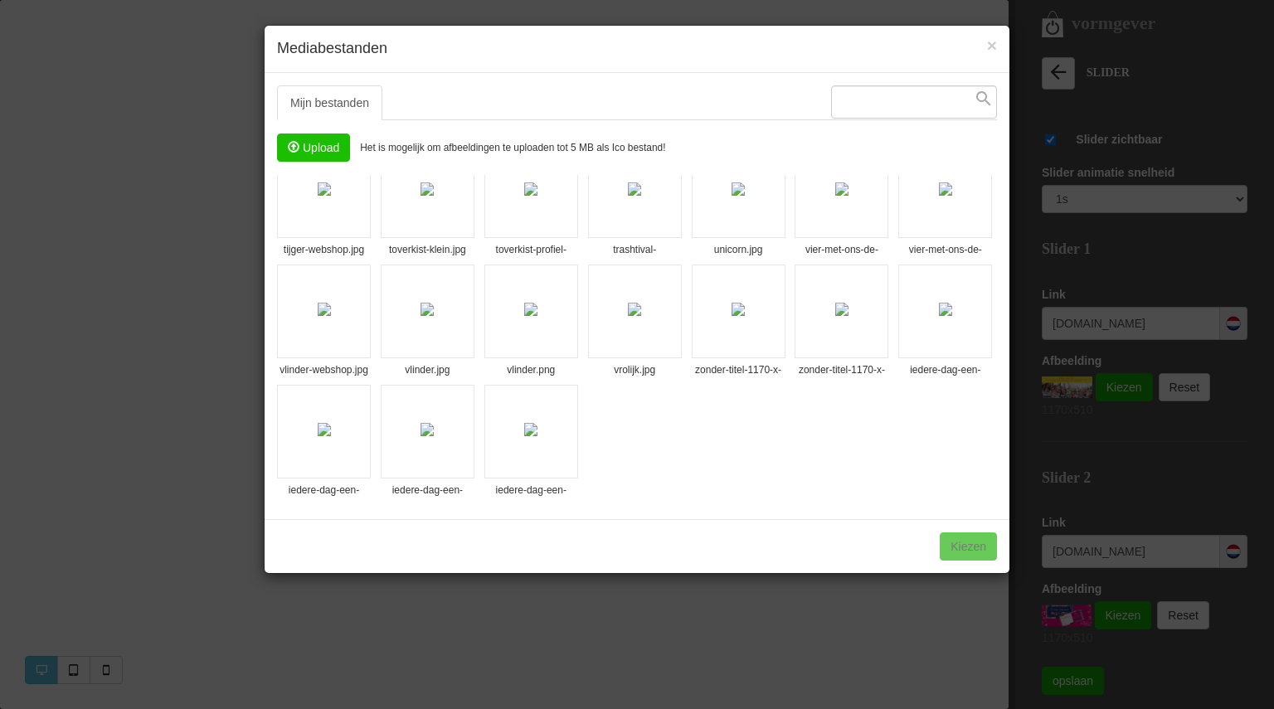
click at [939, 307] on img at bounding box center [945, 309] width 13 height 13
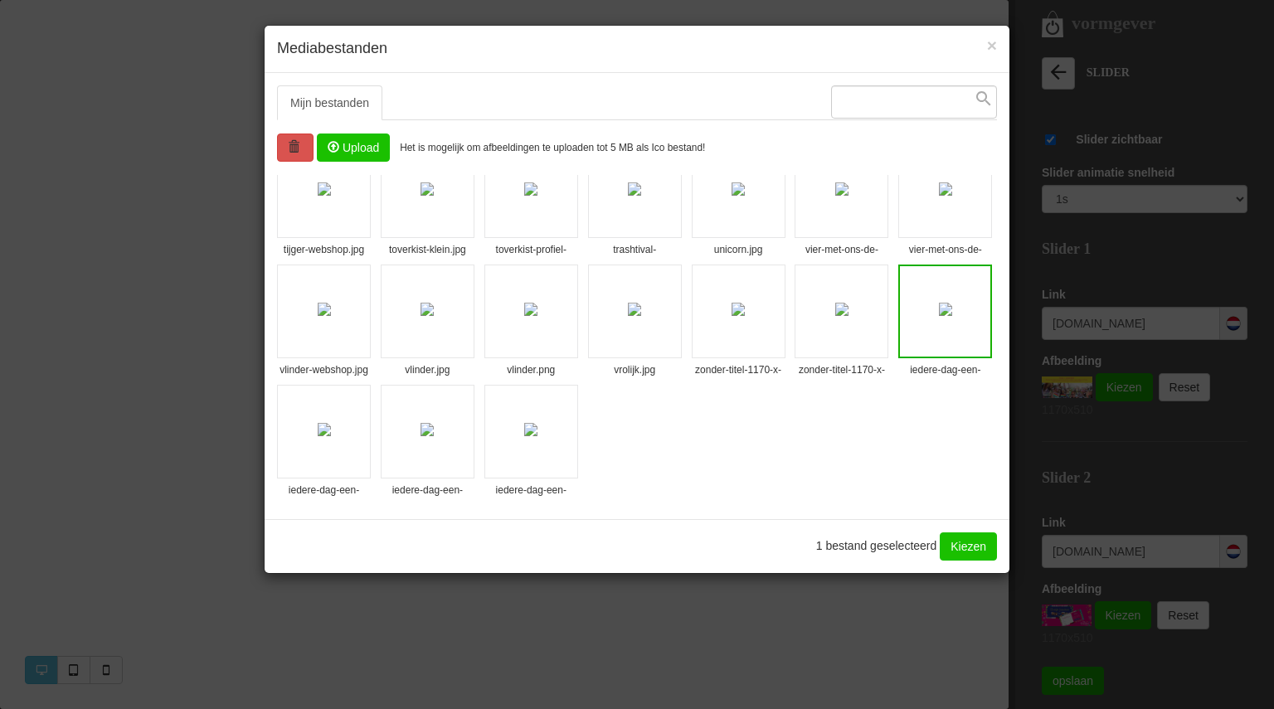
click at [969, 545] on link "Kiezen" at bounding box center [968, 547] width 57 height 28
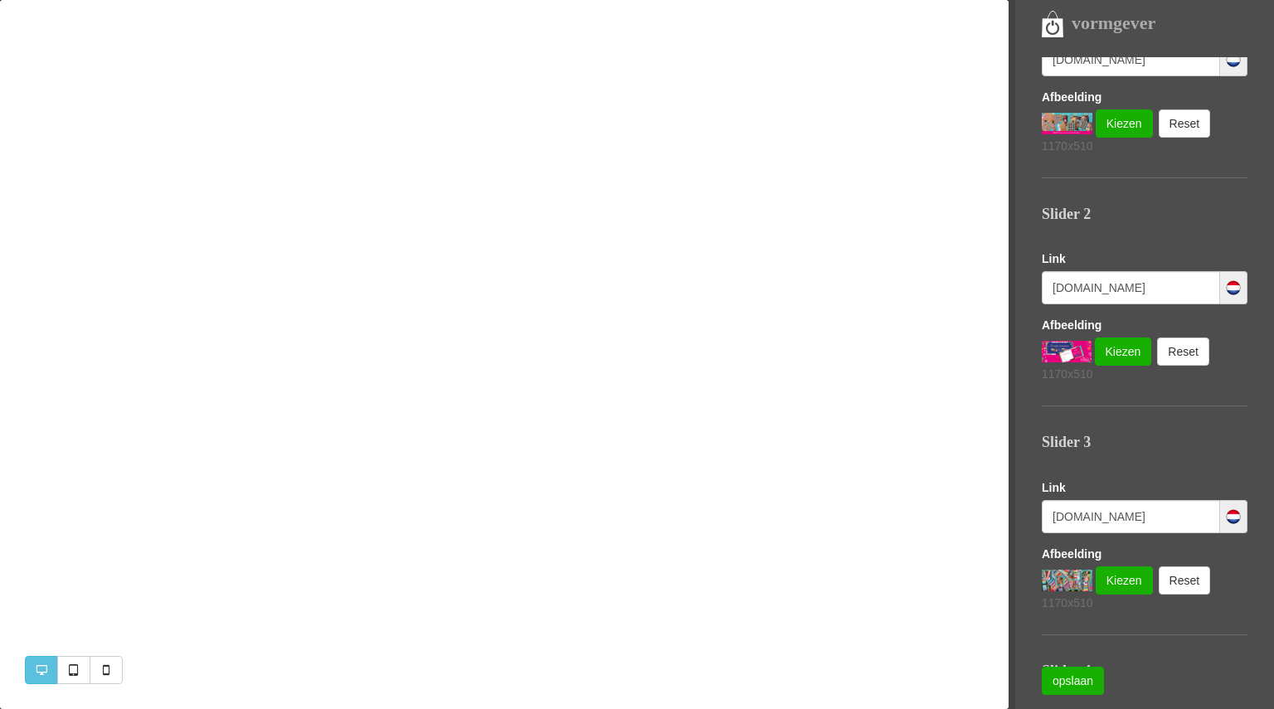
scroll to position [322, 0]
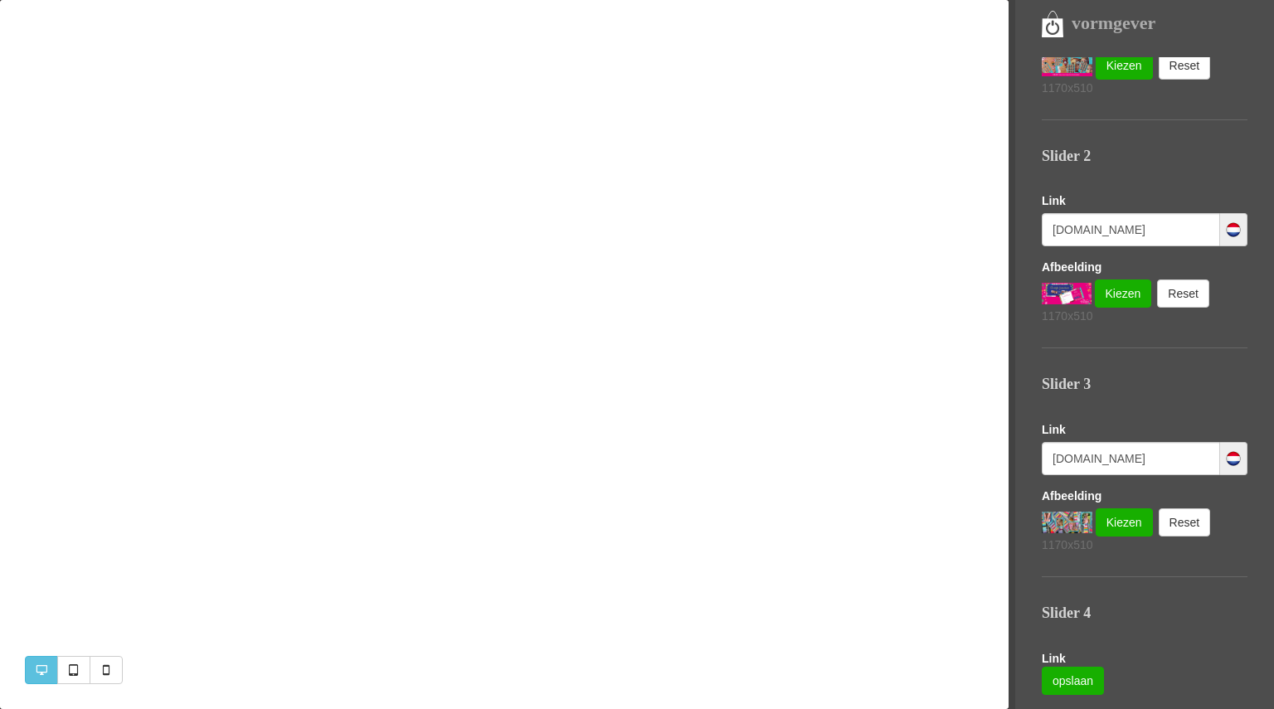
click at [1068, 519] on img at bounding box center [1067, 523] width 51 height 22
click at [1131, 517] on link "Kiezen" at bounding box center [1124, 523] width 57 height 28
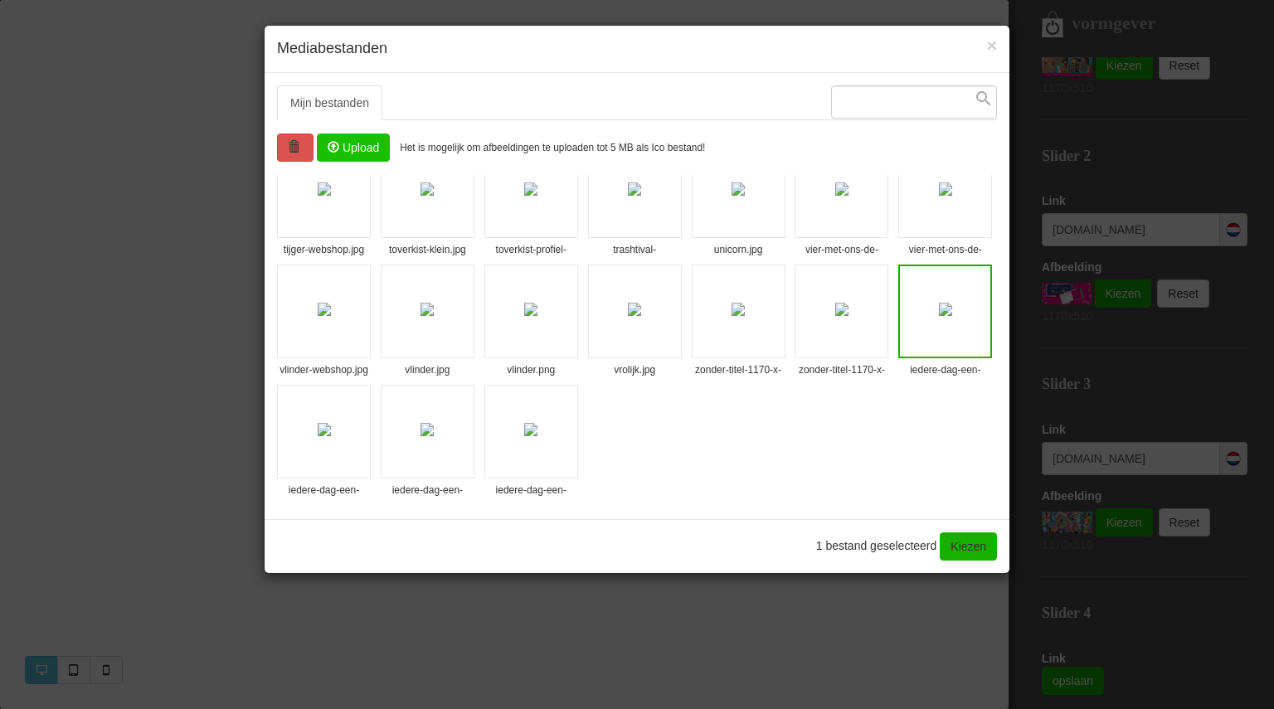
click at [322, 423] on img at bounding box center [324, 429] width 13 height 13
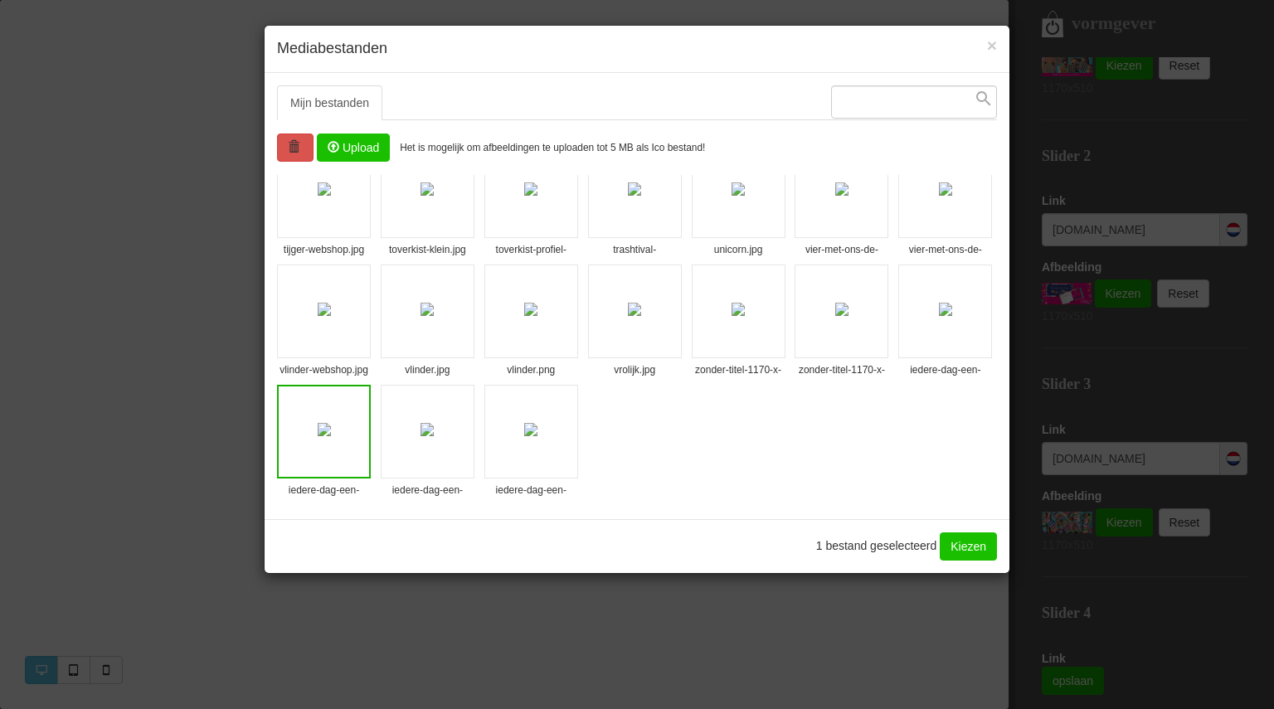
click at [962, 543] on link "Kiezen" at bounding box center [968, 547] width 57 height 28
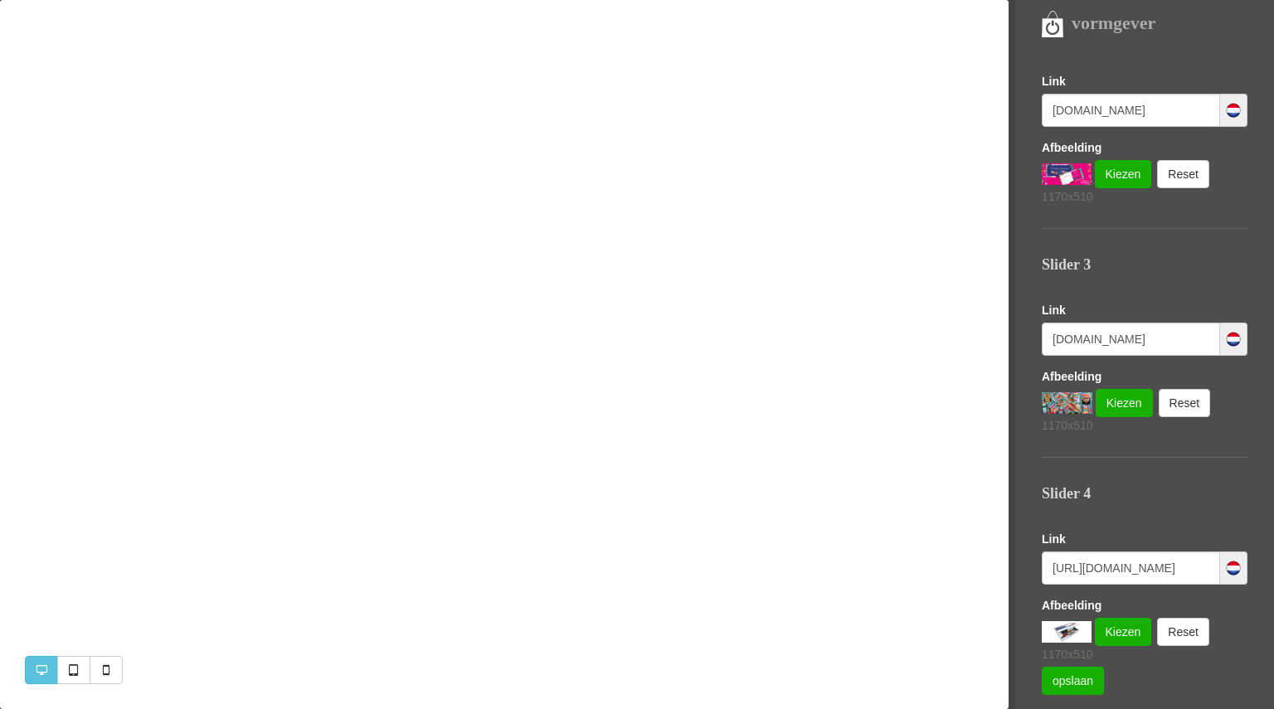
scroll to position [446, 0]
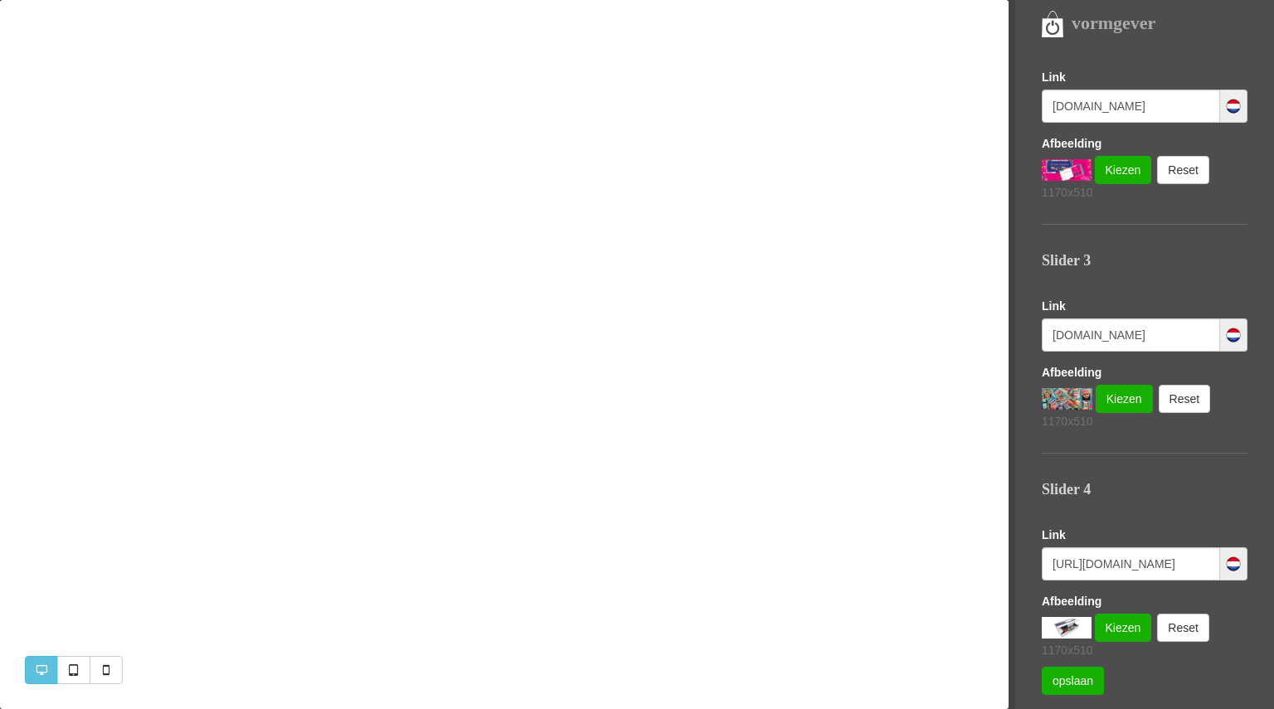
click at [1054, 620] on img at bounding box center [1067, 628] width 50 height 22
click at [1123, 621] on link "Kiezen" at bounding box center [1123, 628] width 57 height 28
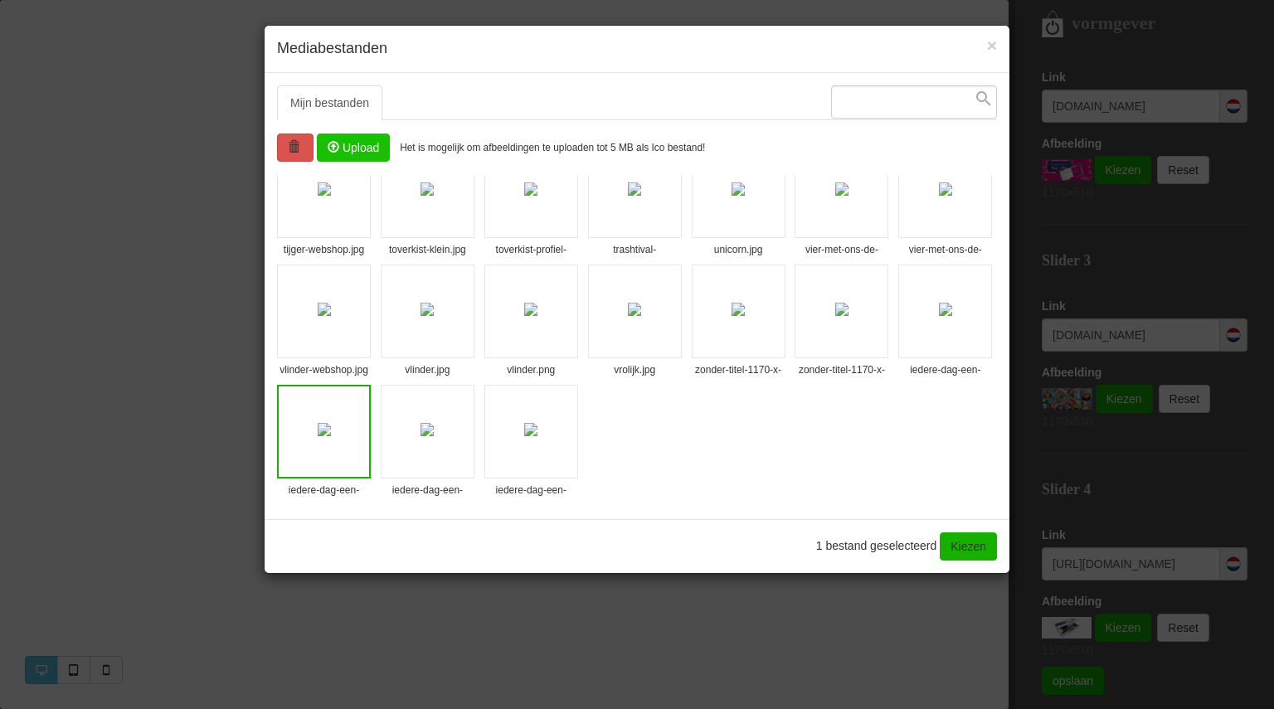
click at [1173, 485] on div "× Mediabestanden Mijn bestanden Systeembestanden Upload Het is mogelijk om afbe…" at bounding box center [637, 354] width 1274 height 709
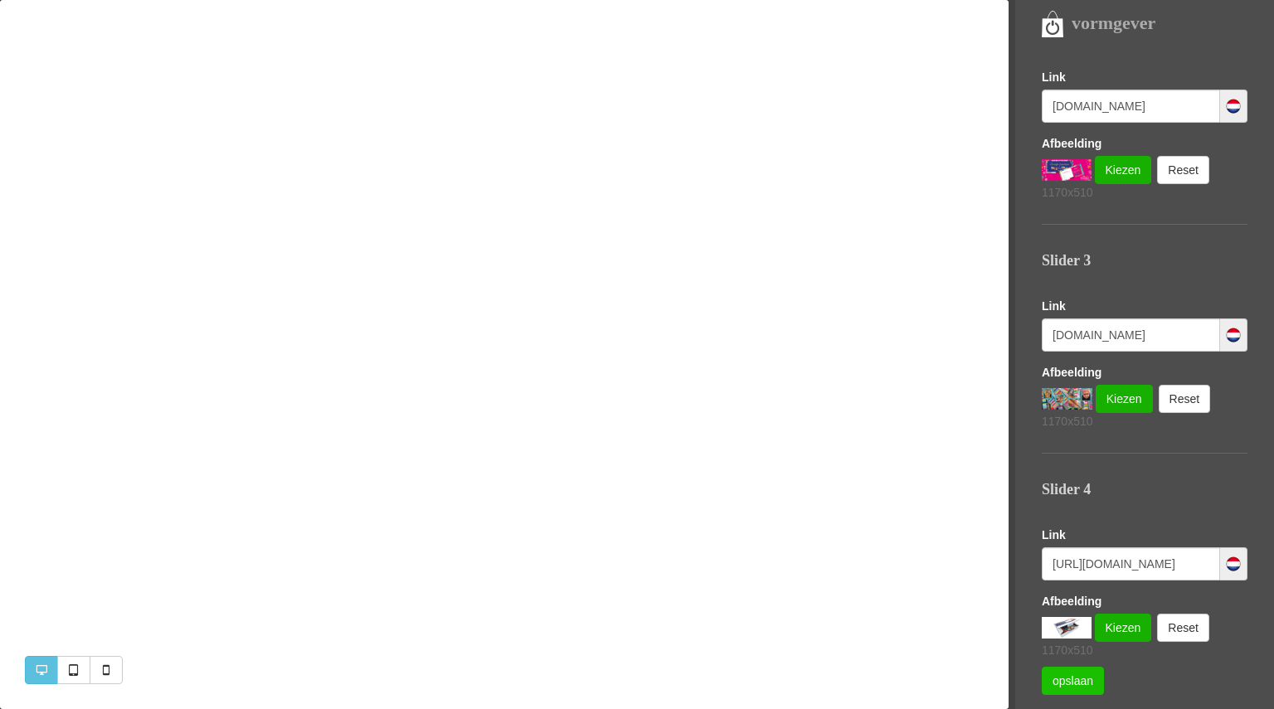
click at [1069, 684] on link "opslaan" at bounding box center [1073, 681] width 62 height 28
click at [1069, 675] on link "opslaan" at bounding box center [1073, 681] width 62 height 28
click at [1068, 684] on link "opslaan" at bounding box center [1073, 681] width 62 height 28
click at [1070, 682] on link "opslaan" at bounding box center [1073, 681] width 62 height 28
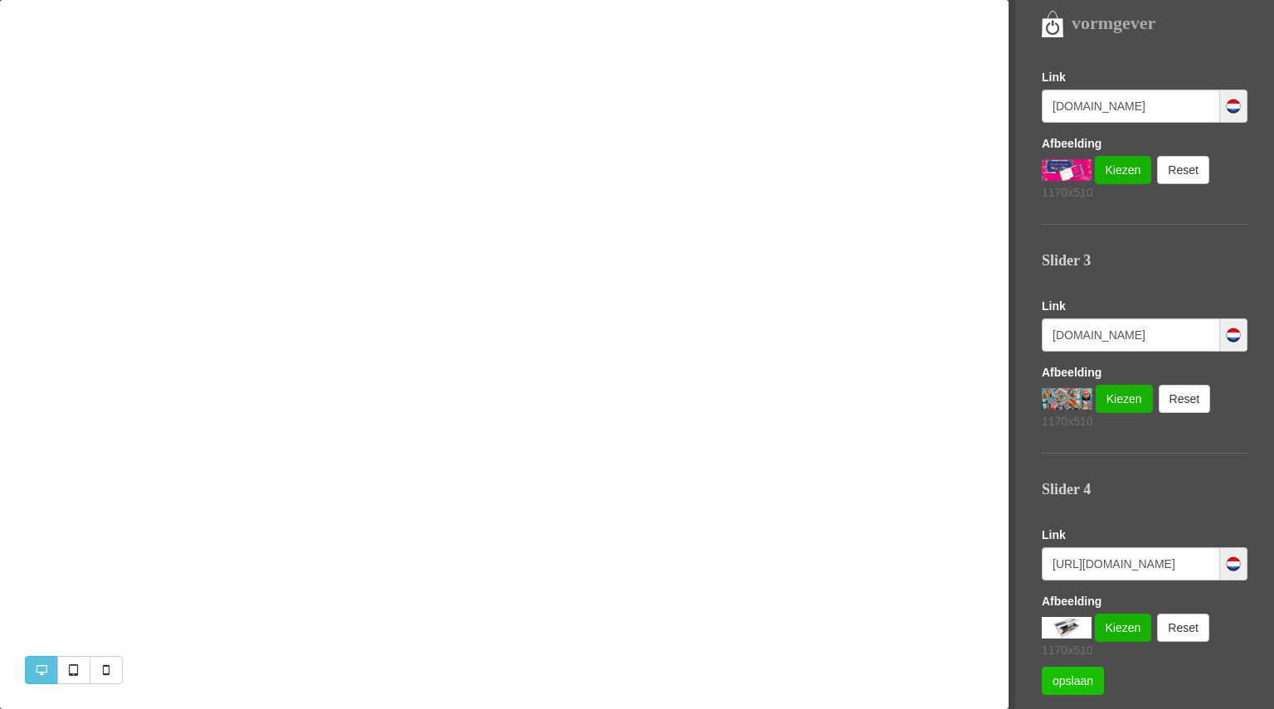
click at [1070, 682] on link "opslaan" at bounding box center [1073, 681] width 62 height 28
click at [1076, 684] on link "opslaan" at bounding box center [1073, 681] width 62 height 28
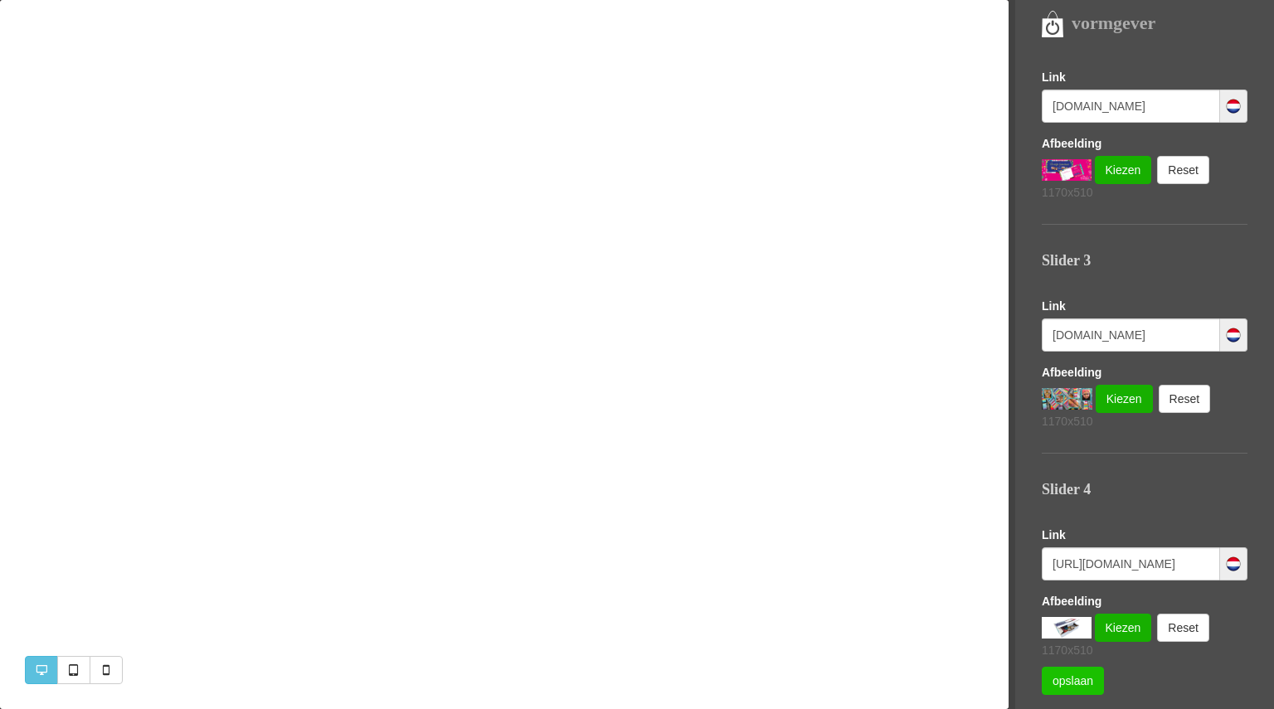
click at [1076, 684] on link "opslaan" at bounding box center [1073, 681] width 62 height 28
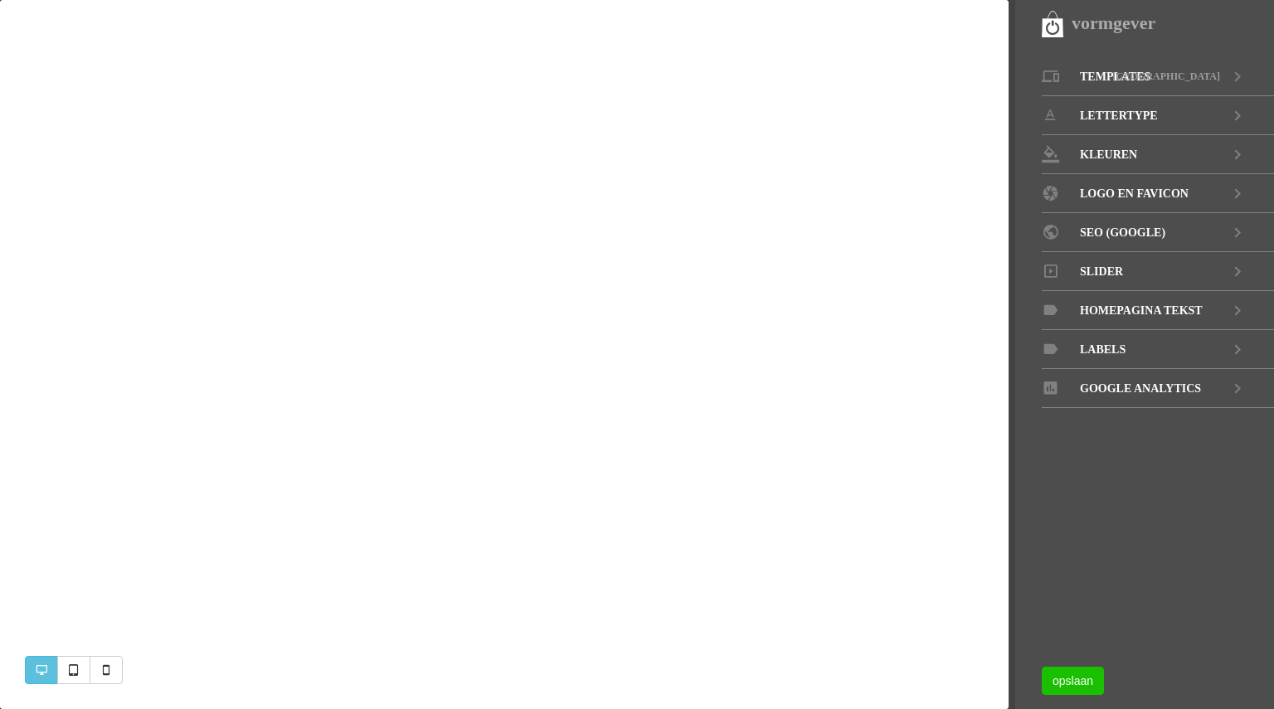
click at [1085, 689] on link "opslaan" at bounding box center [1073, 681] width 62 height 28
click at [1099, 272] on span "Slider" at bounding box center [1101, 271] width 43 height 39
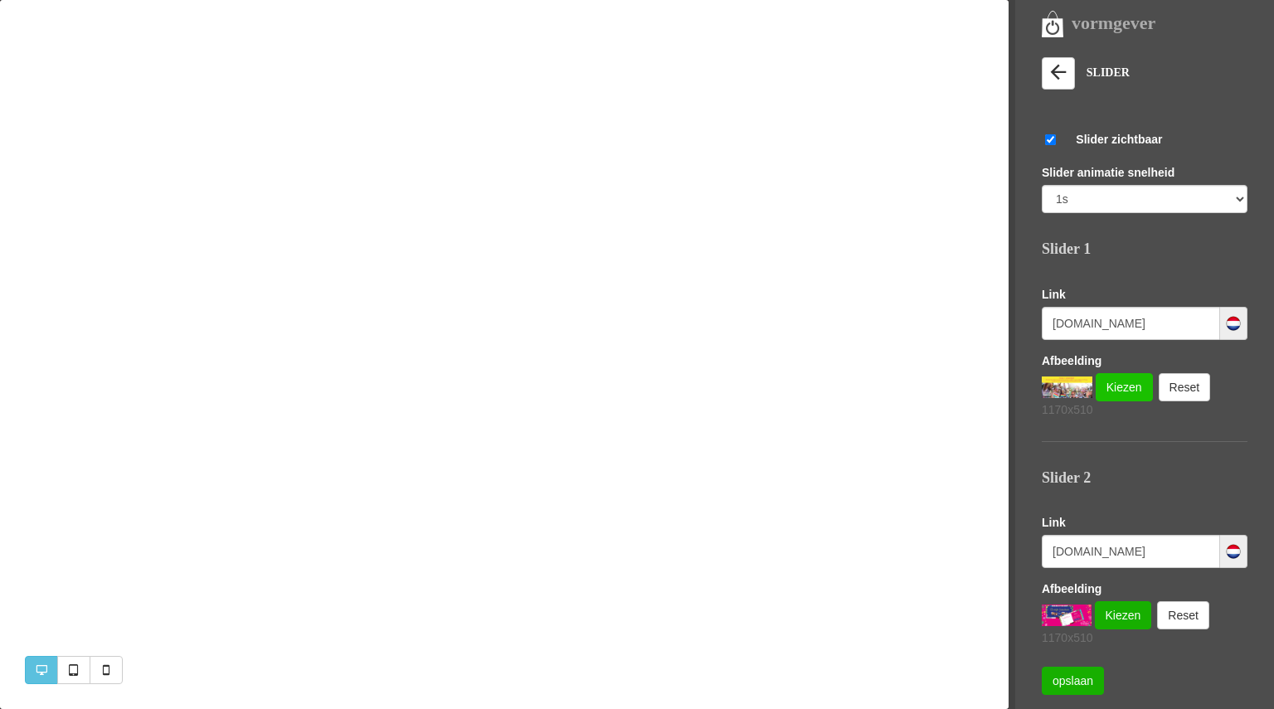
click at [1115, 387] on link "Kiezen" at bounding box center [1124, 387] width 57 height 28
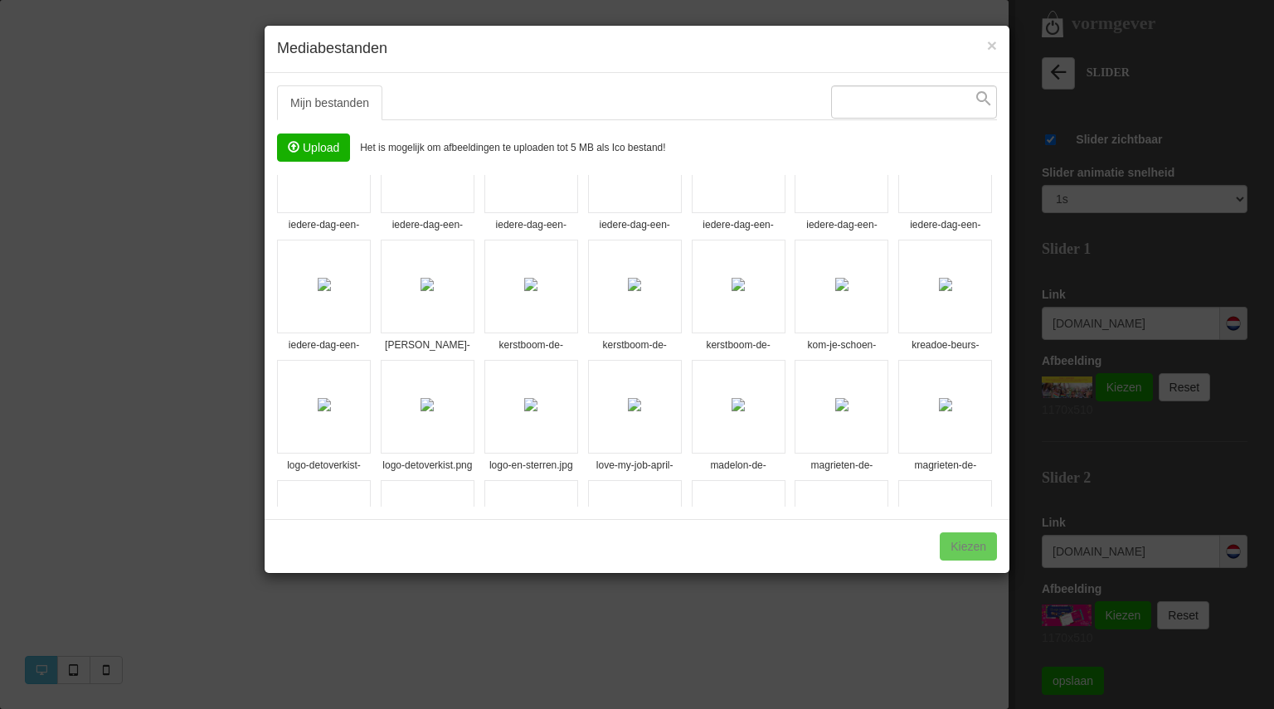
scroll to position [859, 0]
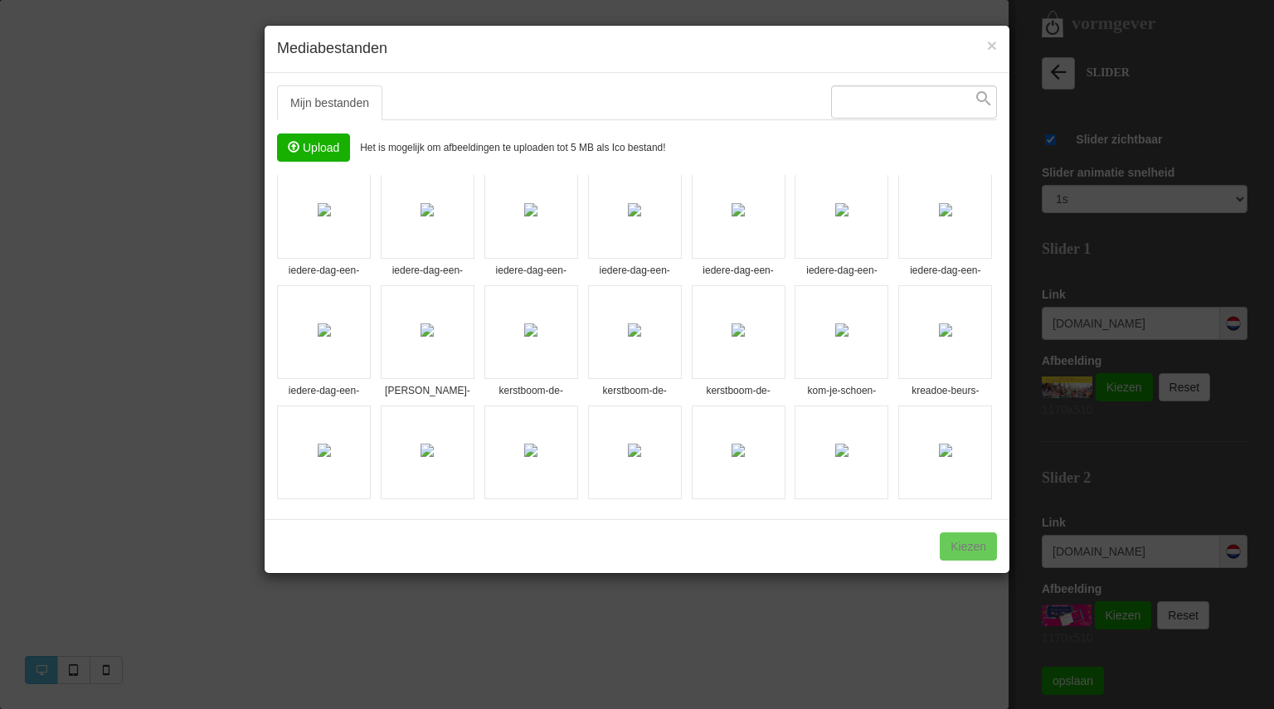
click at [745, 96] on img at bounding box center [738, 89] width 13 height 13
click at [970, 543] on link "Kiezen" at bounding box center [968, 547] width 57 height 28
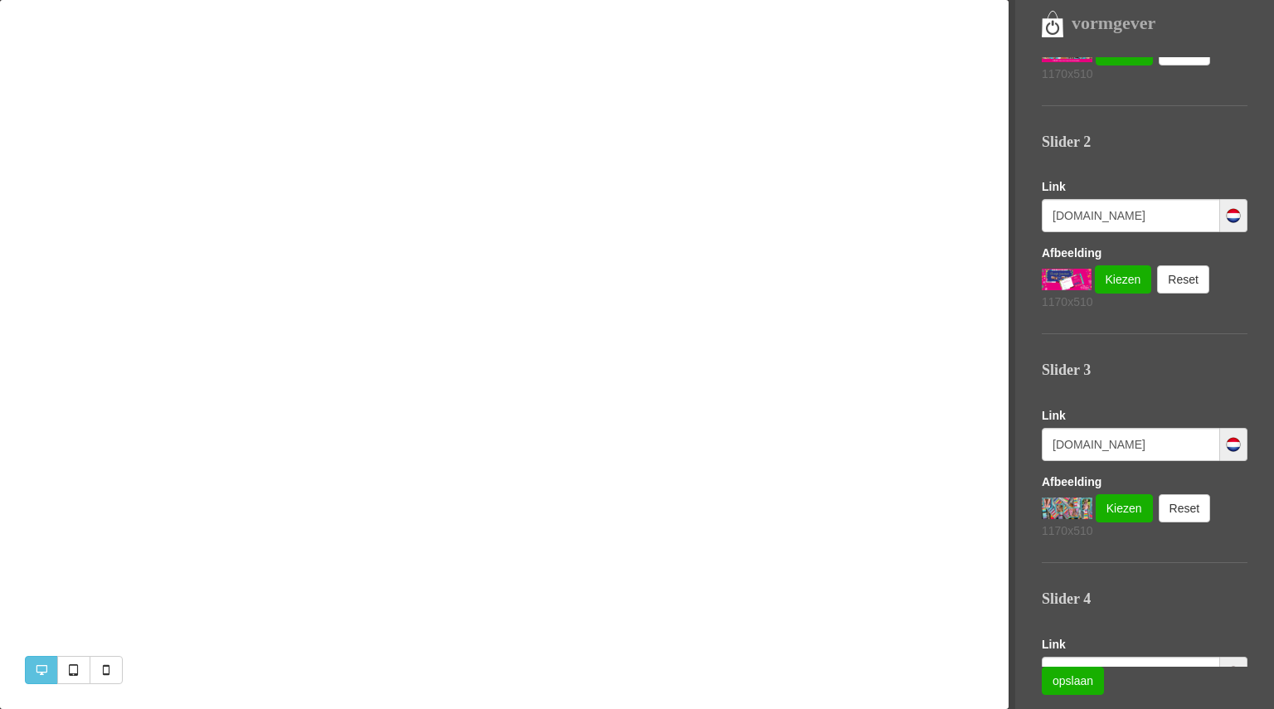
scroll to position [335, 0]
click at [1111, 514] on link "Kiezen" at bounding box center [1124, 509] width 57 height 28
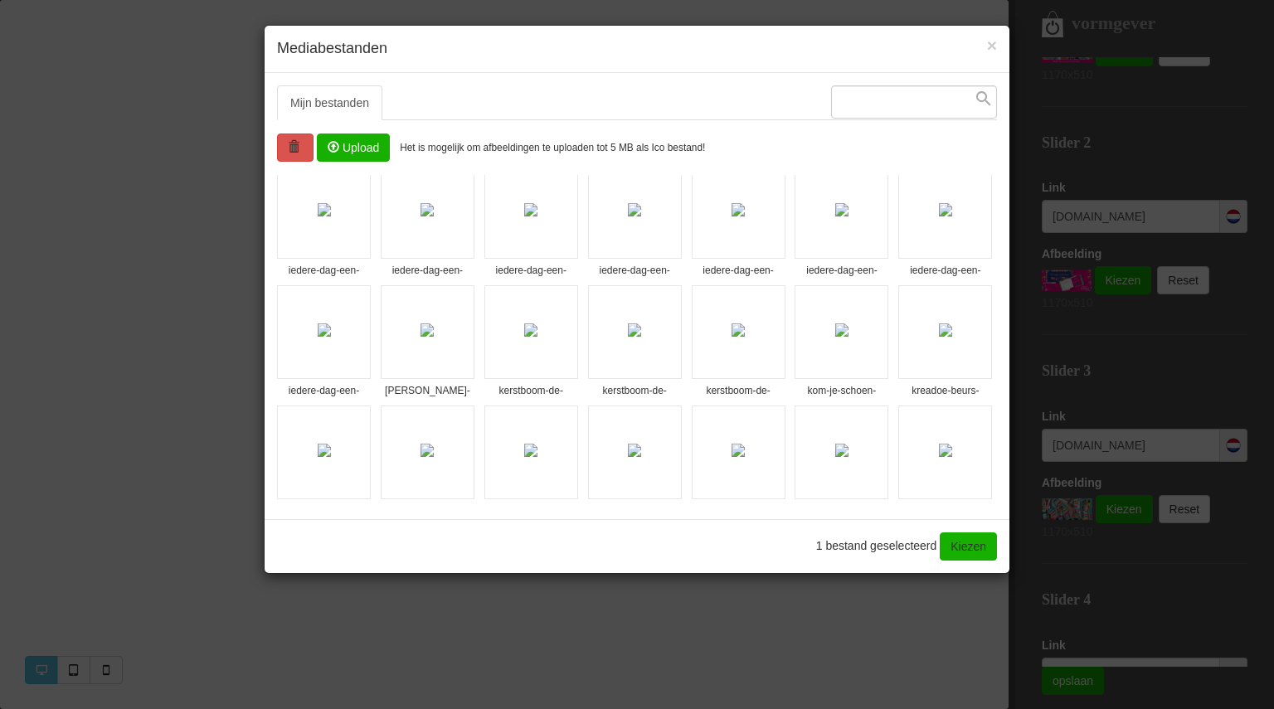
click at [331, 337] on img at bounding box center [324, 330] width 13 height 13
click at [959, 547] on link "Kiezen" at bounding box center [968, 547] width 57 height 28
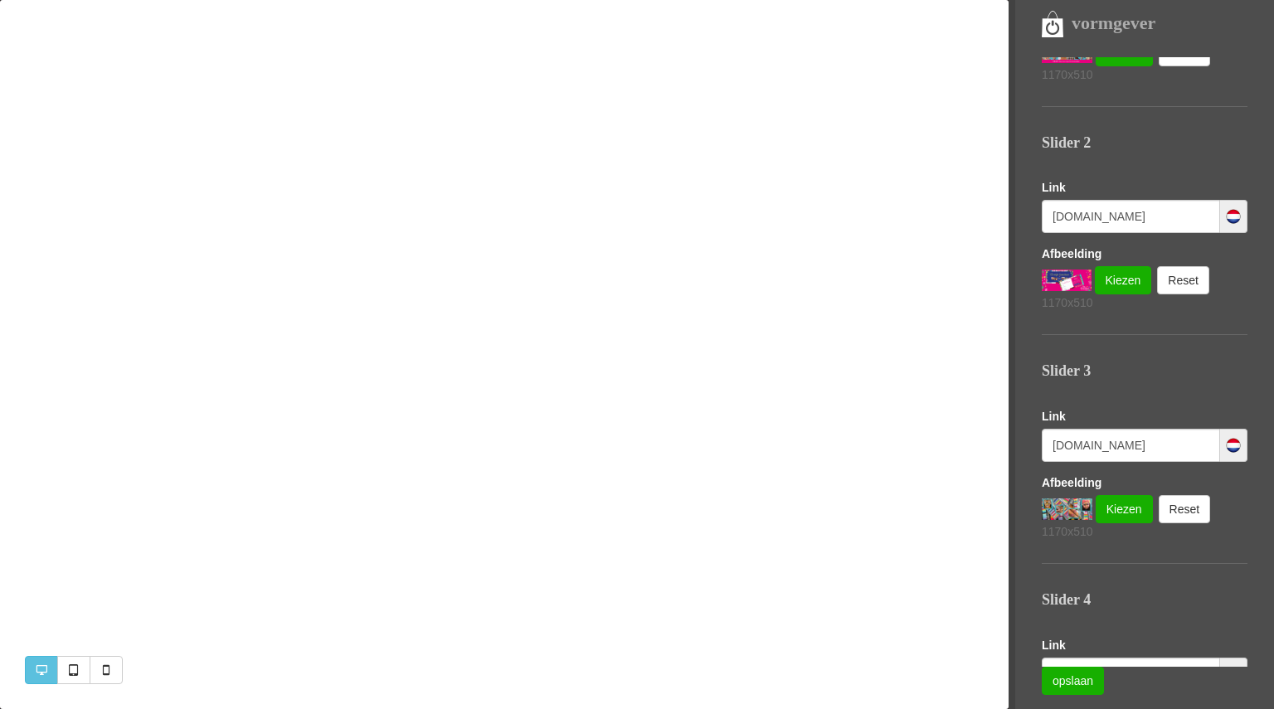
scroll to position [446, 0]
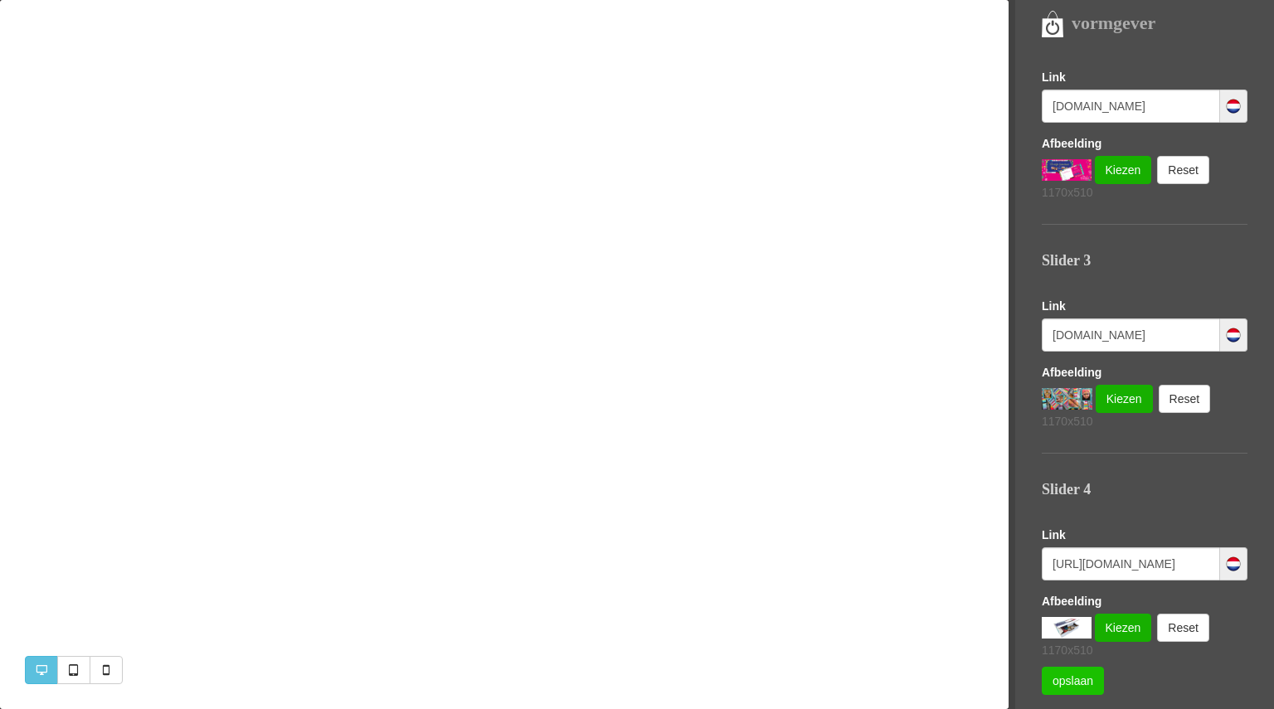
click at [1077, 681] on link "opslaan" at bounding box center [1073, 681] width 62 height 28
click at [1071, 676] on link "opslaan" at bounding box center [1073, 681] width 62 height 28
